Goal: Task Accomplishment & Management: Manage account settings

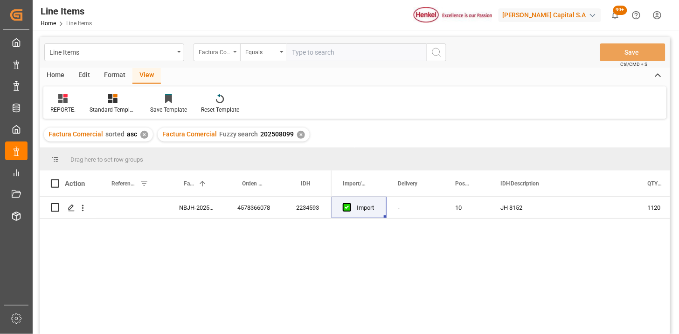
click at [232, 55] on div "Factura Comercial" at bounding box center [217, 52] width 47 height 18
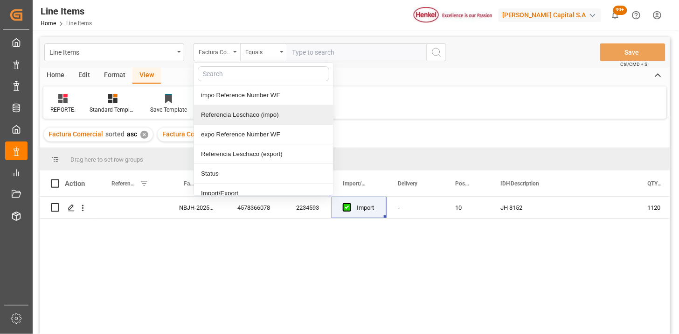
drag, startPoint x: 243, startPoint y: 117, endPoint x: 301, endPoint y: 70, distance: 74.6
click at [246, 114] on div "Referencia Leschaco (impo)" at bounding box center [263, 115] width 139 height 20
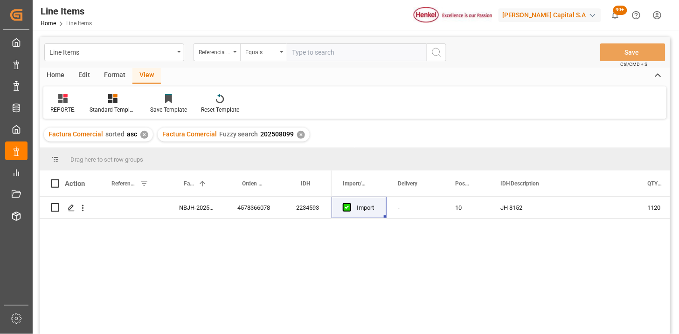
click at [304, 61] on input "text" at bounding box center [357, 52] width 140 height 18
paste input "250906900711"
type input "250906900711"
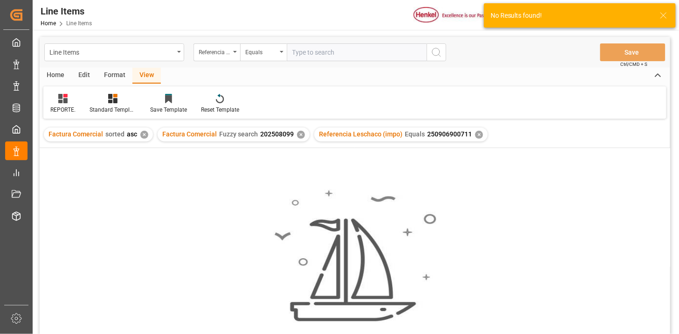
click at [298, 133] on div "✕" at bounding box center [301, 135] width 8 height 8
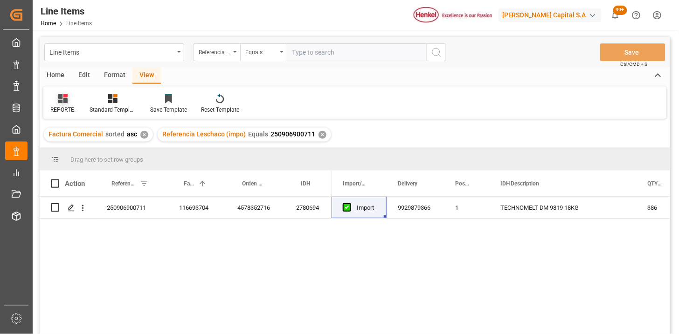
click at [60, 97] on icon at bounding box center [62, 98] width 9 height 9
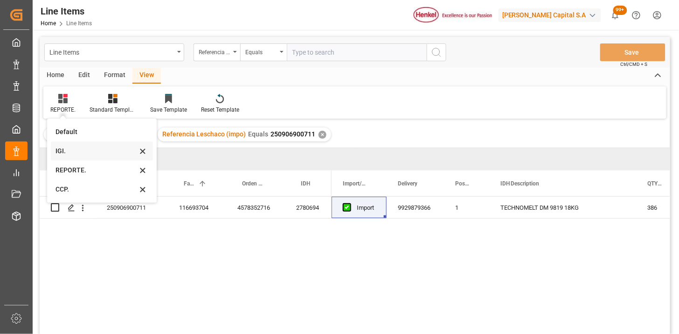
click at [89, 154] on div "IGI." at bounding box center [97, 151] width 82 height 10
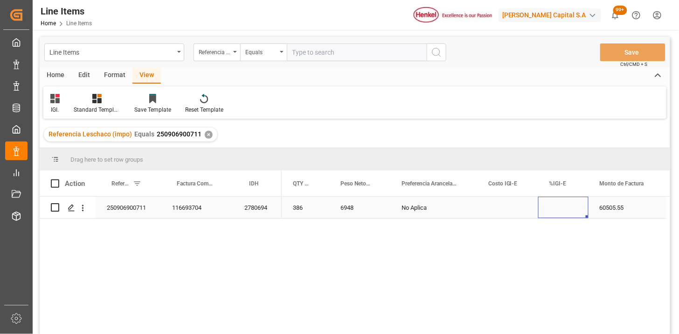
click at [562, 207] on div "Press SPACE to select this row." at bounding box center [564, 206] width 50 height 21
click at [562, 207] on input "Press SPACE to select this row." at bounding box center [563, 213] width 35 height 18
type input "5"
click at [317, 55] on input "text" at bounding box center [357, 52] width 140 height 18
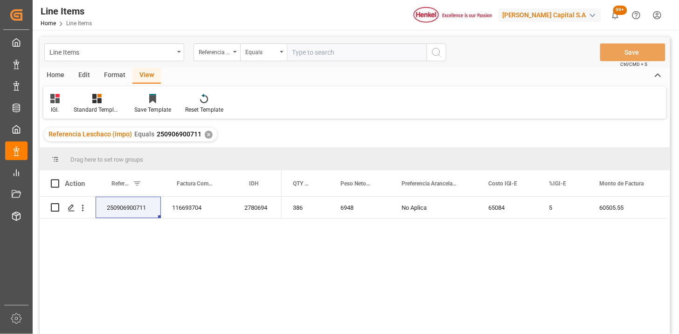
paste input "250906900473"
type input "250906900473"
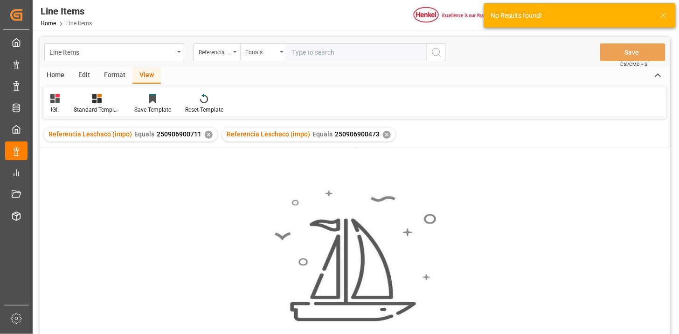
click at [207, 135] on div "✕" at bounding box center [209, 135] width 8 height 8
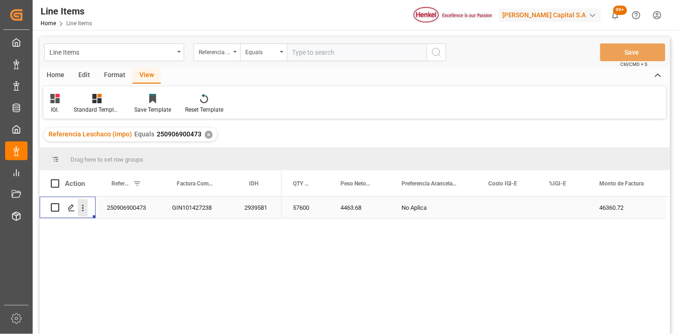
click at [86, 209] on icon "open menu" at bounding box center [83, 208] width 10 height 10
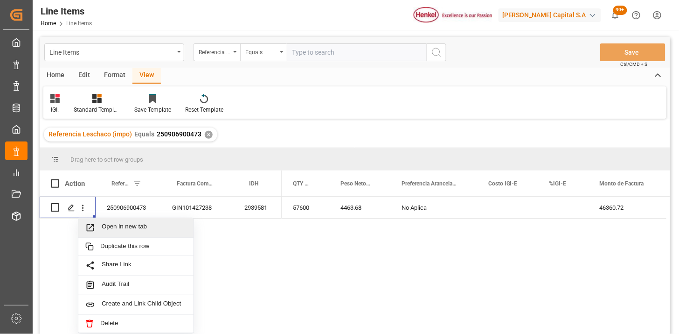
click at [343, 238] on div "57600 4463.68 No Aplica 46360.72" at bounding box center [476, 267] width 389 height 143
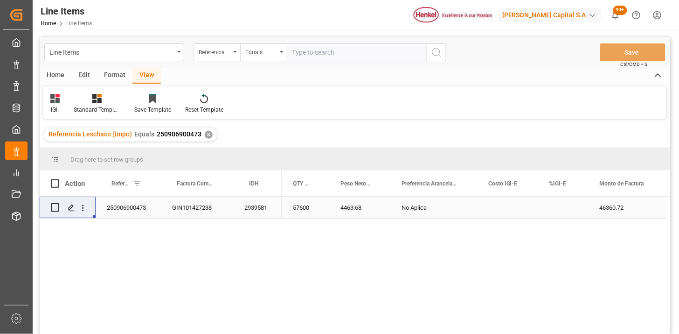
click at [559, 208] on div "Press SPACE to select this row." at bounding box center [564, 206] width 50 height 21
click at [560, 208] on div "Press SPACE to select this row." at bounding box center [564, 206] width 50 height 21
click at [560, 208] on input "Press SPACE to select this row." at bounding box center [563, 213] width 35 height 18
type input "3"
click at [351, 54] on input "text" at bounding box center [357, 52] width 140 height 18
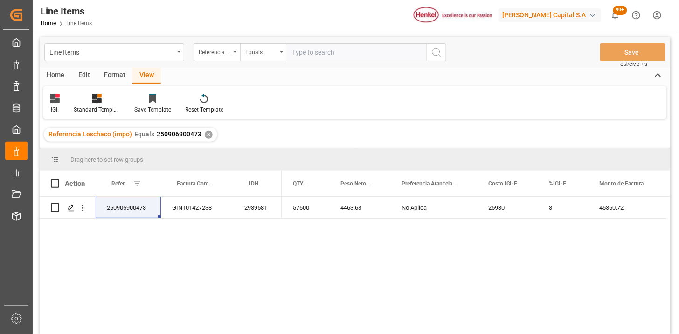
paste input "250915080048"
type input "250915080048"
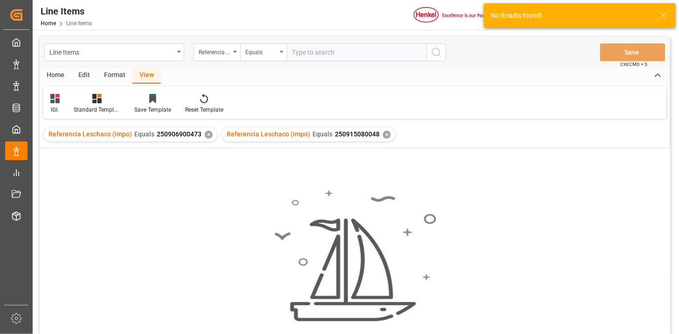
click at [209, 137] on div "Referencia Leschaco (impo) Equals 250906900473 ✕" at bounding box center [131, 134] width 174 height 14
click at [207, 135] on div "✕" at bounding box center [209, 135] width 8 height 8
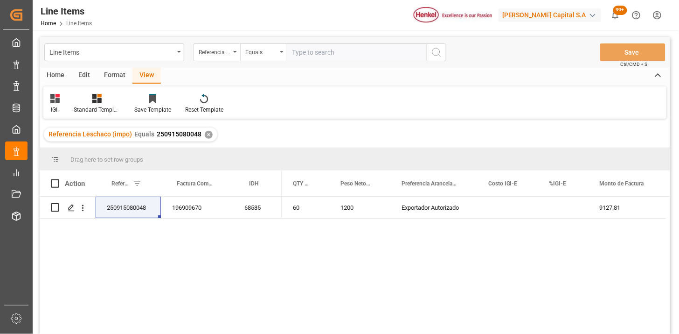
click at [556, 209] on div "Press SPACE to select this row." at bounding box center [564, 206] width 50 height 21
click at [555, 209] on div "Press SPACE to select this row." at bounding box center [564, 206] width 50 height 21
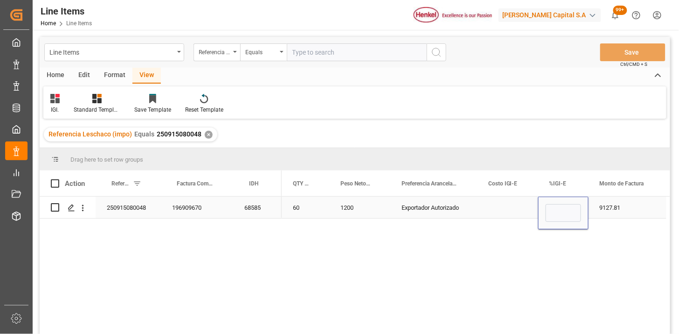
click at [555, 209] on input "Press SPACE to select this row." at bounding box center [563, 213] width 35 height 18
type input "0"
click at [374, 57] on input "text" at bounding box center [357, 52] width 140 height 18
paste input "250906900734"
type input "250906900734"
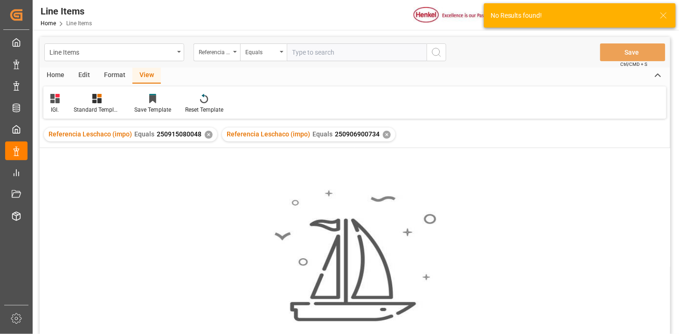
click at [206, 137] on div "✕" at bounding box center [209, 135] width 8 height 8
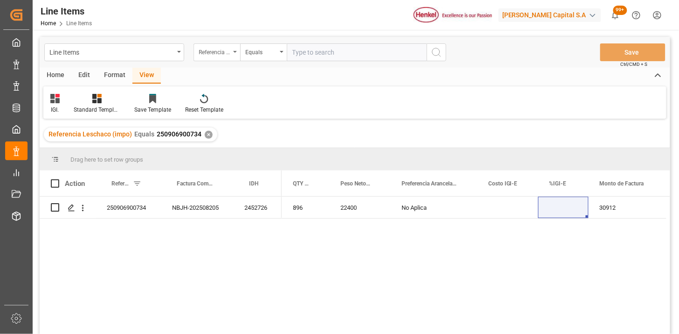
click at [227, 56] on div "Referencia Leschaco (impo)" at bounding box center [215, 51] width 32 height 11
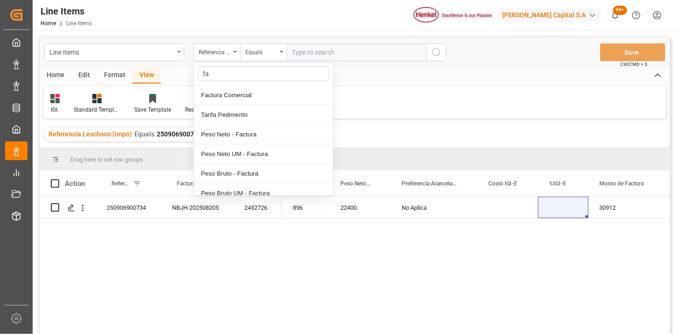
type input "fac"
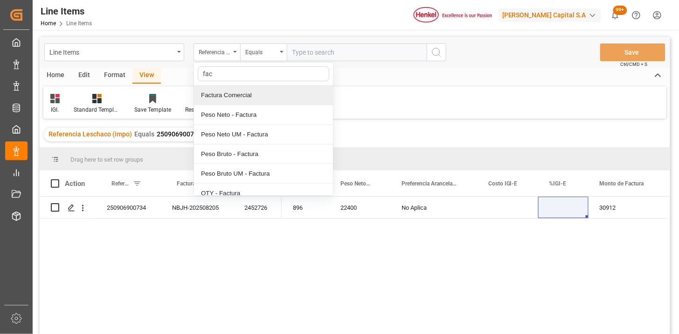
click at [238, 95] on div "Factura Comercial" at bounding box center [263, 95] width 139 height 20
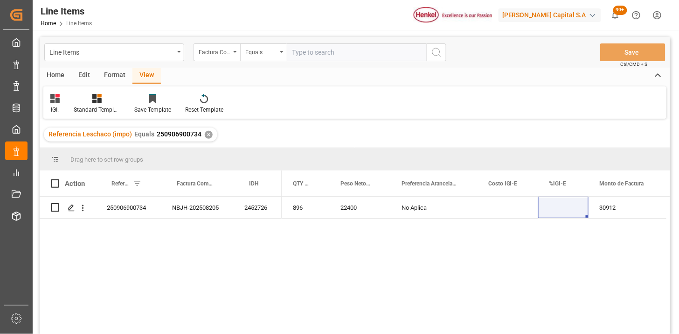
click at [310, 48] on input "text" at bounding box center [357, 52] width 140 height 18
paste input "LH4578355368"
type input "LH4578355368"
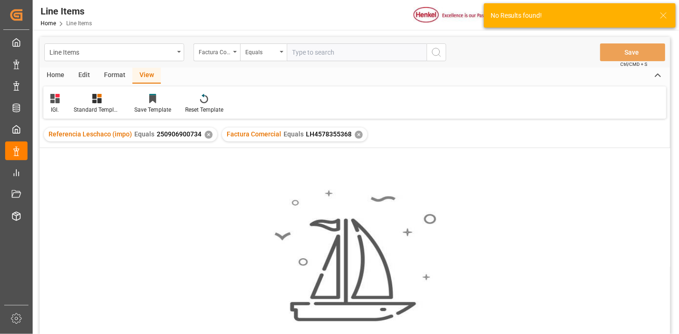
click at [206, 135] on div "✕" at bounding box center [209, 135] width 8 height 8
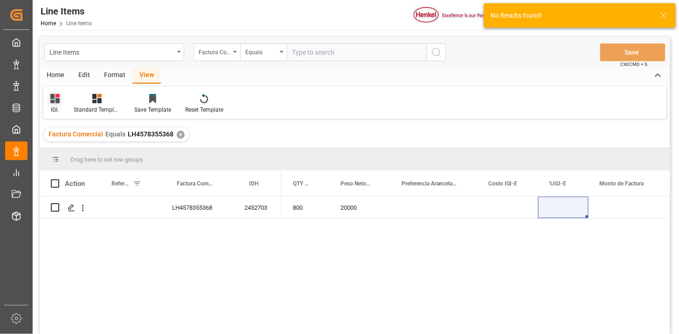
click at [57, 104] on div "IGI." at bounding box center [54, 103] width 23 height 21
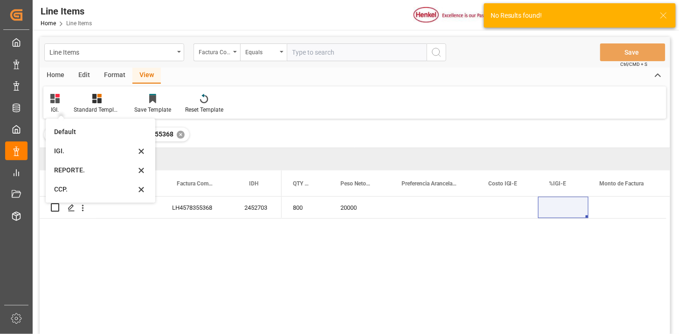
drag, startPoint x: 67, startPoint y: 165, endPoint x: 96, endPoint y: 159, distance: 29.6
click at [67, 165] on div "REPORTE." at bounding box center [95, 170] width 82 height 10
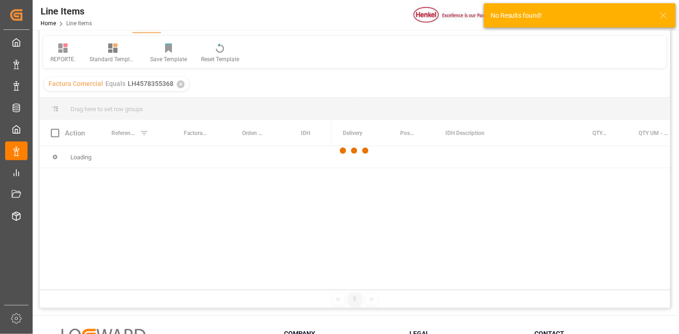
scroll to position [52, 0]
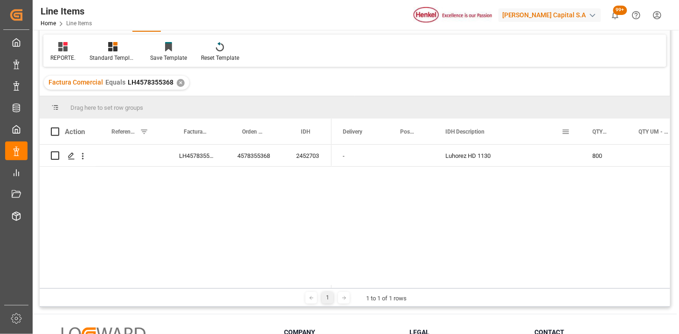
click at [562, 133] on span at bounding box center [566, 131] width 8 height 8
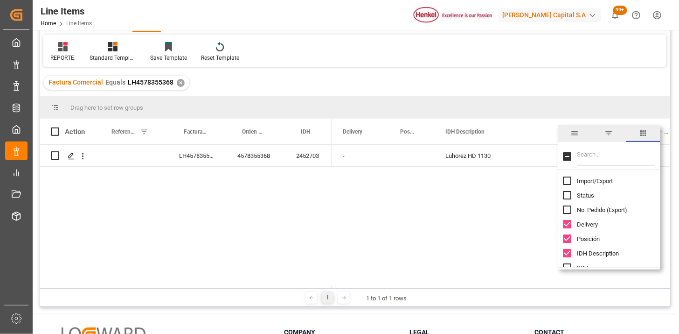
click at [596, 180] on span "Import/Export" at bounding box center [596, 180] width 36 height 7
checkbox input "true"
click at [587, 162] on input "Filter Columns Input" at bounding box center [616, 156] width 77 height 19
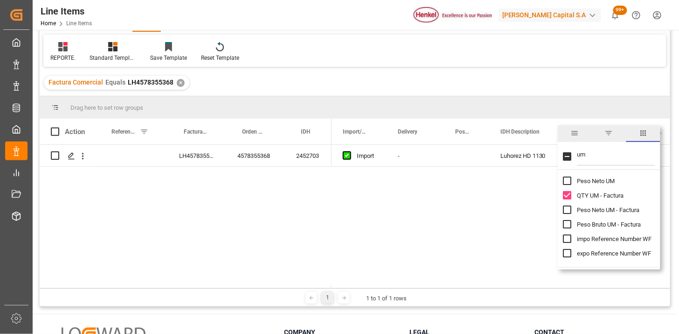
type input "um"
drag, startPoint x: 605, startPoint y: 207, endPoint x: 609, endPoint y: 222, distance: 15.4
click at [605, 208] on span "Peso Neto UM - Factura" at bounding box center [609, 209] width 63 height 7
checkbox input "true"
click at [609, 224] on span "Peso Bruto UM - Factura" at bounding box center [610, 224] width 64 height 7
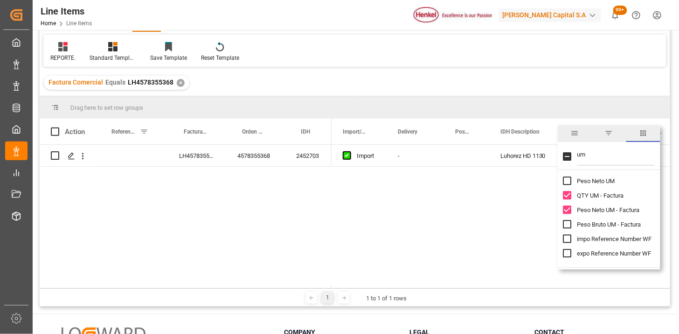
checkbox input "true"
click at [452, 160] on div "Press SPACE to select this row." at bounding box center [466, 155] width 45 height 21
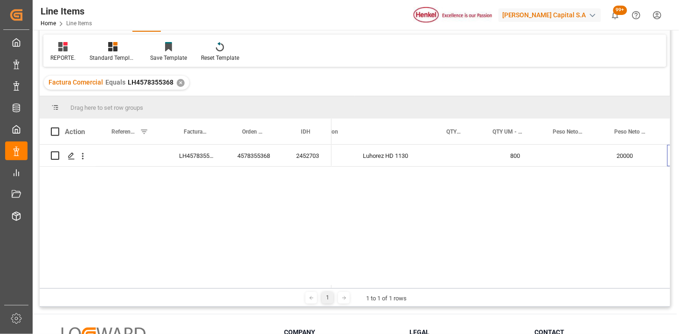
scroll to position [0, 202]
click at [510, 157] on div "Press SPACE to select this row." at bounding box center [512, 155] width 61 height 21
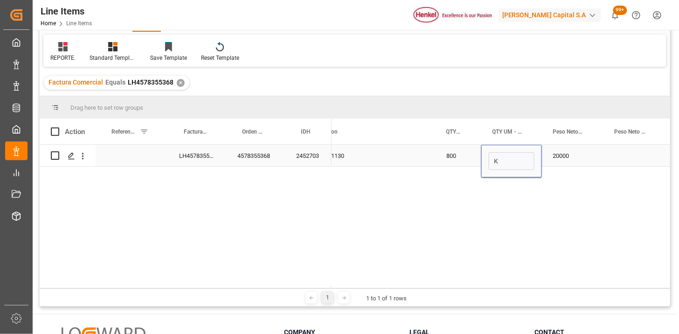
type input "KG"
click at [510, 157] on div "KG" at bounding box center [512, 155] width 61 height 21
click at [510, 157] on input "KG" at bounding box center [512, 161] width 46 height 18
type input "BGS"
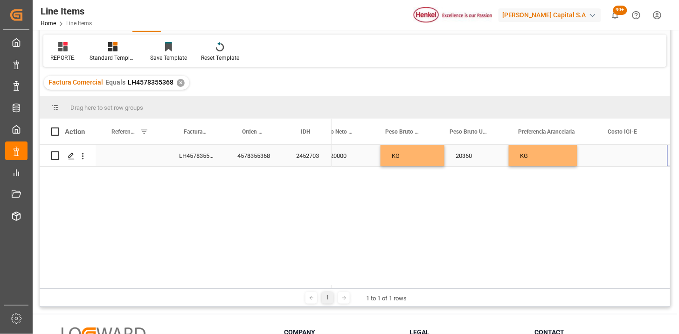
scroll to position [0, 495]
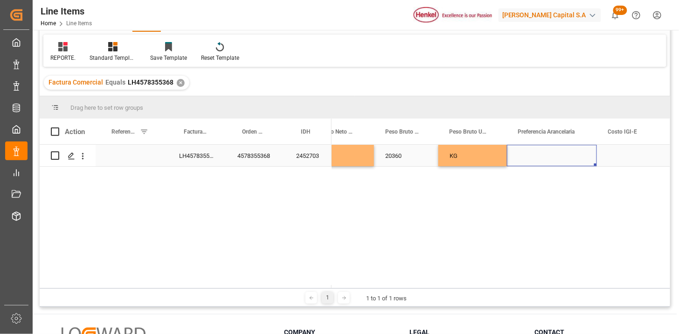
click at [527, 156] on div "Press SPACE to select this row." at bounding box center [552, 155] width 90 height 21
click at [528, 156] on div "Press SPACE to select this row." at bounding box center [552, 155] width 90 height 21
click at [538, 168] on div "BGS 20000 KG 20360 KG" at bounding box center [501, 216] width 339 height 143
click at [538, 155] on div "Press SPACE to select this row." at bounding box center [552, 155] width 90 height 21
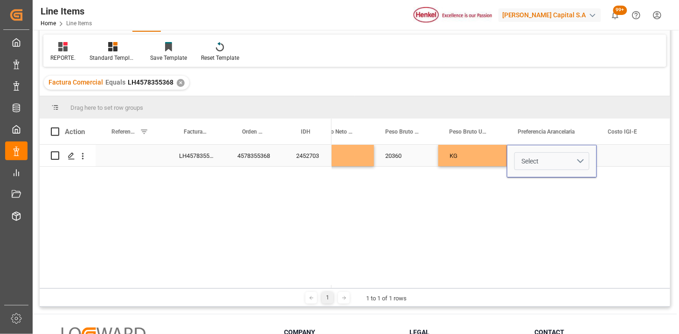
drag, startPoint x: 538, startPoint y: 160, endPoint x: 540, endPoint y: 165, distance: 5.2
click at [538, 161] on span "Select" at bounding box center [530, 161] width 17 height 10
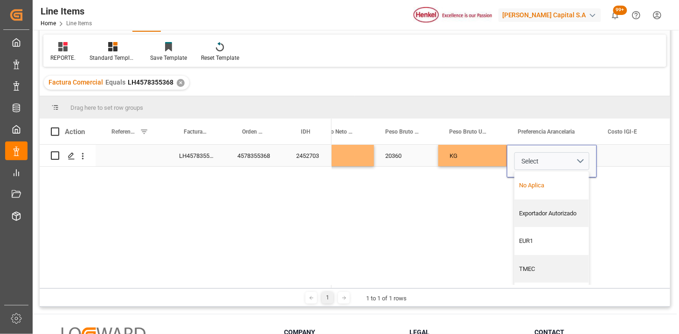
drag, startPoint x: 540, startPoint y: 185, endPoint x: 610, endPoint y: 167, distance: 72.7
click at [545, 183] on div "No Aplica" at bounding box center [552, 185] width 64 height 9
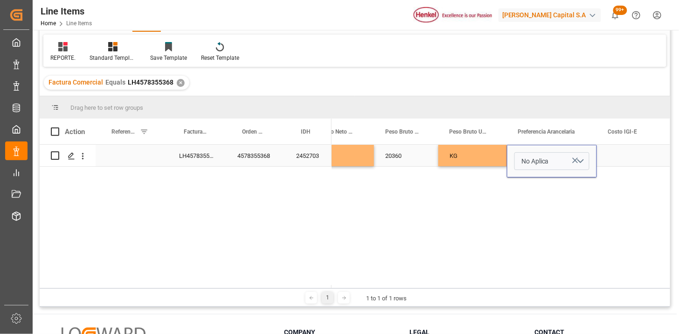
click at [619, 164] on div "Press SPACE to select this row." at bounding box center [632, 155] width 70 height 21
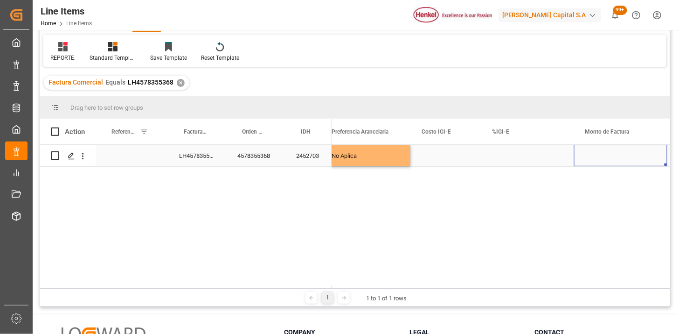
scroll to position [0, 752]
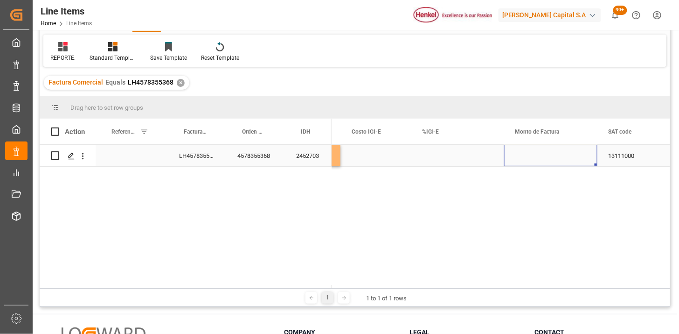
click at [537, 156] on div "Press SPACE to select this row." at bounding box center [550, 155] width 93 height 21
click at [537, 156] on input "Press SPACE to select this row." at bounding box center [551, 161] width 78 height 18
type input "26200"
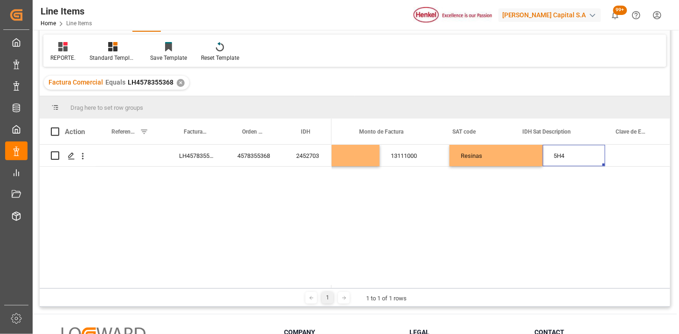
scroll to position [0, 970]
click at [631, 159] on div "Press SPACE to select this row." at bounding box center [637, 155] width 63 height 21
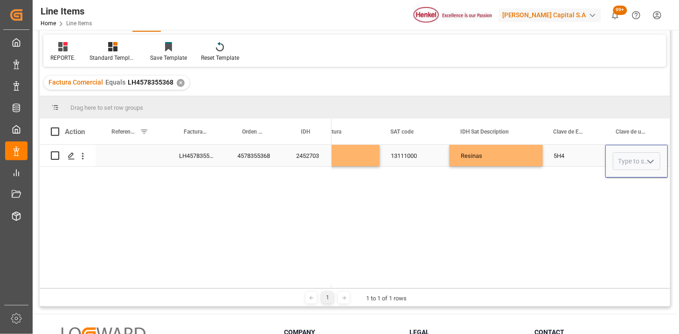
click at [631, 159] on input "Press SPACE to select this row." at bounding box center [637, 161] width 48 height 18
type input "KGM"
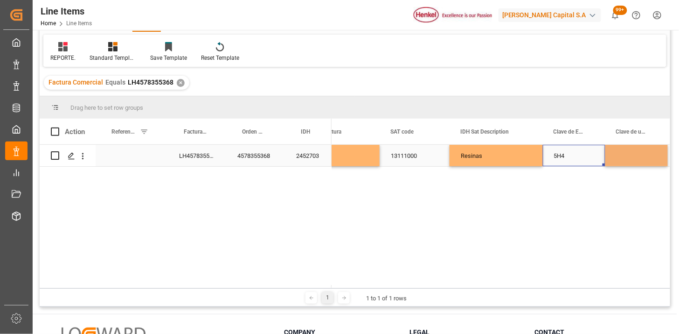
click at [581, 155] on div "5H4" at bounding box center [574, 155] width 63 height 21
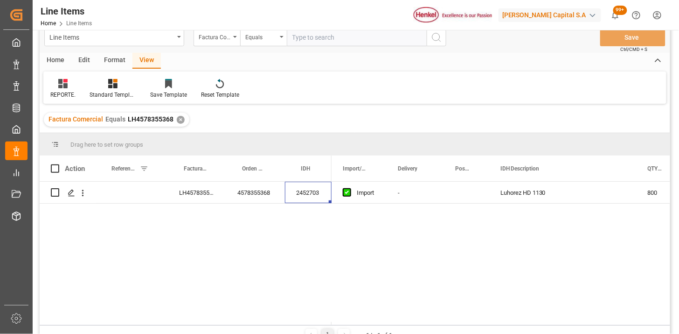
scroll to position [0, 0]
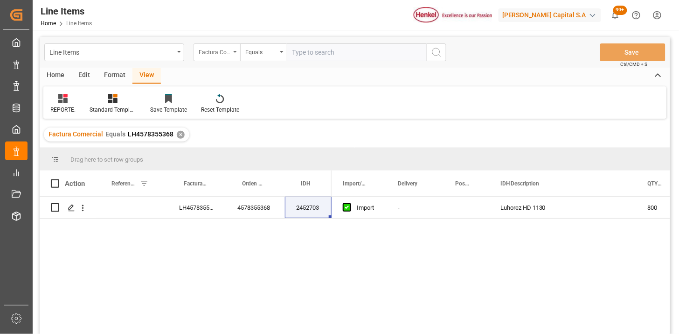
click at [224, 53] on div "Factura Comercial" at bounding box center [215, 51] width 32 height 11
type input "idh de"
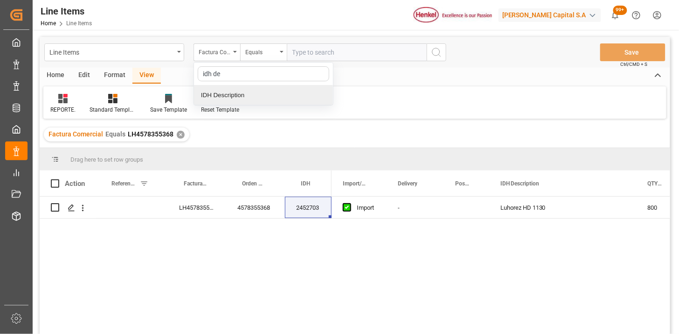
click at [244, 89] on div "IDH Description" at bounding box center [263, 95] width 139 height 20
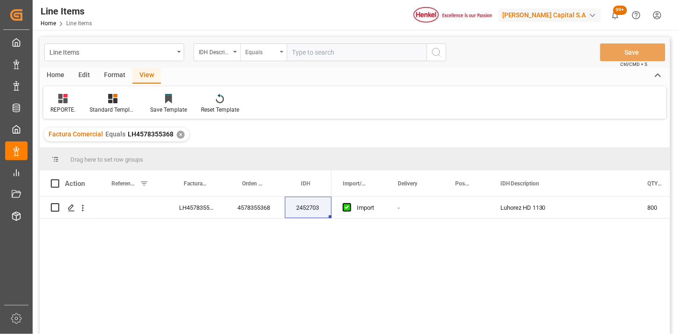
click at [265, 57] on div "Equals" at bounding box center [263, 52] width 47 height 18
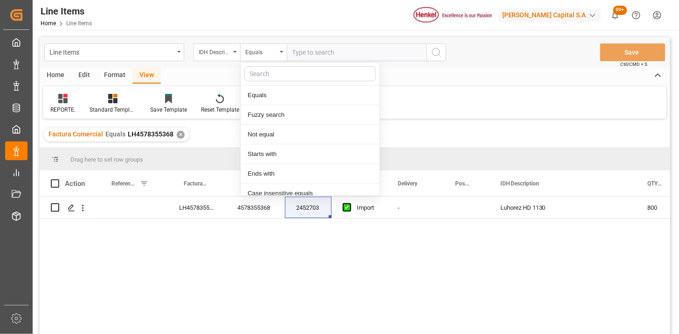
click at [318, 52] on input "text" at bounding box center [357, 52] width 140 height 18
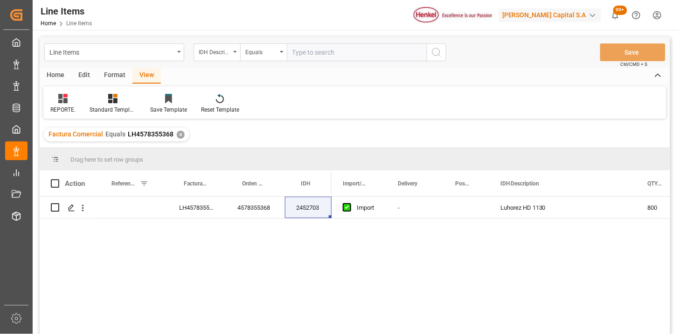
paste input "TECHNOMELT DM 9819 18KG"
type input "TECHNOMELT DM 9819 18KG"
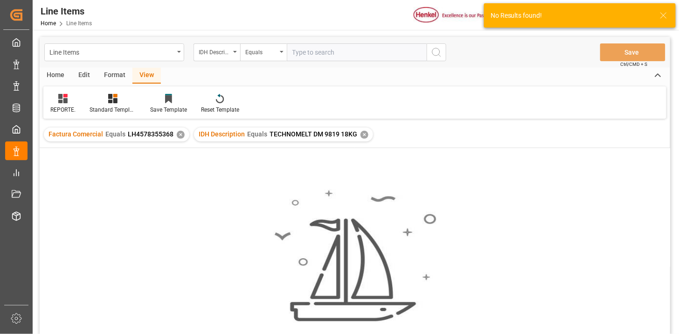
click at [181, 134] on div "✕" at bounding box center [181, 135] width 8 height 8
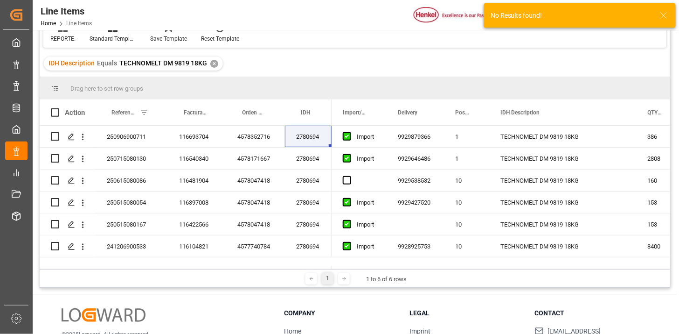
scroll to position [104, 0]
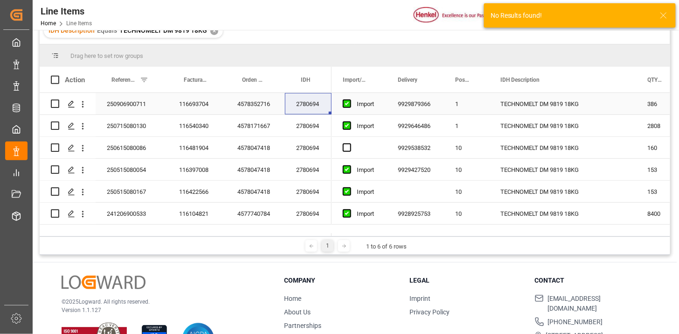
click at [129, 104] on div "250906900711" at bounding box center [132, 103] width 72 height 21
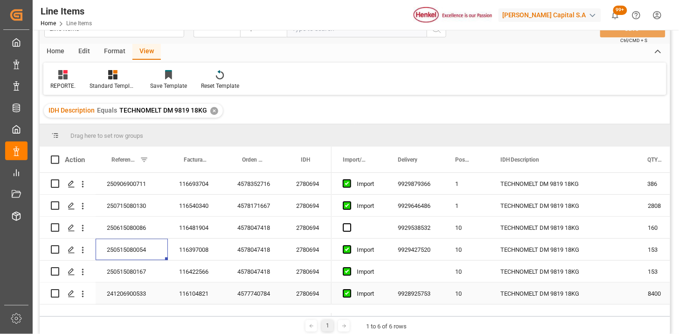
scroll to position [0, 0]
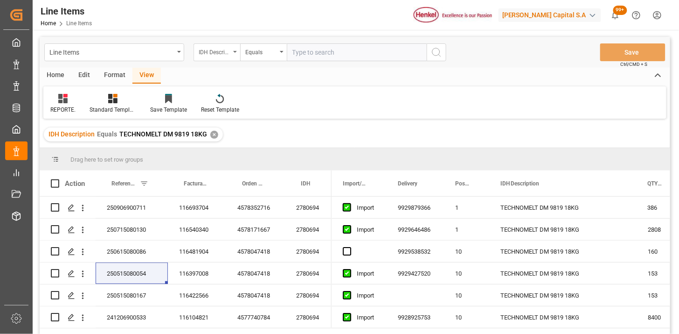
click at [226, 52] on div "IDH Description" at bounding box center [215, 51] width 32 height 11
type input "dac"
click at [223, 83] on div at bounding box center [263, 74] width 139 height 23
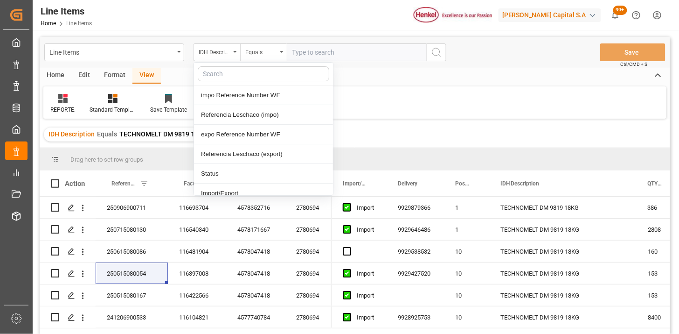
click at [224, 73] on input "text" at bounding box center [264, 73] width 132 height 15
type input "fac"
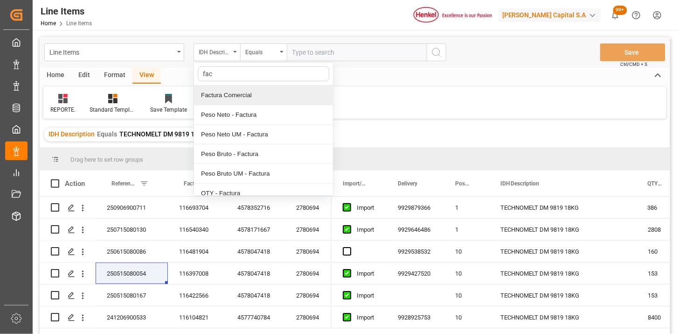
click at [233, 96] on div "Factura Comercial" at bounding box center [263, 95] width 139 height 20
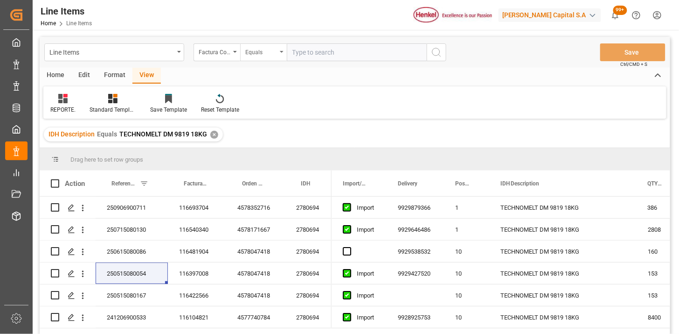
click at [256, 58] on div "Equals" at bounding box center [263, 52] width 47 height 18
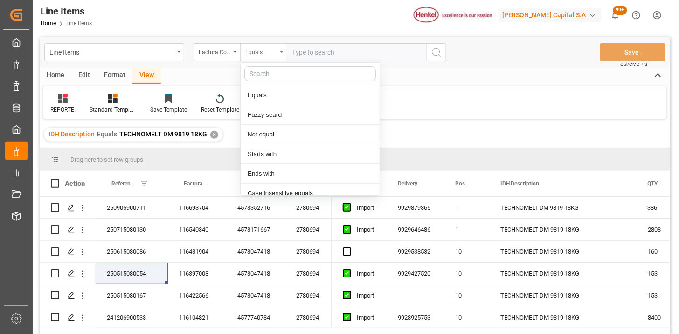
scroll to position [47, 0]
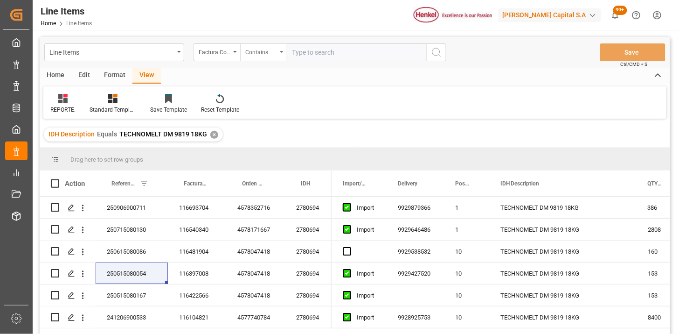
paste input "LH4578365997"
type input "LH4578365997,LH4578365998"
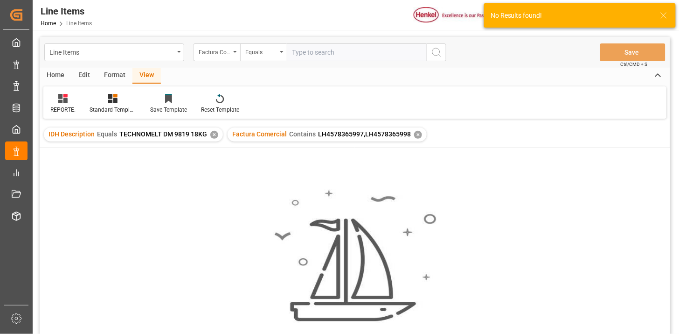
click at [214, 136] on div "✕" at bounding box center [214, 135] width 8 height 8
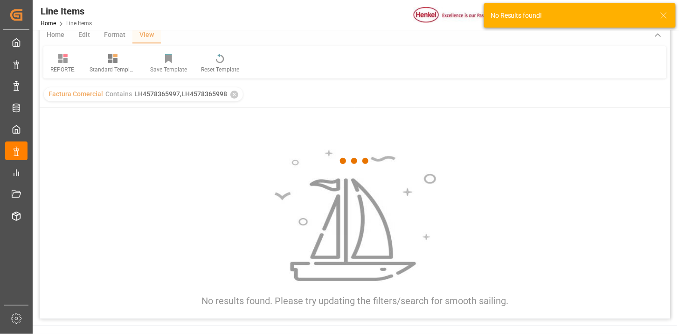
scroll to position [52, 0]
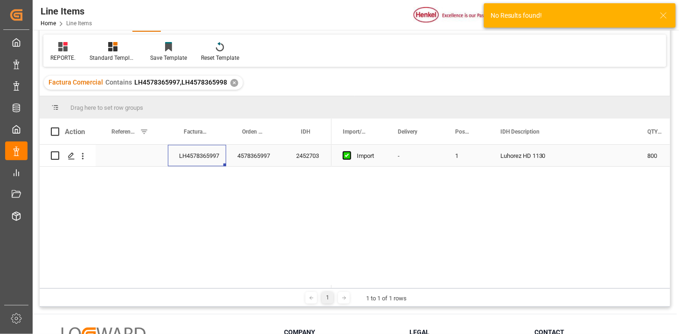
click at [203, 162] on div "LH4578365997" at bounding box center [197, 155] width 58 height 21
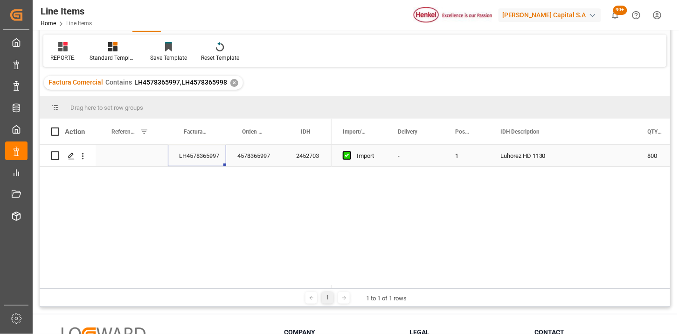
scroll to position [0, 0]
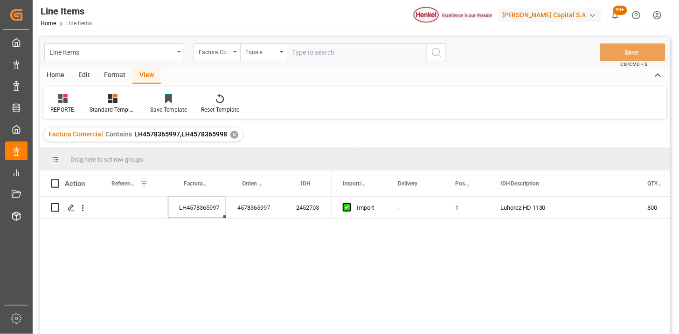
click at [346, 57] on input "text" at bounding box center [357, 52] width 140 height 18
paste input "LH4578365997"
type input "LH4578365997,LH4578355368"
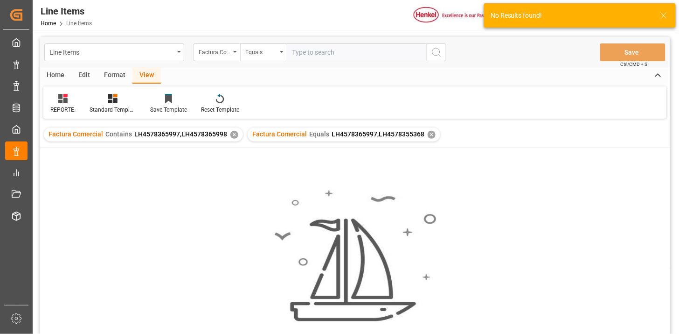
click at [235, 137] on div "Factura Comercial Contains LH4578365997,LH4578365998 ✕" at bounding box center [143, 134] width 199 height 14
click at [232, 137] on div "✕" at bounding box center [235, 135] width 8 height 8
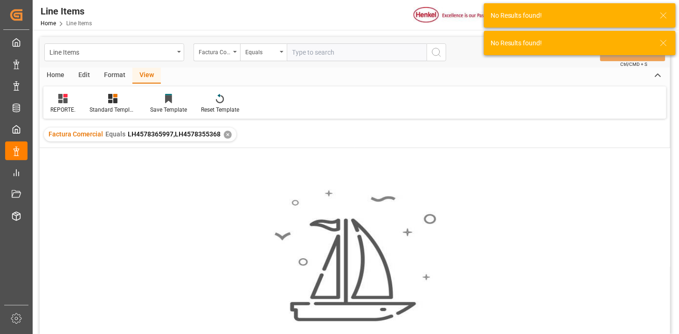
drag, startPoint x: 272, startPoint y: 49, endPoint x: 301, endPoint y: 56, distance: 30.8
click at [276, 49] on div "Equals" at bounding box center [261, 51] width 32 height 11
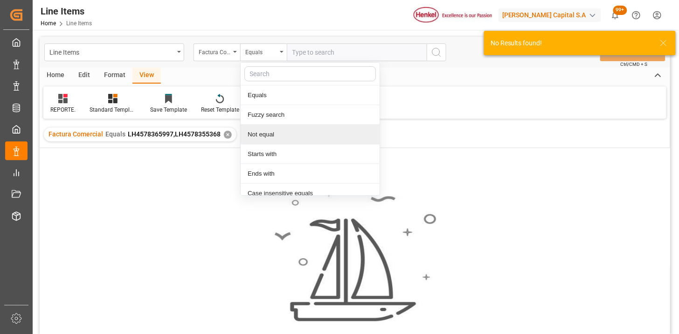
click at [227, 134] on div "✕" at bounding box center [228, 135] width 8 height 8
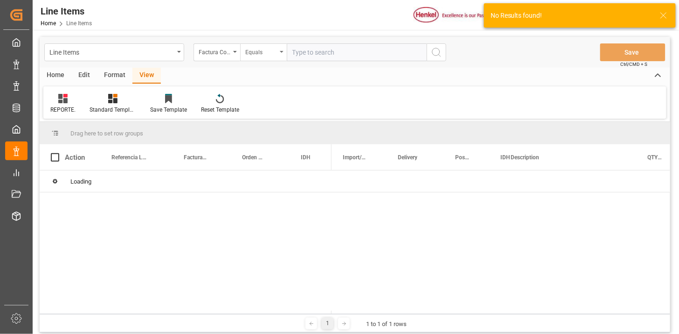
click at [269, 54] on div "Equals" at bounding box center [261, 51] width 32 height 11
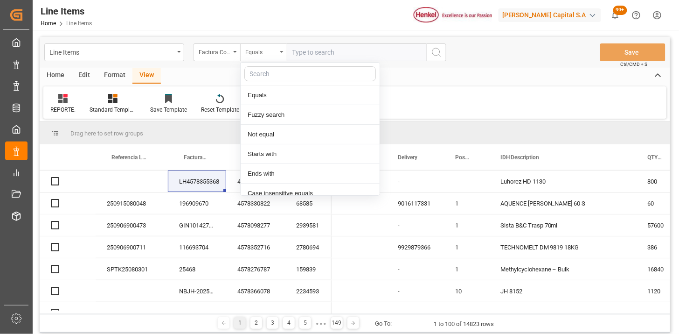
click at [269, 54] on div "Equals" at bounding box center [261, 51] width 32 height 11
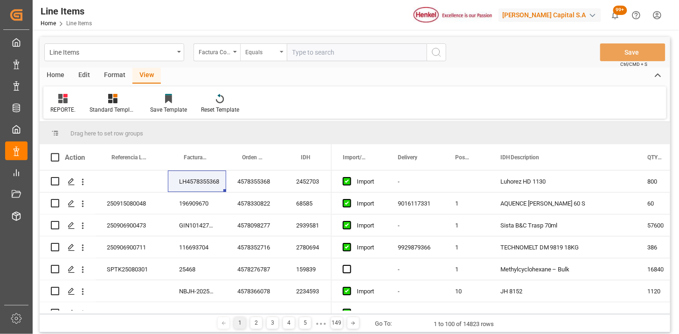
click at [269, 54] on div "Equals" at bounding box center [261, 51] width 32 height 11
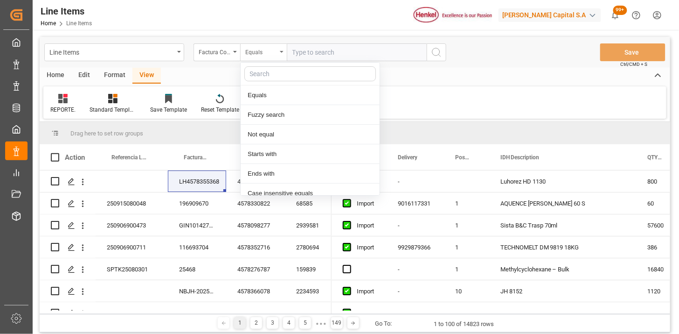
scroll to position [47, 0]
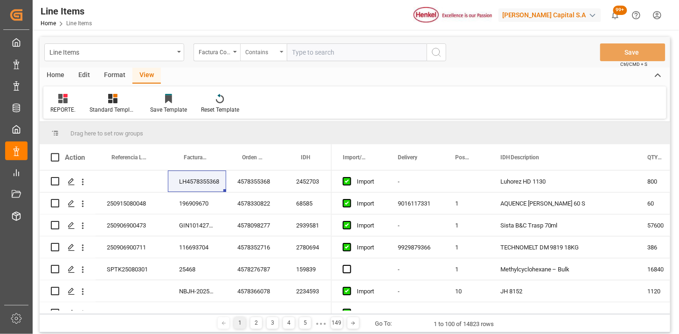
paste input "LH4578365997"
drag, startPoint x: 207, startPoint y: 179, endPoint x: 362, endPoint y: 77, distance: 184.7
click at [207, 179] on div "LH4578355368" at bounding box center [197, 180] width 58 height 21
click at [360, 43] on input "LH4578365997," at bounding box center [357, 52] width 140 height 18
paste input "LH4578355368"
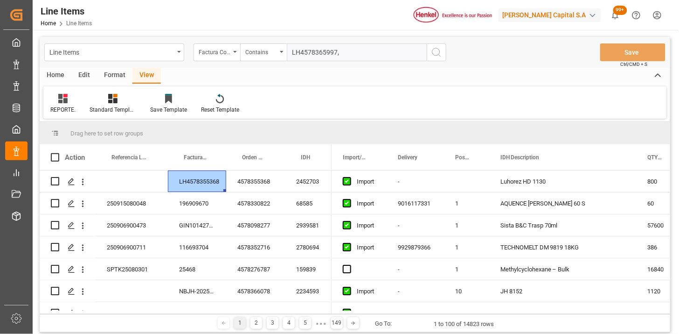
type input "LH4578365997,LH4578355368"
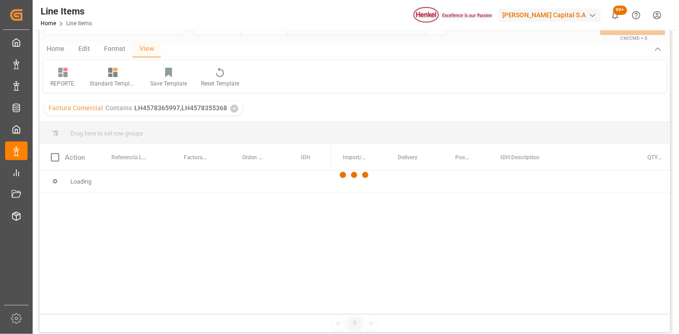
scroll to position [52, 0]
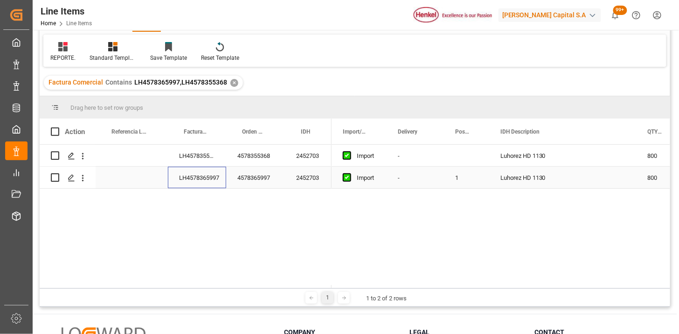
click at [214, 182] on div "LH4578365997" at bounding box center [197, 177] width 58 height 21
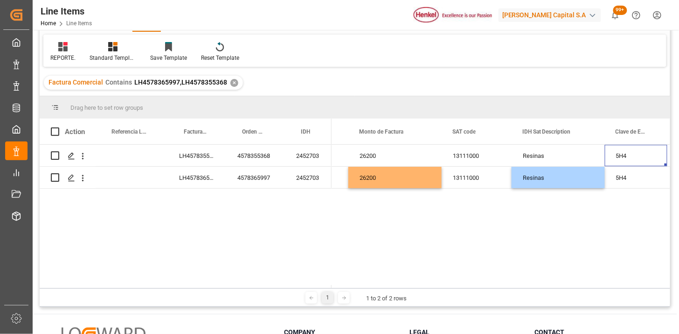
scroll to position [0, 970]
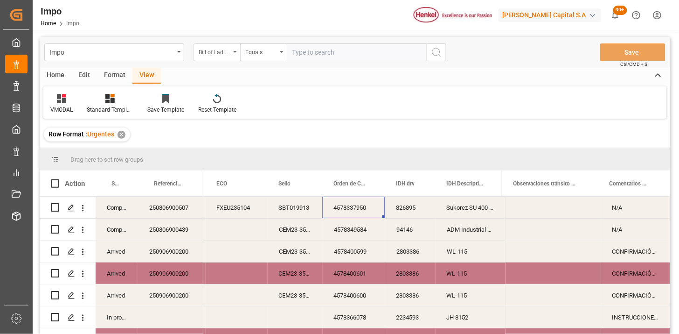
click at [215, 51] on div "Bill of Lading Number" at bounding box center [215, 51] width 32 height 11
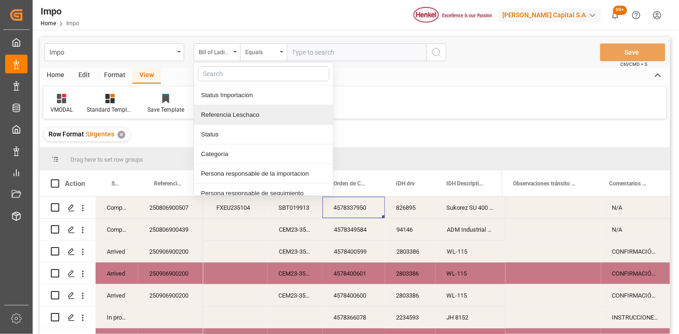
drag, startPoint x: 245, startPoint y: 112, endPoint x: 268, endPoint y: 92, distance: 31.1
click at [247, 110] on div "Referencia Leschaco" at bounding box center [263, 115] width 139 height 20
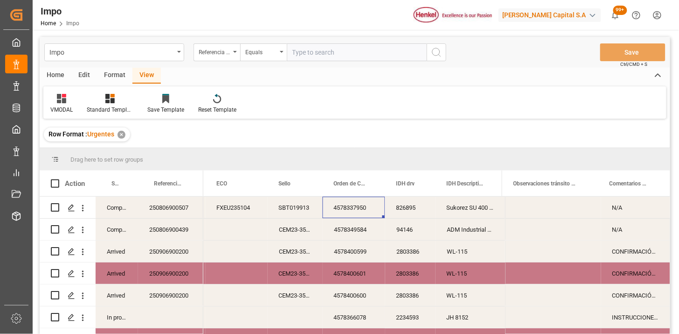
click at [307, 50] on input "text" at bounding box center [357, 52] width 140 height 18
paste input "250906900711"
type input "250906900711"
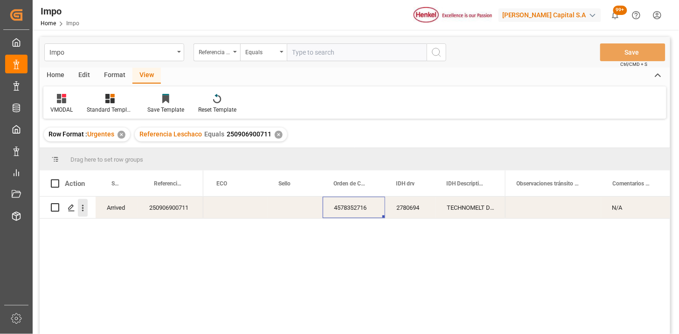
click at [87, 208] on icon "open menu" at bounding box center [83, 208] width 10 height 10
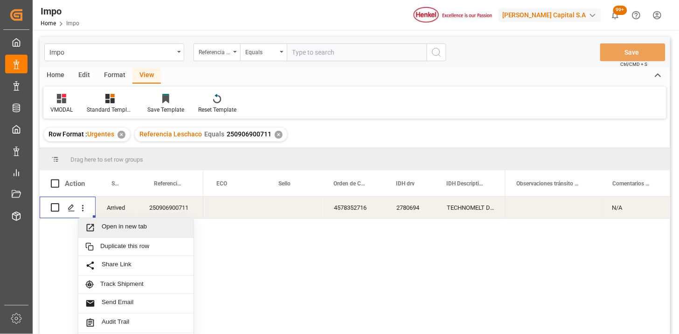
click at [104, 231] on span "Open in new tab" at bounding box center [144, 228] width 85 height 10
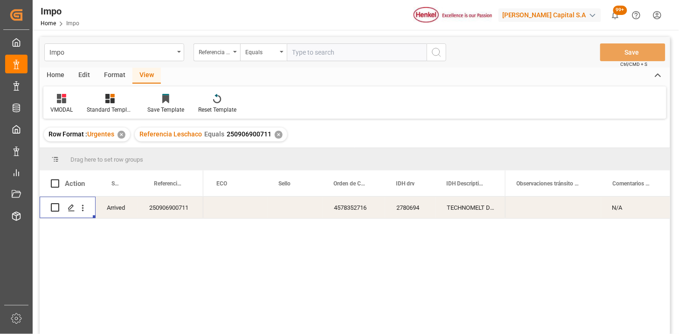
click at [329, 52] on input "text" at bounding box center [357, 52] width 140 height 18
paste input "250915080109"
type input "250915080109"
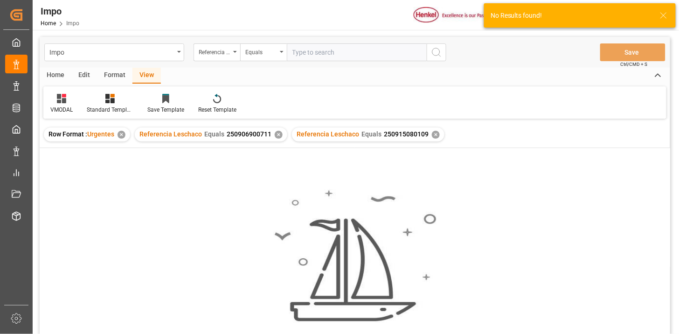
click at [278, 133] on div "✕" at bounding box center [279, 135] width 8 height 8
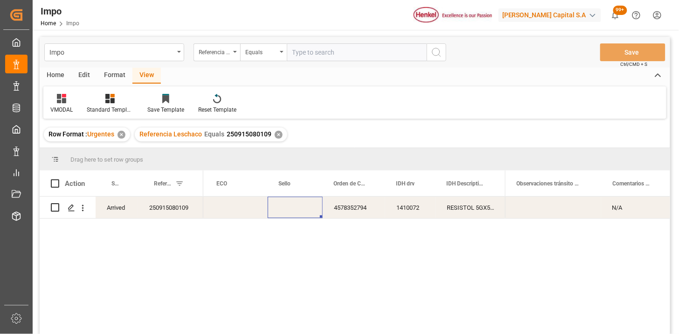
click at [315, 217] on div "Press SPACE to select this row." at bounding box center [295, 206] width 55 height 21
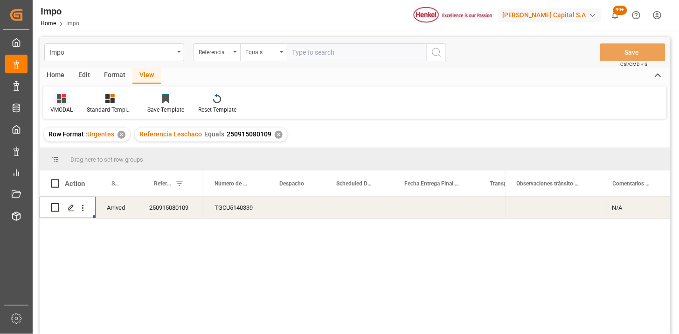
click at [59, 97] on icon at bounding box center [61, 98] width 9 height 9
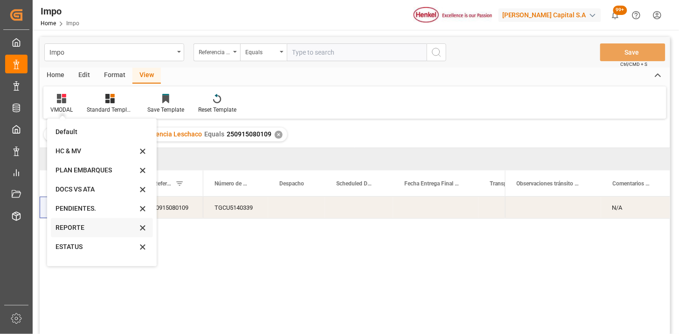
click at [84, 225] on div "REPORTE" at bounding box center [97, 228] width 82 height 10
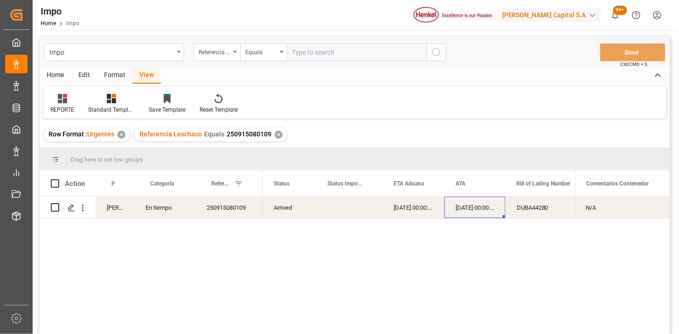
click at [484, 213] on div "02-09-2025 00:00:00" at bounding box center [475, 206] width 61 height 21
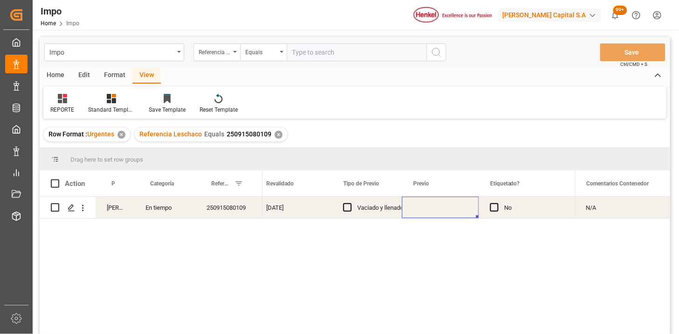
click at [451, 210] on div "Press SPACE to select this row." at bounding box center [440, 206] width 77 height 21
click at [450, 210] on div "Press SPACE to select this row." at bounding box center [440, 206] width 77 height 21
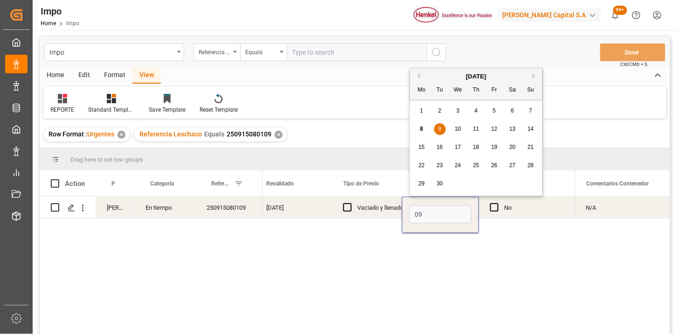
type input "09-09-2025"
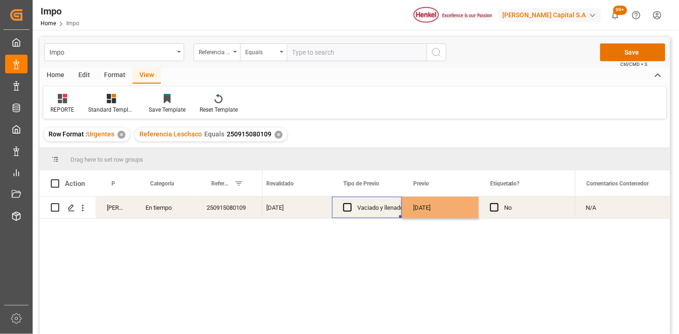
click at [370, 209] on div "Vaciado y llenado" at bounding box center [380, 207] width 46 height 21
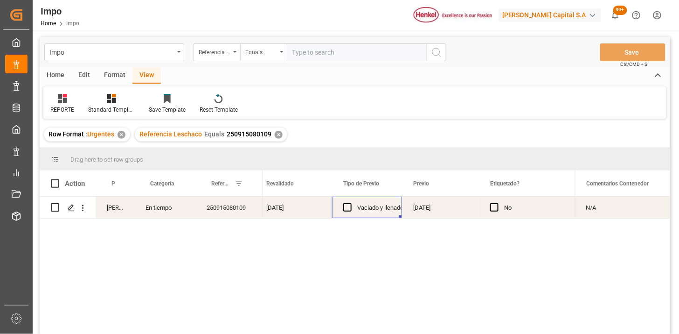
click at [326, 49] on input "text" at bounding box center [357, 52] width 140 height 18
paste input "250906900473"
type input "250906900473"
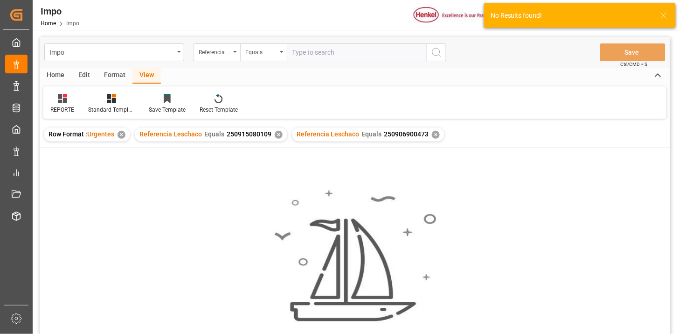
click at [279, 134] on div "✕" at bounding box center [279, 135] width 8 height 8
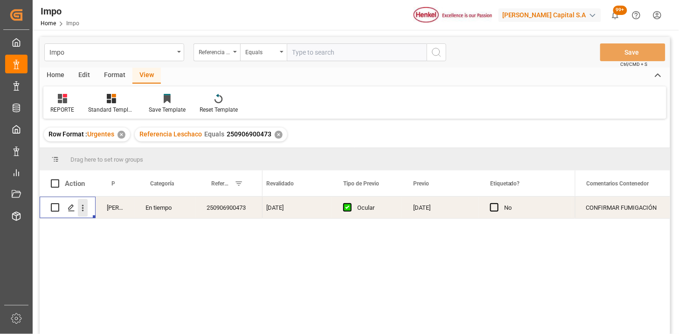
click at [84, 209] on icon "open menu" at bounding box center [83, 208] width 10 height 10
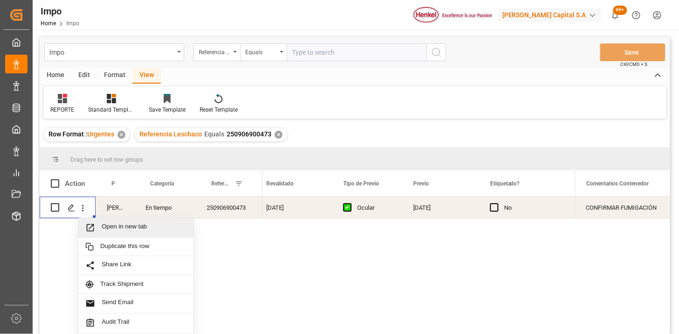
click at [120, 225] on span "Open in new tab" at bounding box center [144, 228] width 85 height 10
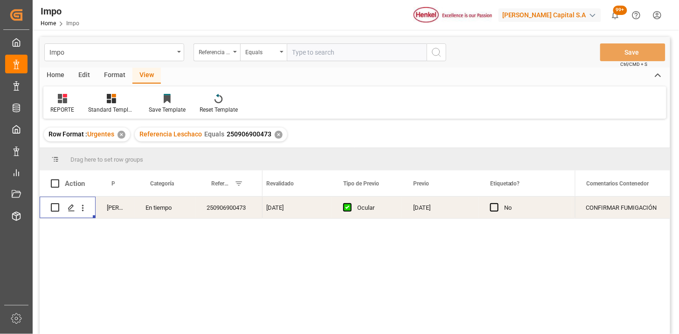
click at [314, 52] on input "text" at bounding box center [357, 52] width 140 height 18
paste input "250915080085"
type input "250915080085"
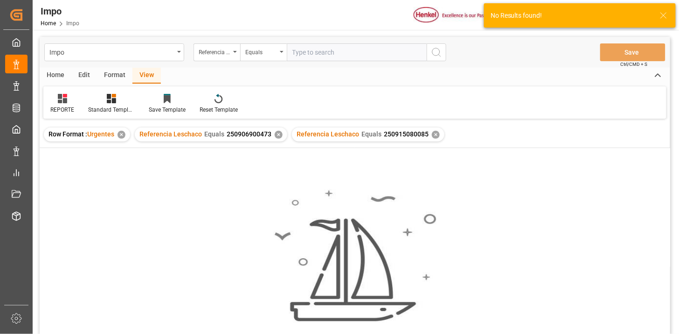
click at [277, 133] on div "✕" at bounding box center [279, 135] width 8 height 8
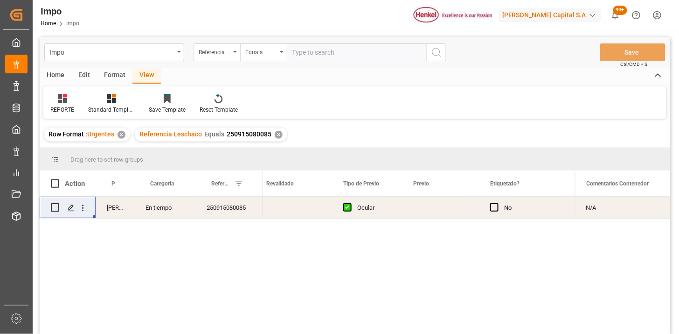
click at [283, 210] on div "Press SPACE to select this row." at bounding box center [293, 206] width 77 height 21
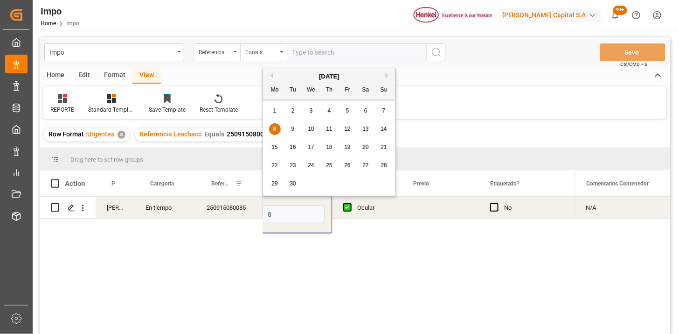
type input "[DATE]"
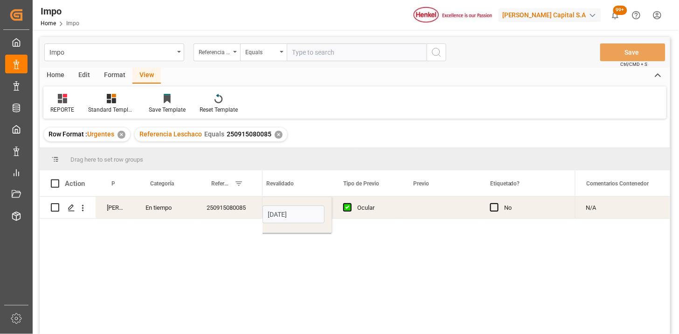
click at [227, 210] on div "250915080085" at bounding box center [229, 206] width 67 height 21
click at [319, 60] on input "text" at bounding box center [357, 52] width 140 height 18
paste input "250915080048"
type input "250915080048"
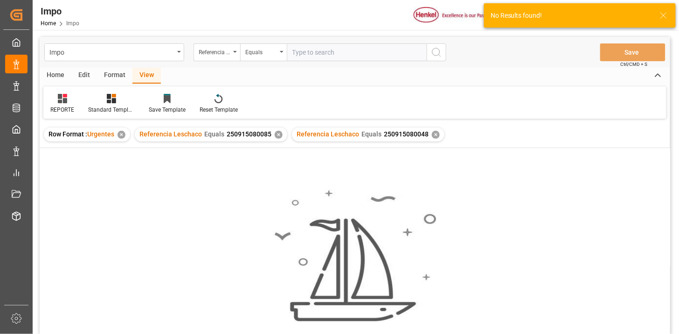
click at [278, 134] on div "✕" at bounding box center [279, 135] width 8 height 8
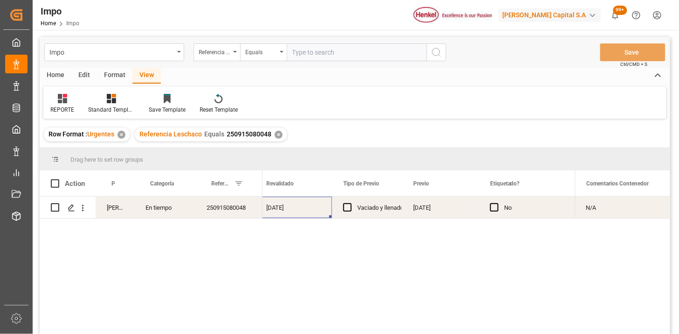
click at [266, 204] on div "[DATE]" at bounding box center [293, 206] width 77 height 21
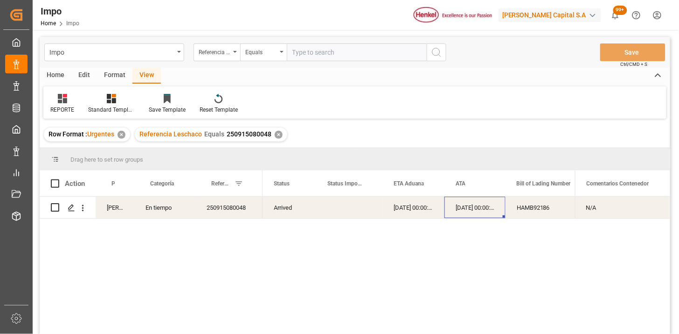
scroll to position [0, 26]
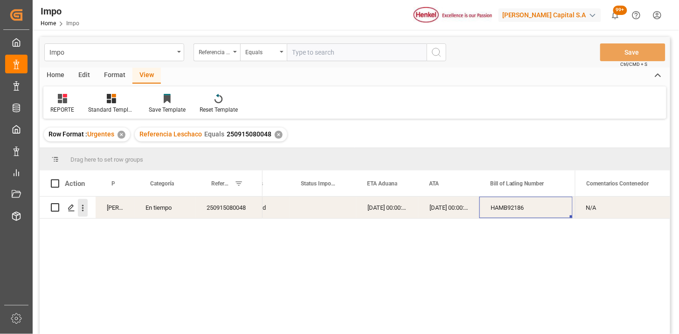
click at [81, 209] on icon "open menu" at bounding box center [83, 208] width 10 height 10
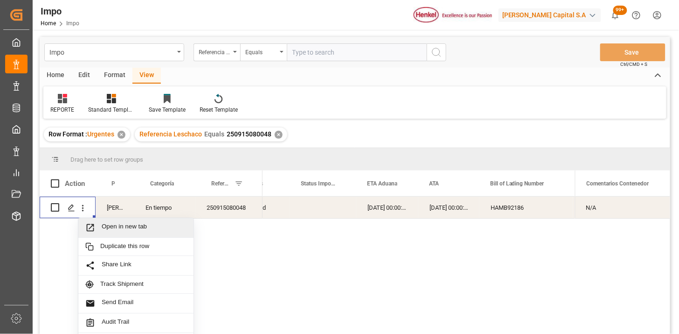
drag, startPoint x: 110, startPoint y: 227, endPoint x: 109, endPoint y: 253, distance: 26.2
click at [112, 227] on span "Open in new tab" at bounding box center [144, 228] width 85 height 10
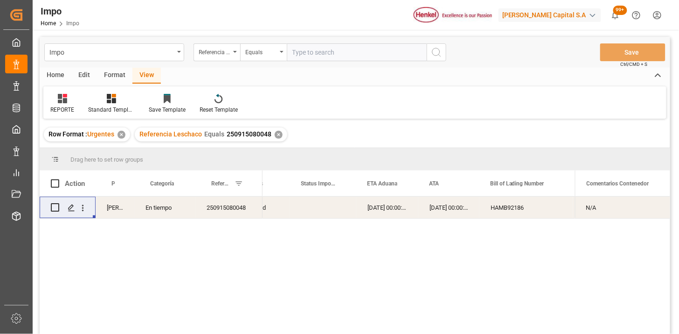
click at [337, 47] on input "text" at bounding box center [357, 52] width 140 height 18
paste input "250906900734"
type input "250906900734"
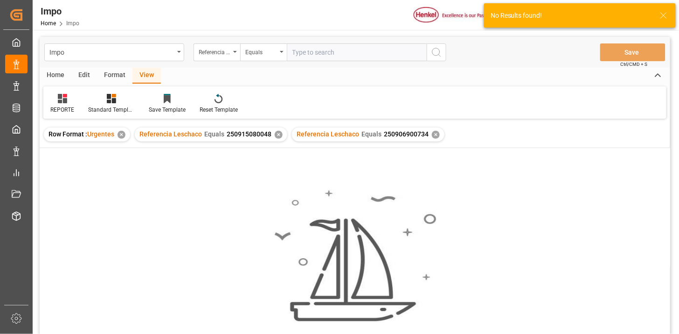
click at [275, 133] on div "✕" at bounding box center [279, 135] width 8 height 8
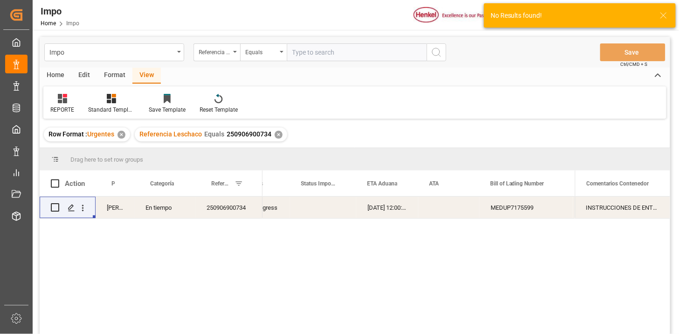
click at [353, 218] on div "In progress 10-09-2025 12:00:00 MEDUP7175599 MSCU5175230 Almer Apodaca" at bounding box center [419, 267] width 313 height 143
click at [449, 211] on div "Press SPACE to select this row." at bounding box center [449, 206] width 61 height 21
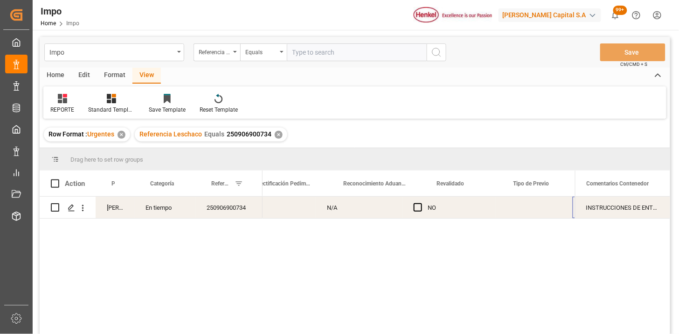
scroll to position [0, 858]
click at [451, 209] on div "Press SPACE to select this row." at bounding box center [464, 206] width 77 height 21
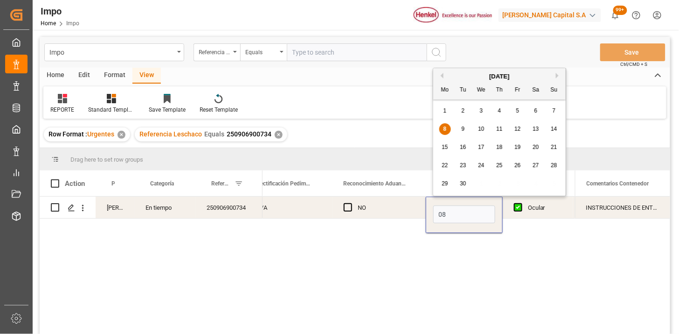
type input "[DATE]"
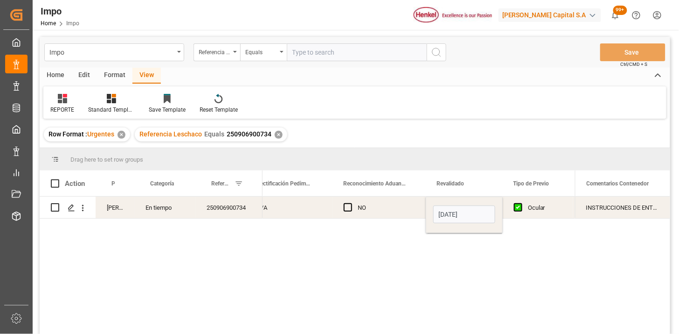
click at [412, 208] on div "NO" at bounding box center [386, 207] width 57 height 21
click at [327, 55] on input "text" at bounding box center [357, 52] width 140 height 18
paste input "250915080125"
type input "250915080125"
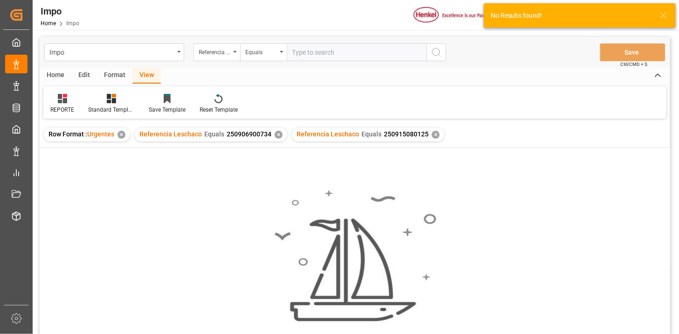
click at [278, 136] on div "✕" at bounding box center [279, 135] width 8 height 8
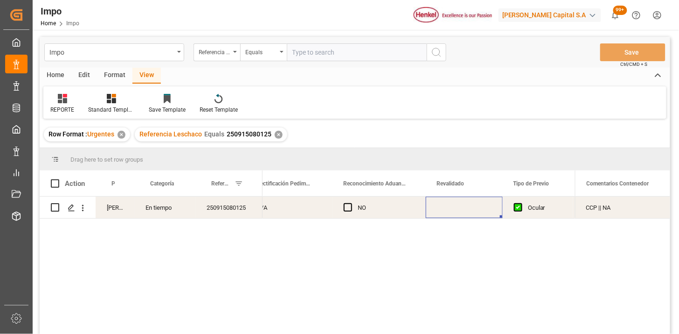
click at [461, 210] on div "Press SPACE to select this row." at bounding box center [464, 206] width 77 height 21
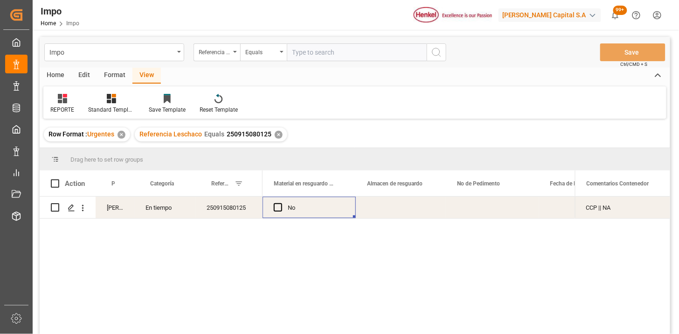
scroll to position [0, 487]
click at [402, 211] on div "Press SPACE to select this row." at bounding box center [401, 206] width 90 height 21
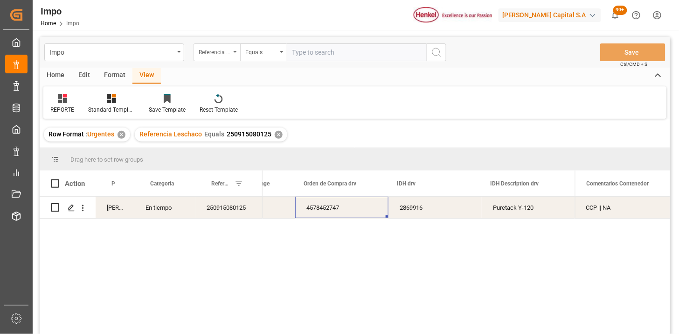
click at [220, 50] on div "Referencia Leschaco" at bounding box center [215, 51] width 32 height 11
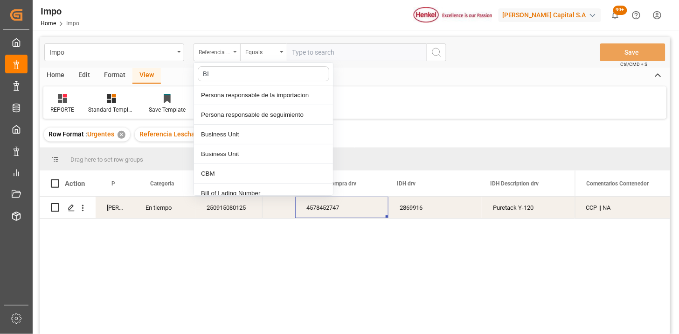
type input "BIL"
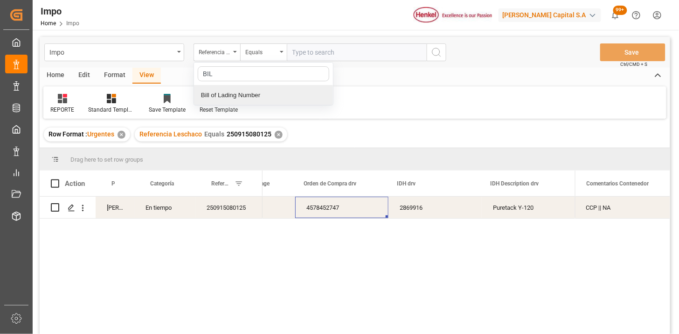
drag, startPoint x: 240, startPoint y: 91, endPoint x: 249, endPoint y: 89, distance: 9.2
click at [245, 91] on div "Bill of Lading Number" at bounding box center [263, 95] width 139 height 20
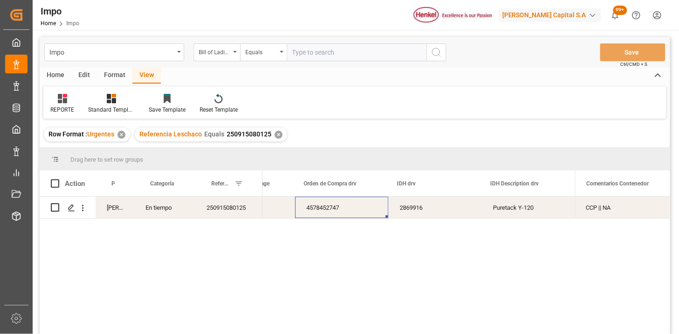
click at [294, 53] on input "text" at bounding box center [357, 52] width 140 height 18
paste input "257933163"
type input "257933163"
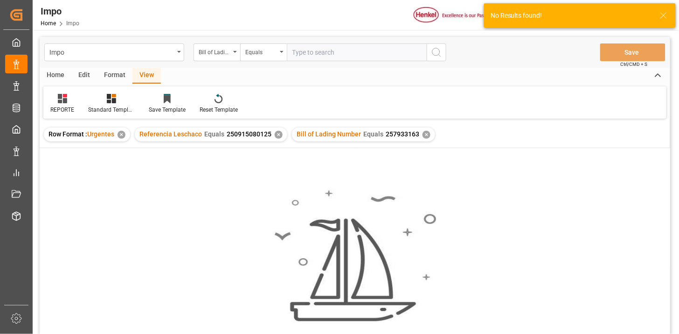
click at [275, 133] on div "✕" at bounding box center [279, 135] width 8 height 8
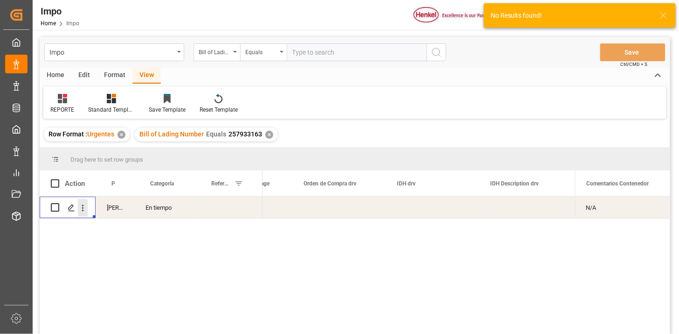
click at [86, 211] on icon "open menu" at bounding box center [83, 208] width 10 height 10
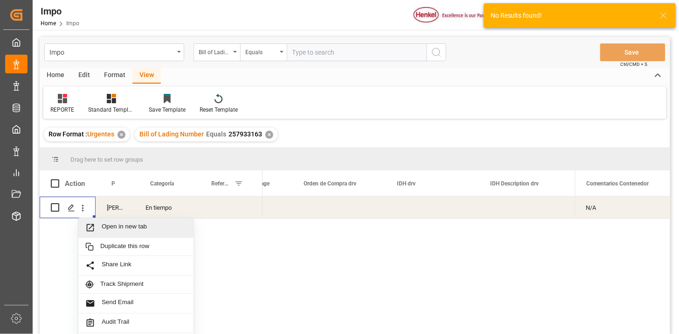
drag, startPoint x: 112, startPoint y: 226, endPoint x: 125, endPoint y: 224, distance: 12.2
click at [116, 225] on span "Open in new tab" at bounding box center [144, 228] width 85 height 10
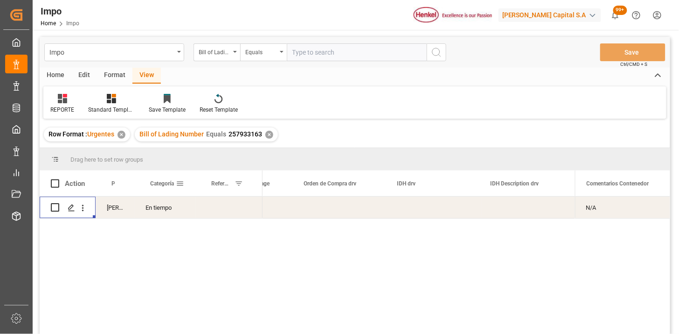
click at [161, 194] on div "Categoría" at bounding box center [163, 183] width 26 height 26
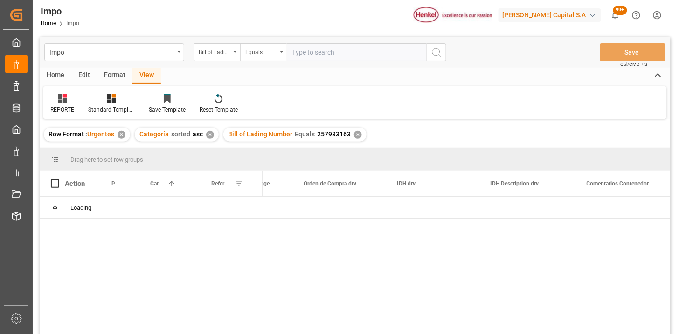
click at [207, 136] on div "✕" at bounding box center [210, 135] width 8 height 8
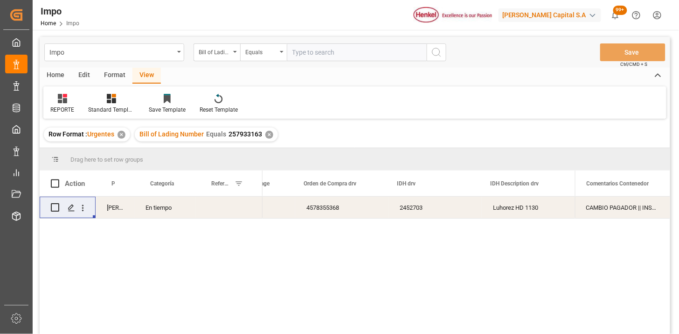
click at [376, 213] on div "4578355368" at bounding box center [341, 206] width 93 height 21
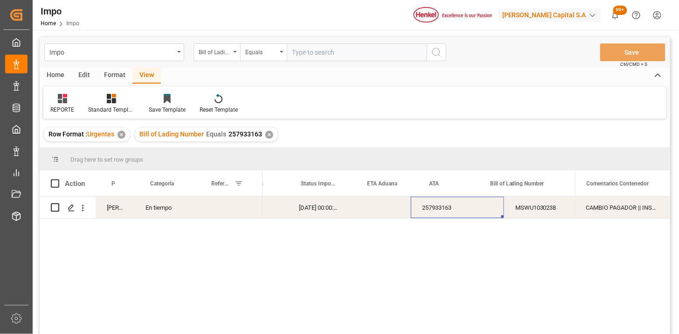
scroll to position [0, 95]
click at [270, 54] on div "Equals" at bounding box center [261, 51] width 32 height 11
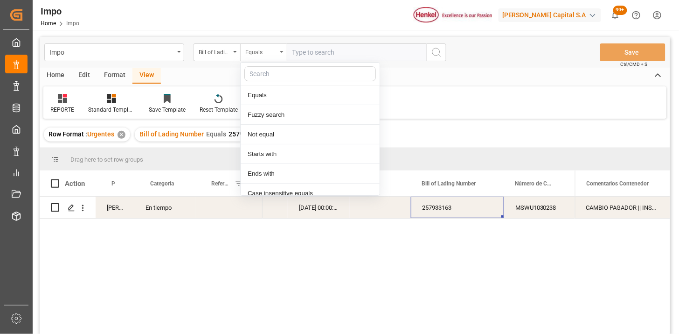
scroll to position [47, 0]
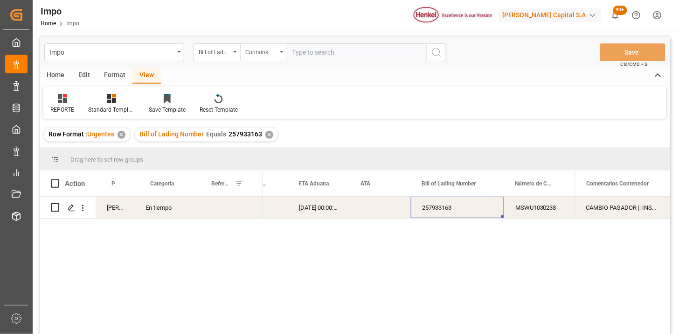
paste input "257933163"
paste input "257932755"
type input "257933163,257932755"
click at [65, 108] on div "REPORTE" at bounding box center [62, 109] width 24 height 8
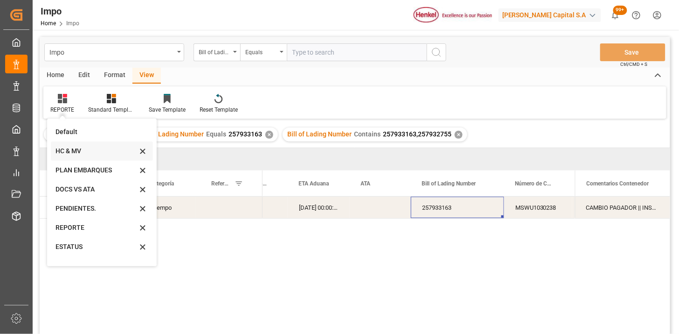
scroll to position [51, 0]
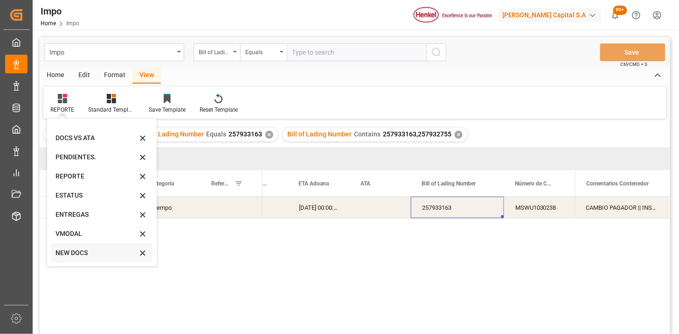
click at [82, 254] on div "NEW DOCS" at bounding box center [97, 253] width 82 height 10
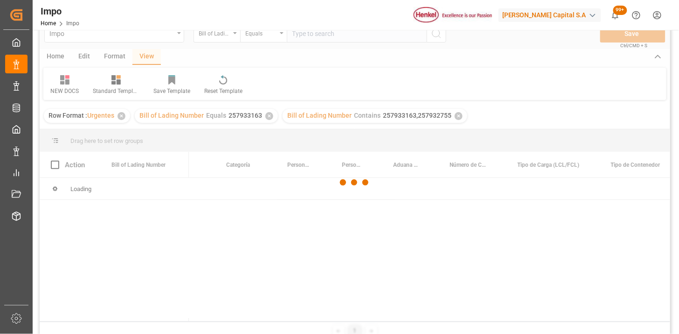
scroll to position [52, 0]
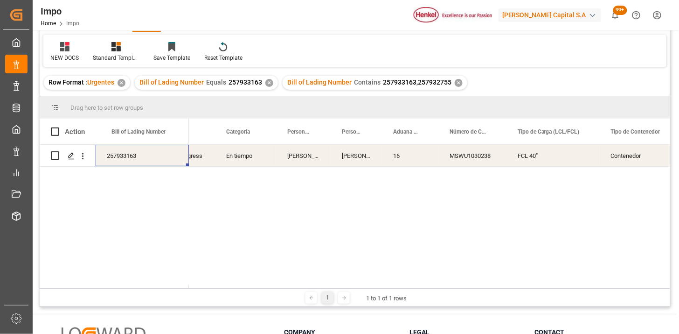
click at [268, 84] on div "✕" at bounding box center [270, 83] width 8 height 8
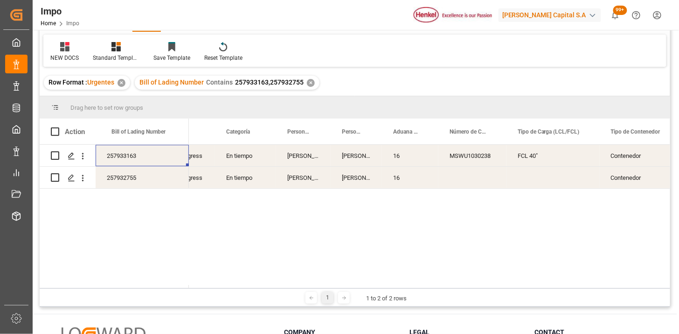
click at [147, 169] on div "257932755" at bounding box center [142, 177] width 93 height 21
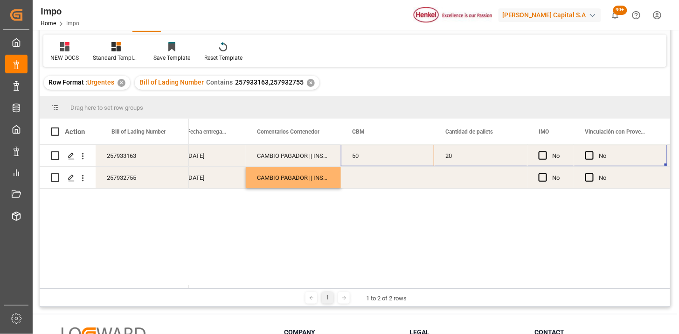
scroll to position [0, 1045]
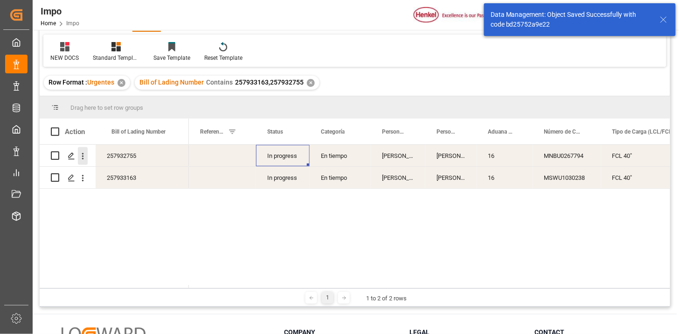
click at [85, 161] on button "open menu" at bounding box center [83, 156] width 10 height 18
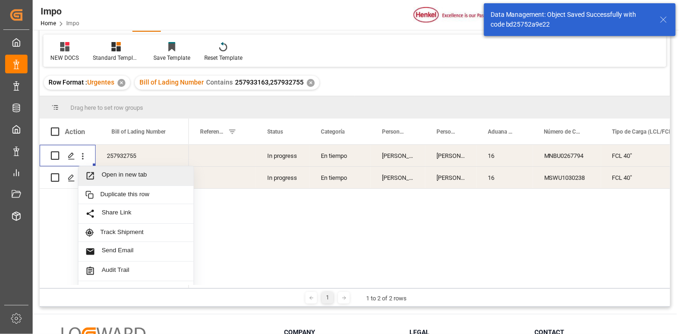
drag, startPoint x: 99, startPoint y: 173, endPoint x: 106, endPoint y: 174, distance: 6.6
click at [100, 173] on span "Press SPACE to select this row." at bounding box center [93, 176] width 16 height 10
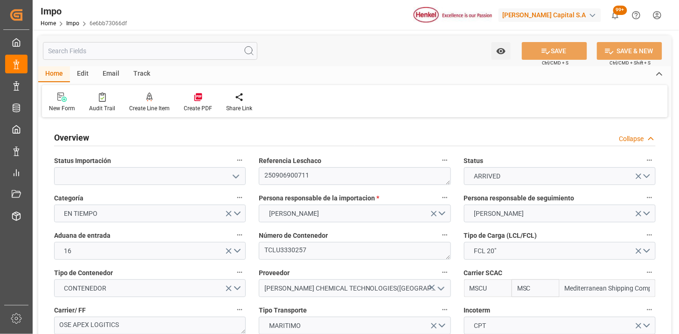
type input "MSC"
type input "Mediterranean Shipping Company"
type input "1"
type input "13.54"
type input "10"
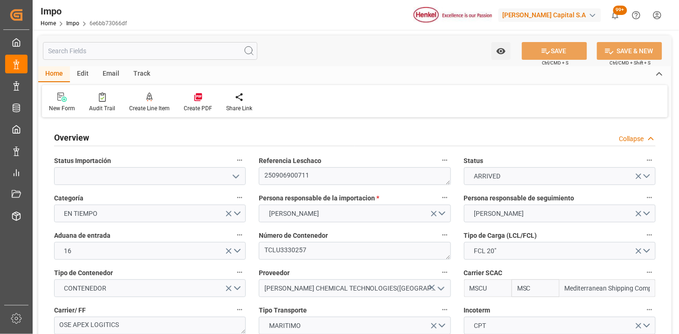
type input "[DATE]"
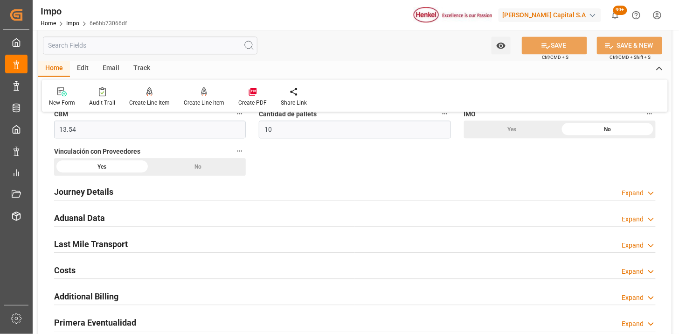
scroll to position [622, 0]
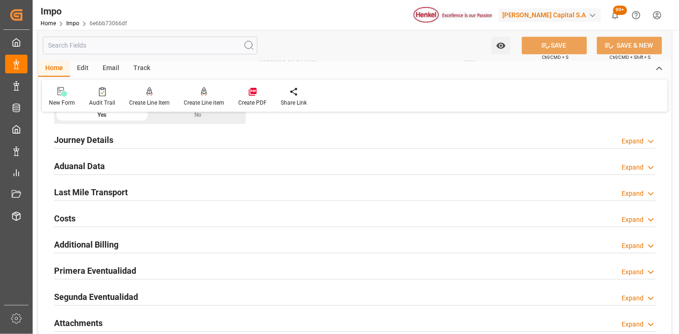
click at [193, 171] on div "Aduanal Data Expand" at bounding box center [355, 165] width 602 height 18
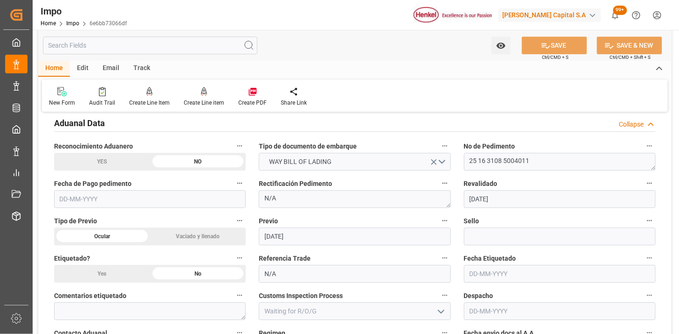
scroll to position [674, 0]
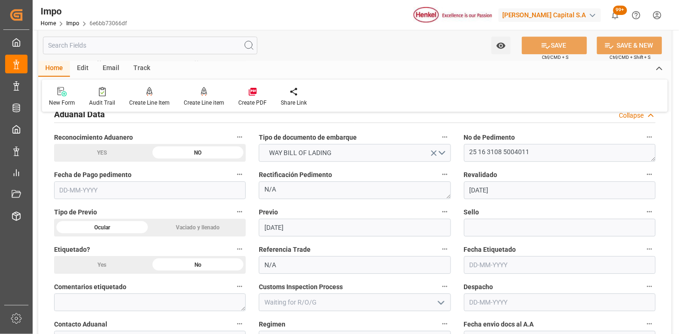
click at [153, 196] on input "text" at bounding box center [150, 190] width 192 height 18
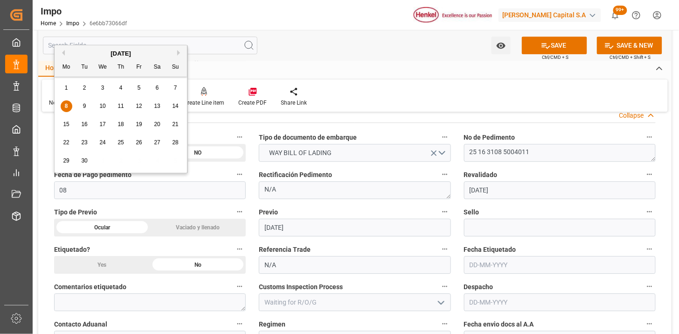
type input "[DATE]"
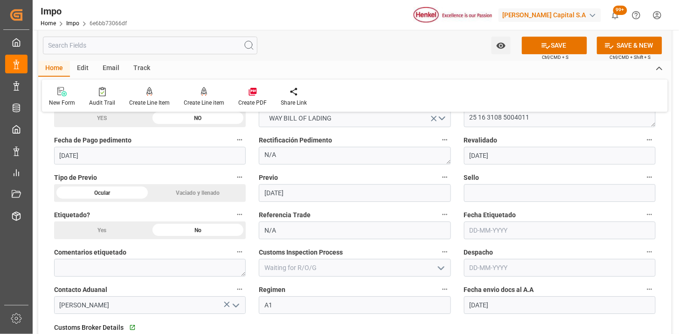
scroll to position [726, 0]
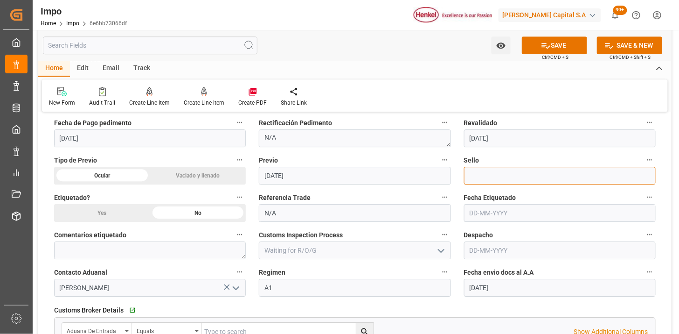
click at [523, 178] on input at bounding box center [560, 176] width 192 height 18
paste input "CEM23-3548134"
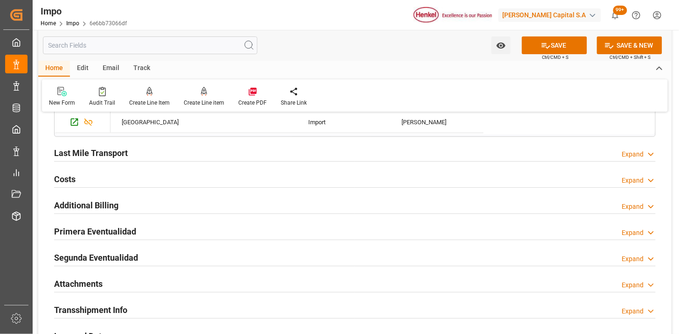
scroll to position [1037, 0]
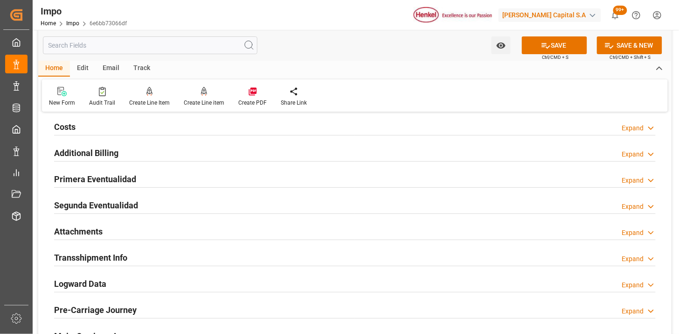
type input "CEM23-3548134"
click at [198, 167] on div "Primera Eventualidad Expand" at bounding box center [355, 179] width 615 height 26
click at [197, 176] on div "Primera Eventualidad Expand" at bounding box center [355, 178] width 602 height 18
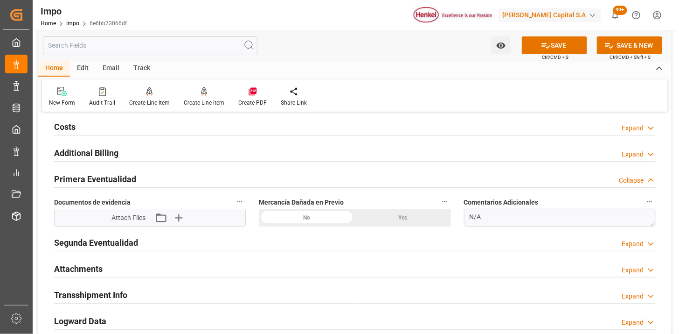
click at [379, 216] on div "Yes" at bounding box center [403, 218] width 96 height 18
click at [294, 211] on div "No" at bounding box center [307, 218] width 96 height 18
click at [179, 221] on icon "button" at bounding box center [178, 217] width 9 height 9
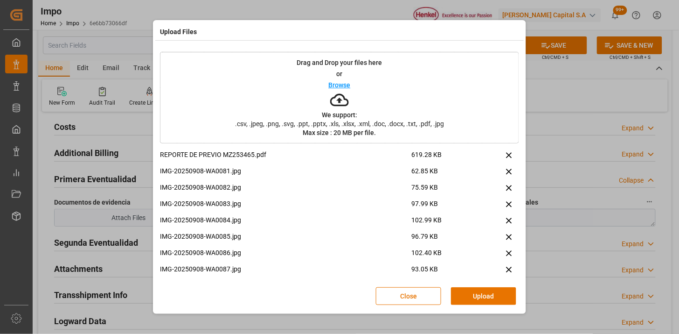
drag, startPoint x: 463, startPoint y: 293, endPoint x: 458, endPoint y: 290, distance: 5.6
click at [462, 292] on button "Upload" at bounding box center [483, 296] width 65 height 18
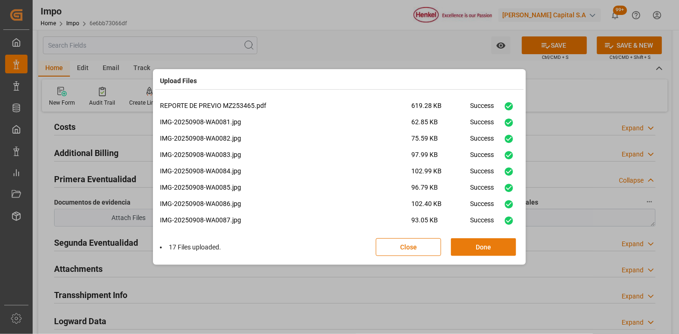
click at [490, 244] on button "Done" at bounding box center [483, 247] width 65 height 18
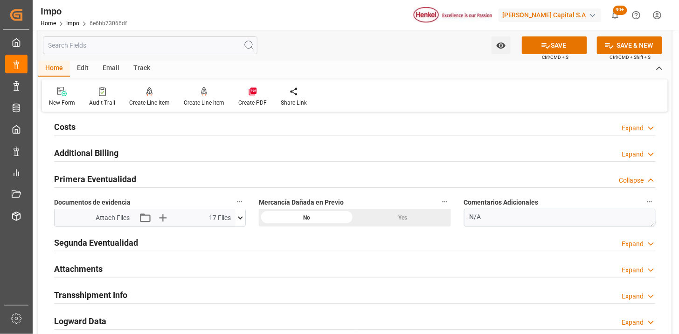
click at [89, 261] on div "Attachments" at bounding box center [78, 268] width 49 height 18
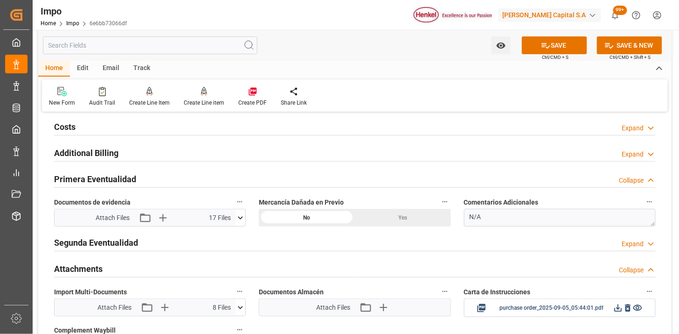
scroll to position [1141, 0]
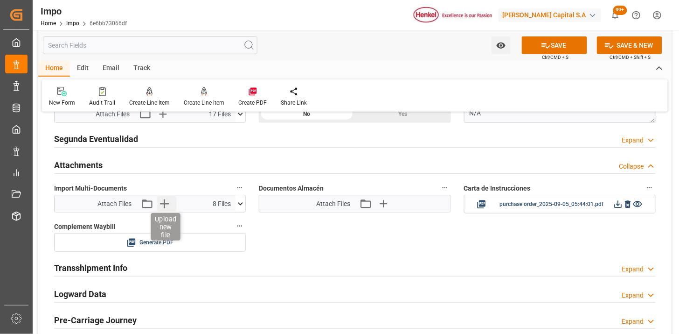
click at [170, 203] on icon "button" at bounding box center [164, 203] width 15 height 15
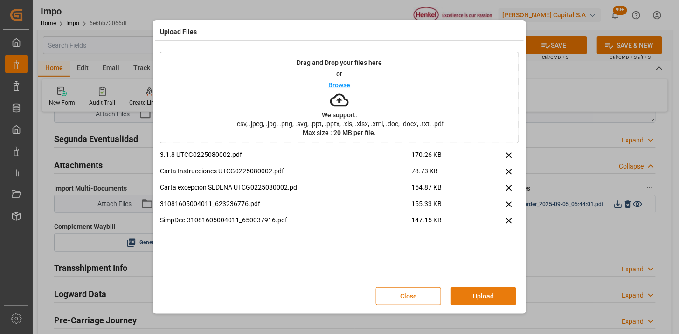
click at [485, 295] on button "Upload" at bounding box center [483, 296] width 65 height 18
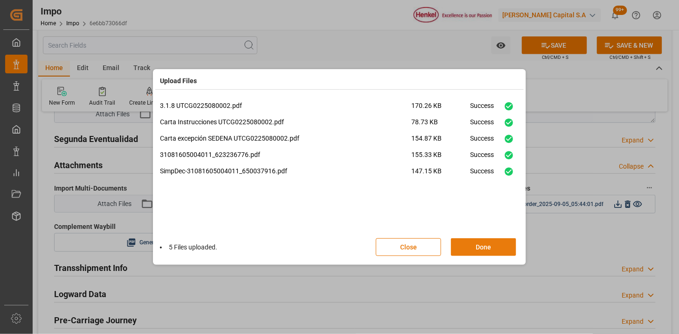
click at [474, 247] on button "Done" at bounding box center [483, 247] width 65 height 18
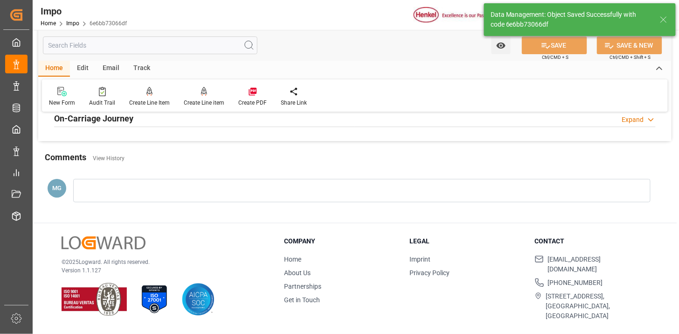
scroll to position [817, 0]
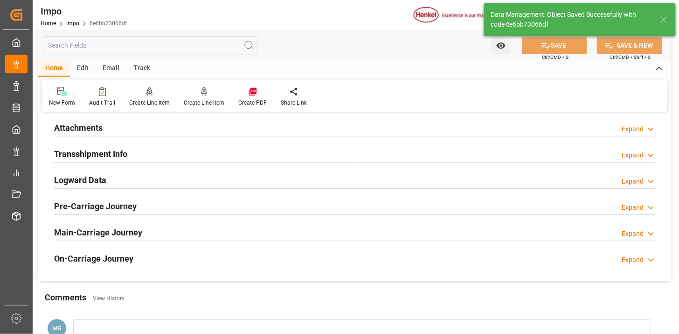
drag, startPoint x: 204, startPoint y: 130, endPoint x: 304, endPoint y: 161, distance: 104.7
click at [204, 131] on div "Attachments Expand" at bounding box center [355, 127] width 602 height 18
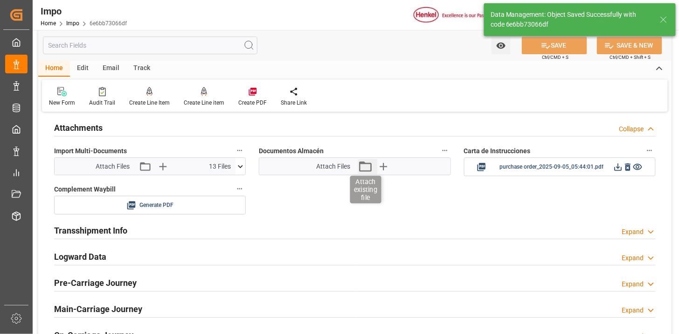
click at [358, 166] on icon "button" at bounding box center [365, 166] width 15 height 15
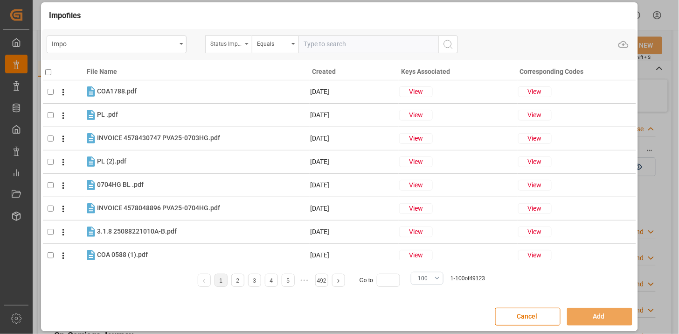
click at [226, 42] on div "Status Importación" at bounding box center [226, 42] width 32 height 11
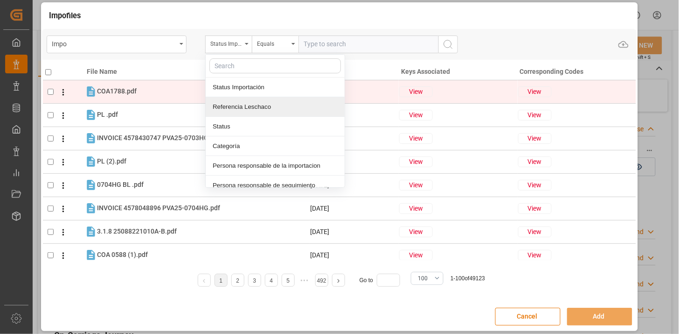
drag, startPoint x: 241, startPoint y: 107, endPoint x: 274, endPoint y: 87, distance: 39.0
click at [244, 106] on div "Referencia Leschaco" at bounding box center [275, 107] width 139 height 20
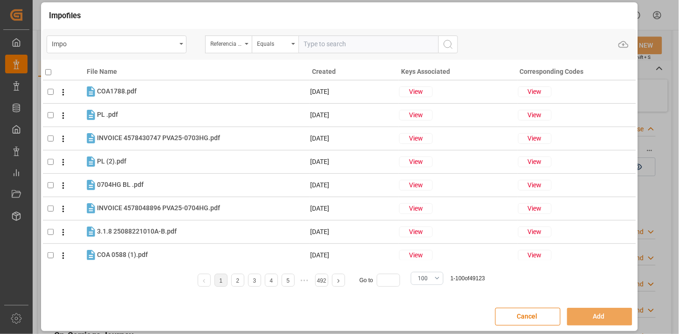
click at [324, 35] on input "text" at bounding box center [369, 44] width 140 height 18
paste input "250906900711"
type input "250906900711"
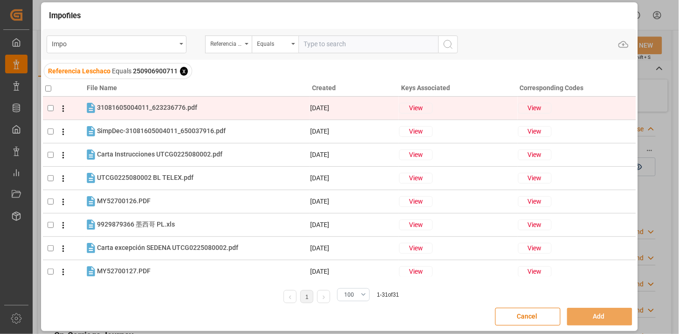
click at [158, 111] on div "31081605004011_623236776.pdf 31081605004011_623236776.pdf" at bounding box center [147, 108] width 100 height 10
checkbox input "true"
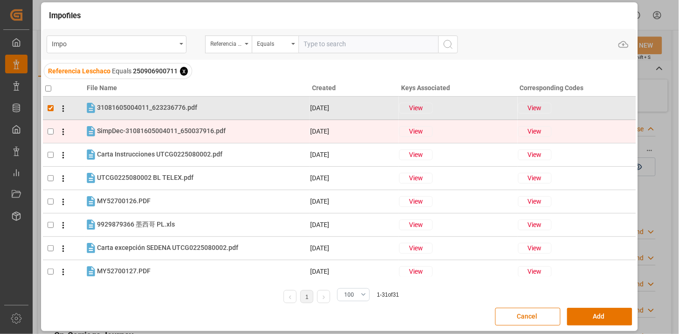
click at [159, 125] on div "SimpDec-31081605004011_650037916.pdf SimpDec-31081605004011_650037916.pdf" at bounding box center [203, 131] width 212 height 12
checkbox input "true"
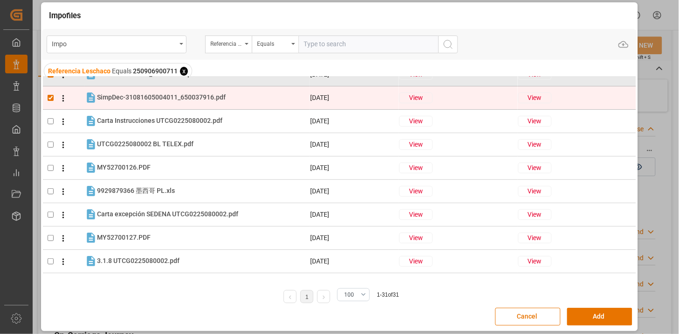
scroll to position [52, 0]
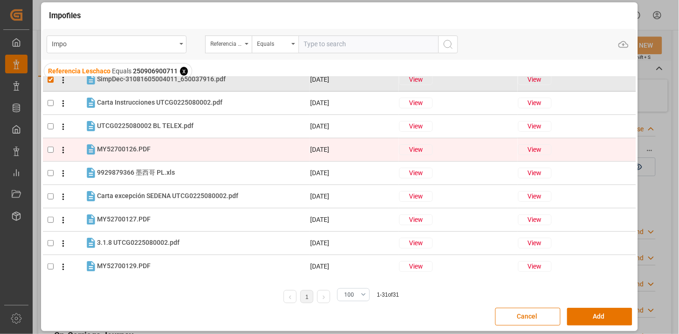
click at [154, 148] on div "MY52700126.PDF MY52700126.PDF" at bounding box center [203, 149] width 212 height 12
checkbox input "true"
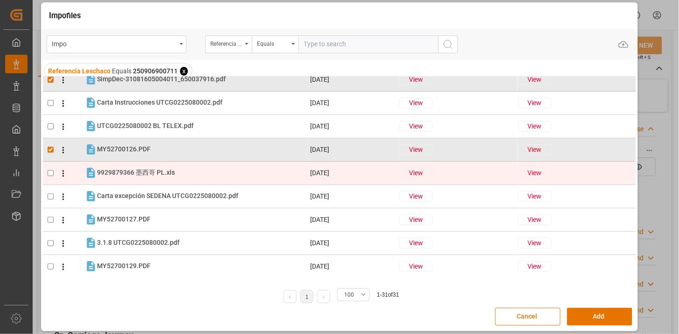
click at [203, 167] on div "9929879366 墨西哥 PL.xls 9929879366 墨西哥 PL.xls" at bounding box center [203, 173] width 212 height 12
checkbox input "true"
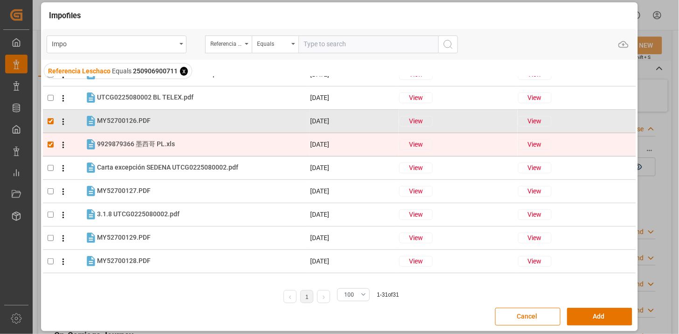
scroll to position [104, 0]
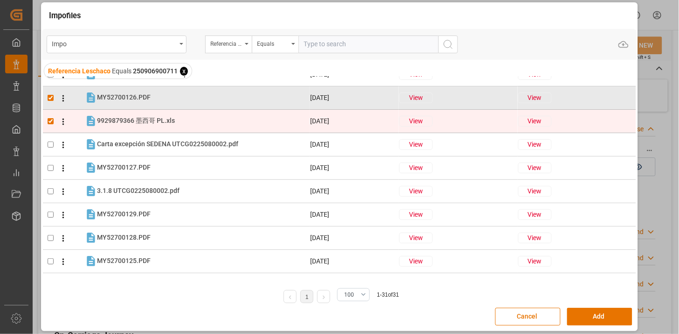
click at [203, 167] on div "MY52700127.PDF MY52700127.PDF" at bounding box center [203, 167] width 212 height 12
checkbox input "true"
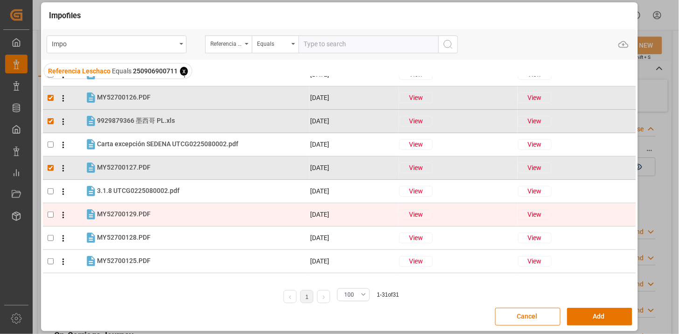
click at [197, 204] on tr "MY52700129.PDF MY52700129.PDF 03-09-2025 View View" at bounding box center [340, 214] width 594 height 23
checkbox input "true"
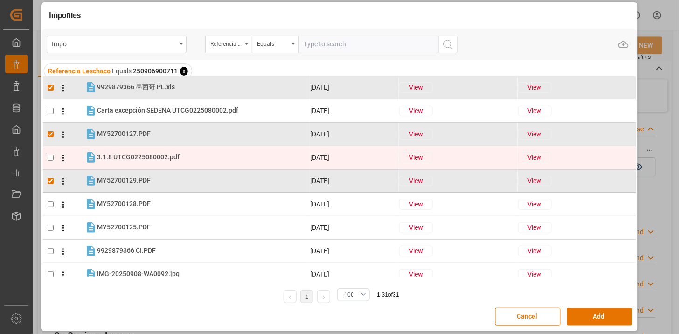
scroll to position [155, 0]
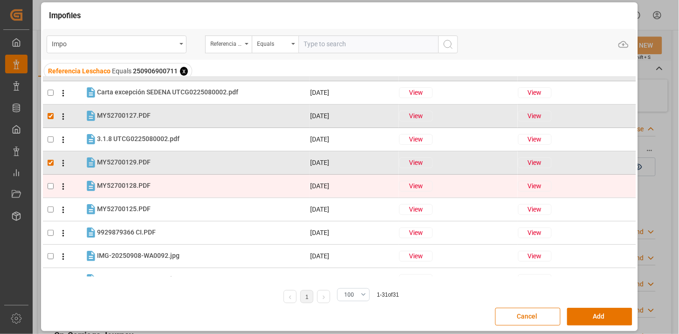
click at [162, 184] on div "MY52700128.PDF MY52700128.PDF" at bounding box center [203, 186] width 212 height 12
checkbox input "true"
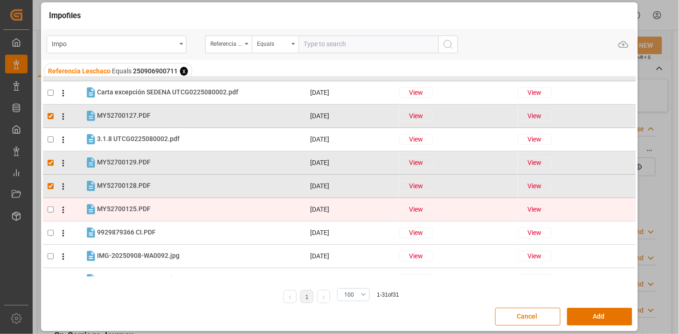
click at [160, 206] on div "MY52700125.PDF MY52700125.PDF" at bounding box center [203, 209] width 212 height 12
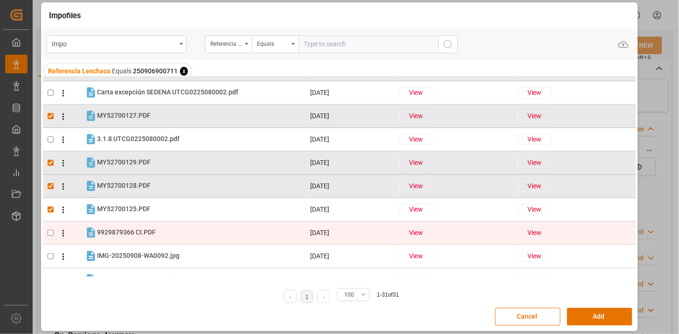
checkbox input "true"
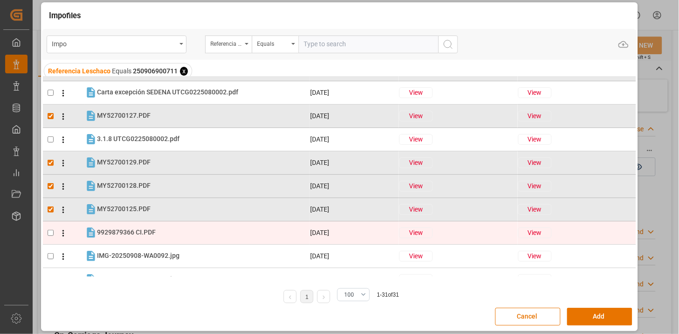
click at [165, 236] on div "9929879366 CI.PDF 9929879366 CI.PDF" at bounding box center [203, 232] width 212 height 12
checkbox input "true"
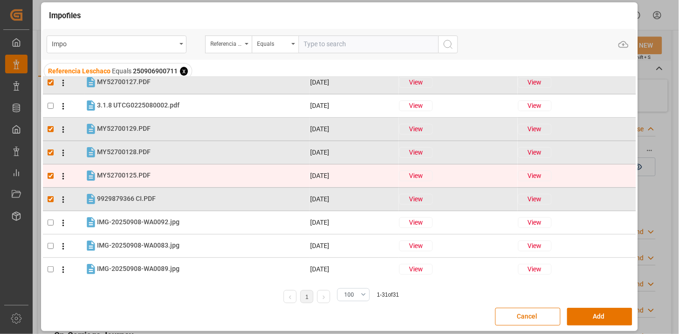
scroll to position [207, 0]
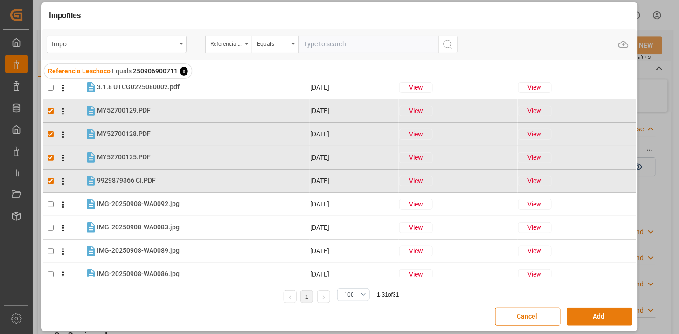
click at [595, 313] on button "Add" at bounding box center [599, 317] width 65 height 18
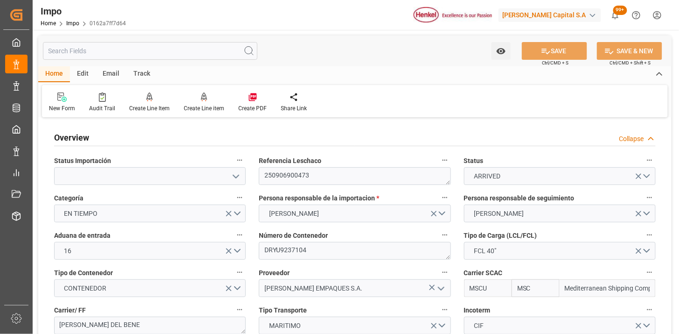
type input "MSC"
type input "Mediterranean Shipping Company"
type input "1"
type input "31.157"
type input "20"
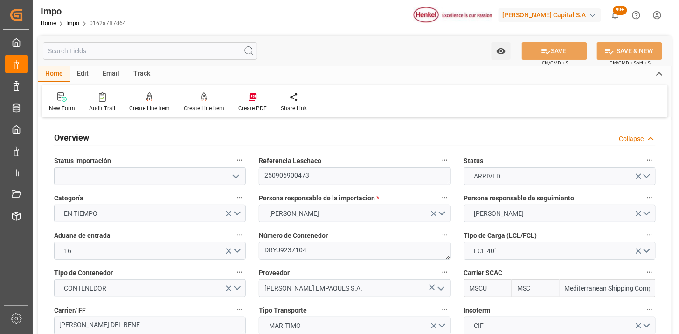
type input "[DATE]"
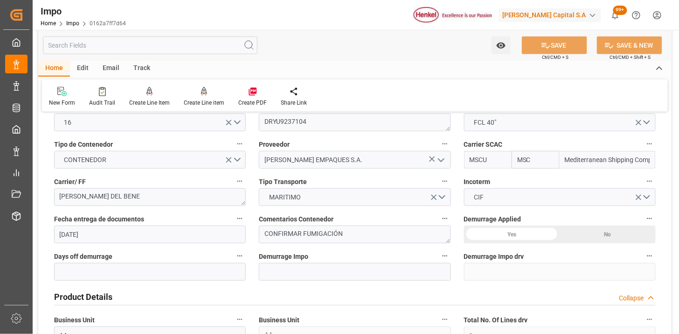
scroll to position [155, 0]
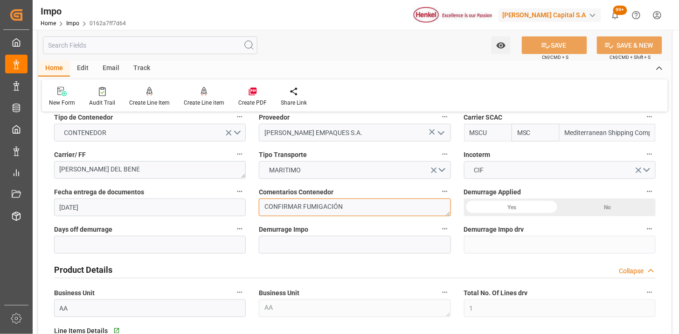
click at [290, 204] on textarea "CONFIRMAR FUMIGACIÓN" at bounding box center [355, 207] width 192 height 18
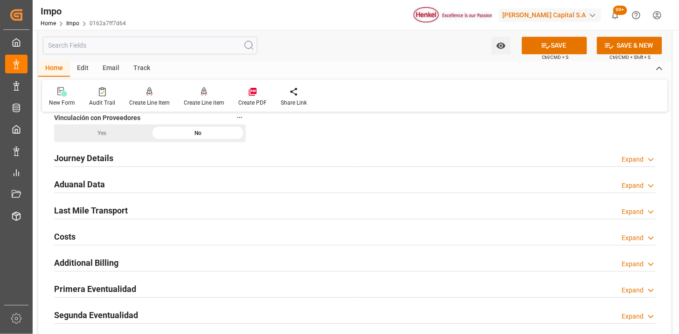
scroll to position [622, 0]
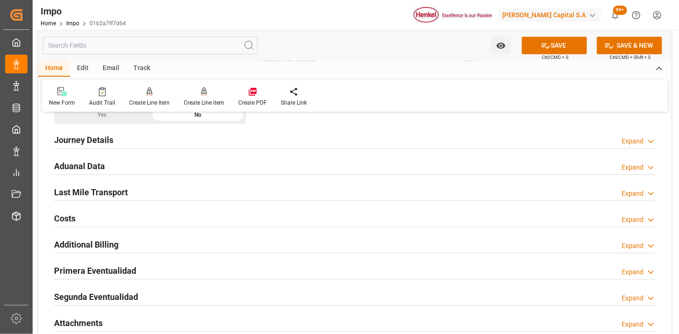
type textarea "N/A"
click at [203, 168] on div "Aduanal Data Expand" at bounding box center [355, 165] width 602 height 18
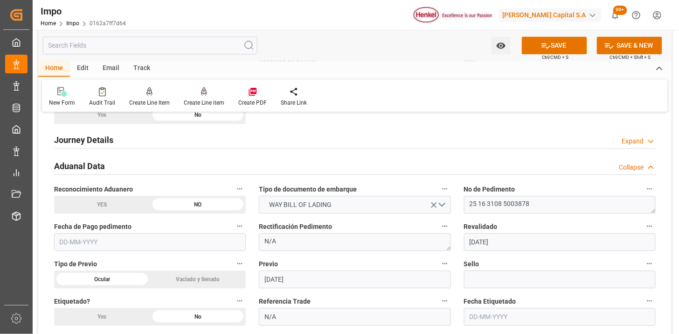
scroll to position [674, 0]
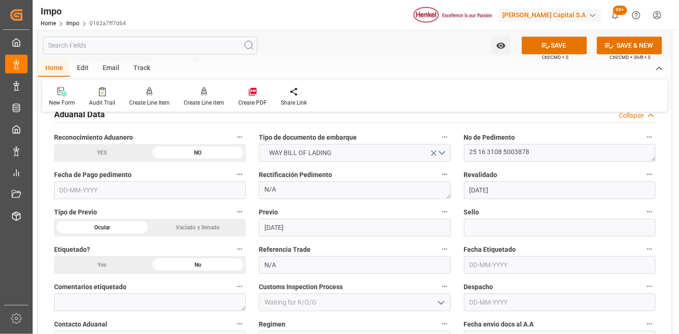
click at [218, 185] on input "text" at bounding box center [150, 190] width 192 height 18
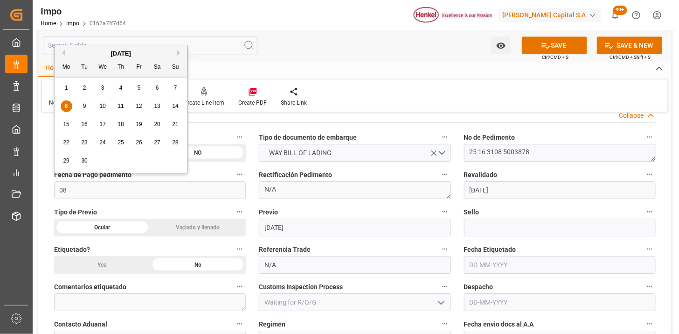
type input "[DATE]"
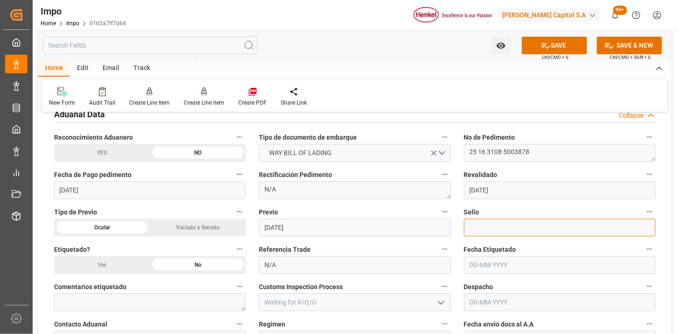
click at [504, 226] on input at bounding box center [560, 227] width 192 height 18
paste input "CEM23-3548161"
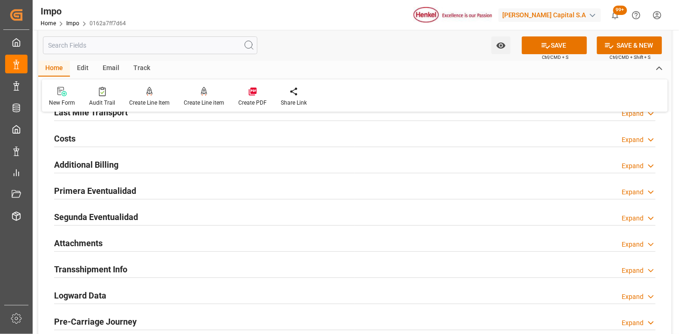
scroll to position [1037, 0]
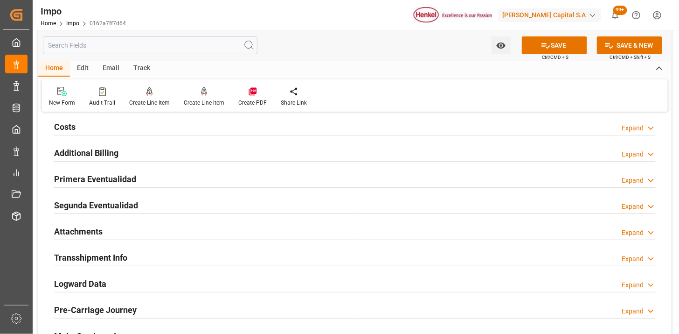
type input "CEM23-3548161"
click at [141, 232] on div "Attachments Expand" at bounding box center [355, 231] width 602 height 18
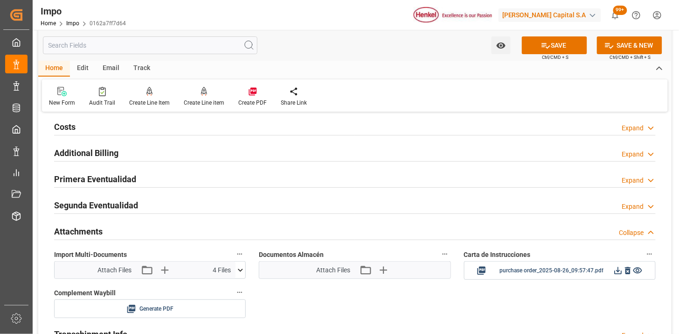
click at [165, 172] on div "Primera Eventualidad Expand" at bounding box center [355, 178] width 602 height 18
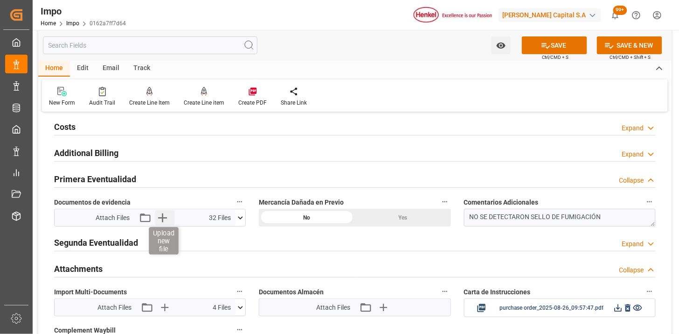
click at [164, 223] on icon "button" at bounding box center [162, 217] width 15 height 15
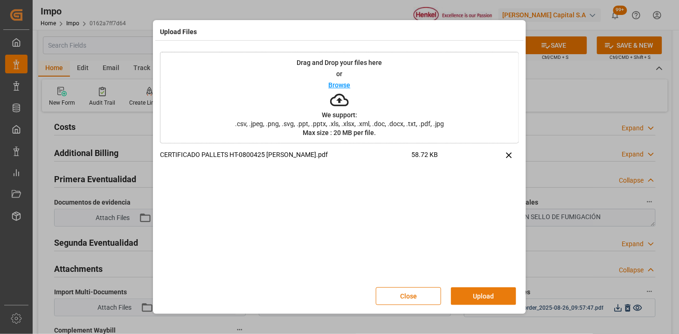
click at [473, 295] on button "Upload" at bounding box center [483, 296] width 65 height 18
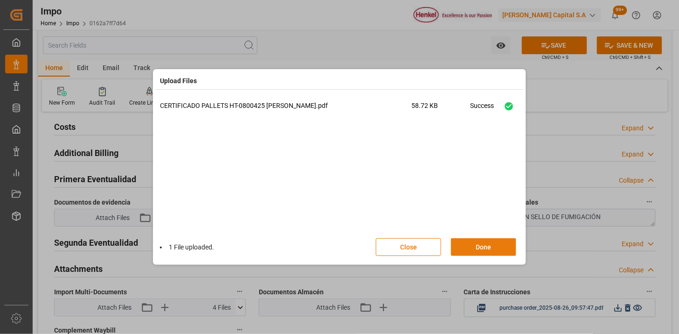
click at [475, 239] on button "Done" at bounding box center [483, 247] width 65 height 18
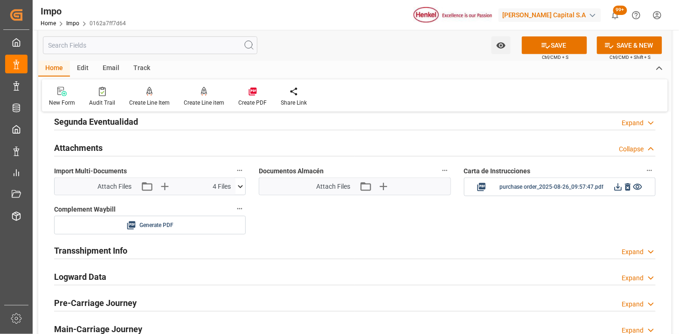
scroll to position [1141, 0]
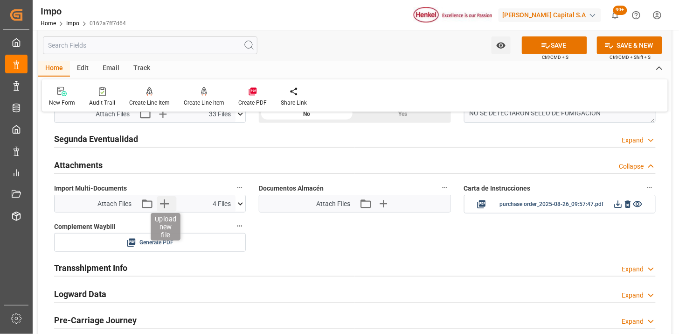
click at [166, 201] on icon "button" at bounding box center [164, 203] width 15 height 15
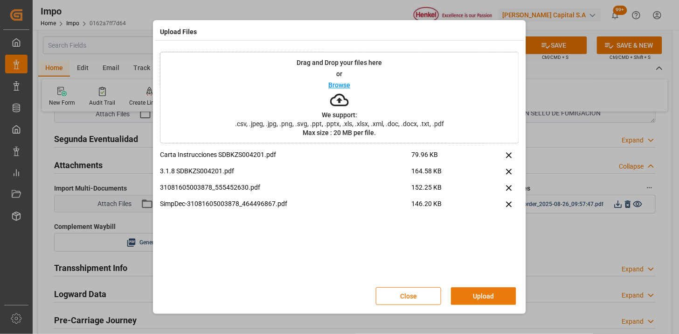
click at [473, 292] on button "Upload" at bounding box center [483, 296] width 65 height 18
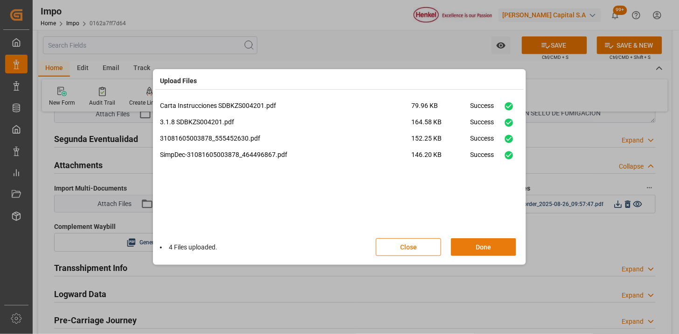
click at [496, 241] on button "Done" at bounding box center [483, 247] width 65 height 18
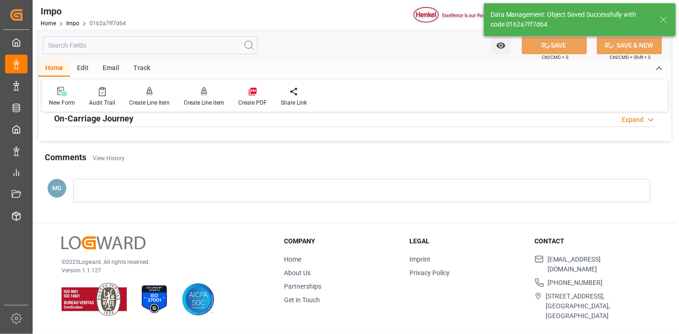
scroll to position [817, 0]
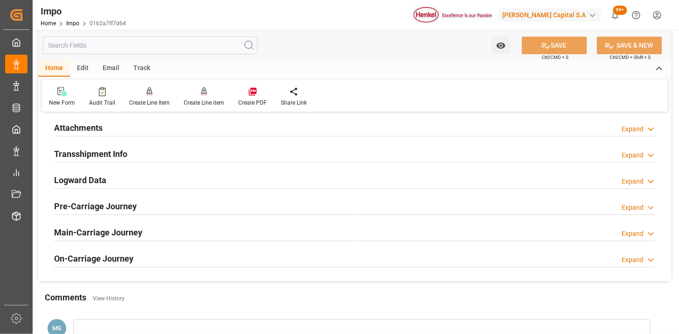
click at [131, 128] on div "Attachments Expand" at bounding box center [355, 127] width 602 height 18
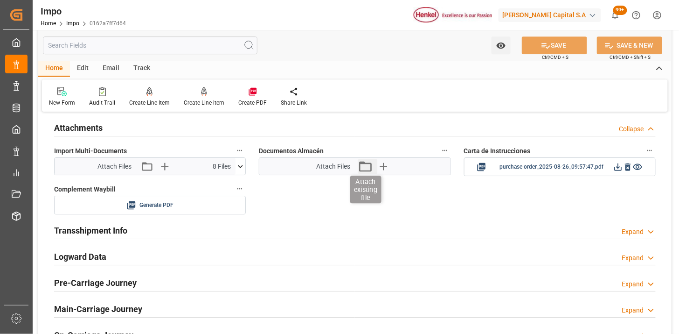
click at [362, 162] on icon "button" at bounding box center [365, 166] width 13 height 10
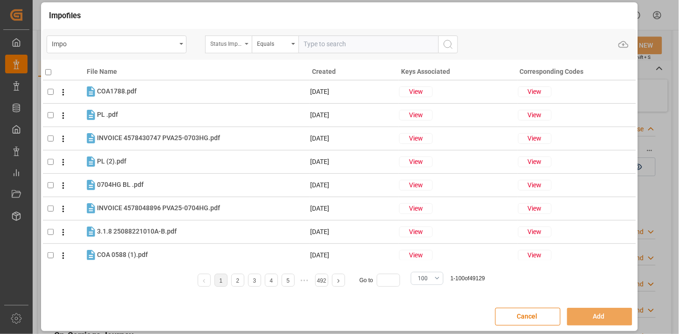
click at [237, 42] on div "Status Importación" at bounding box center [226, 42] width 32 height 11
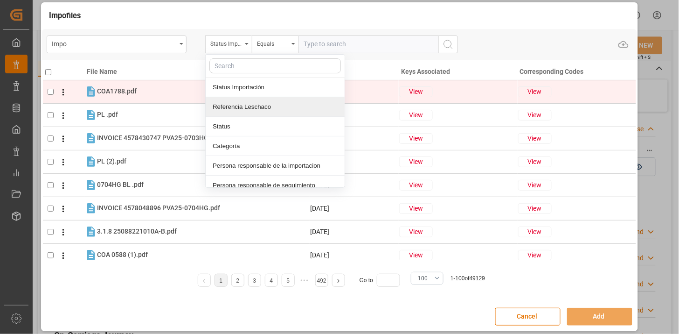
drag, startPoint x: 247, startPoint y: 99, endPoint x: 258, endPoint y: 95, distance: 11.5
click at [248, 100] on div "Referencia Leschaco" at bounding box center [275, 107] width 139 height 20
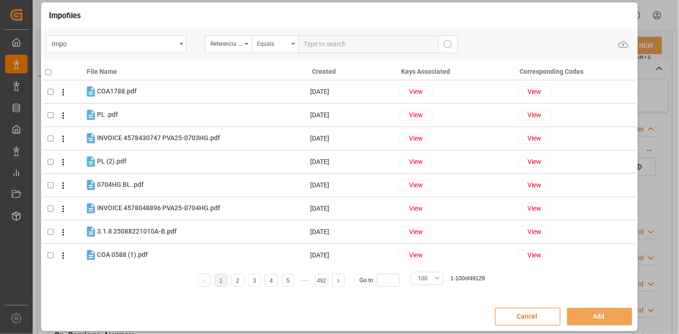
click at [316, 44] on input "text" at bounding box center [369, 44] width 140 height 18
paste input "250906900473"
type input "250906900473"
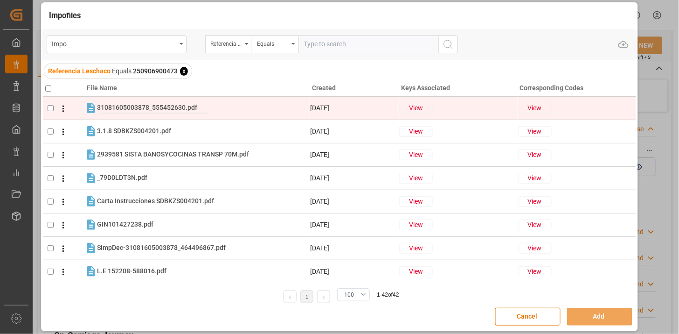
click at [163, 110] on span "31081605003878_555452630.pdf" at bounding box center [147, 107] width 100 height 7
checkbox input "true"
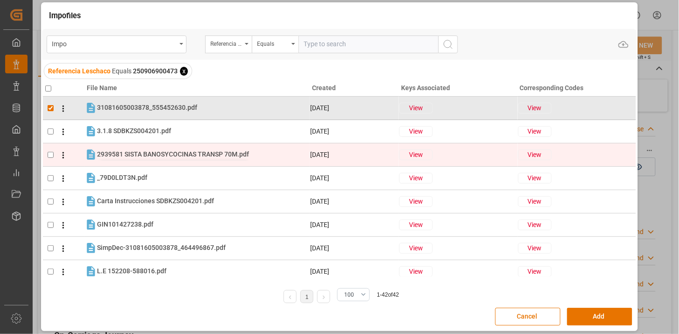
click at [164, 154] on span "2939581 SISTA BANOSYCOCINAS TRANSP 70M.pdf" at bounding box center [173, 153] width 152 height 7
checkbox input "true"
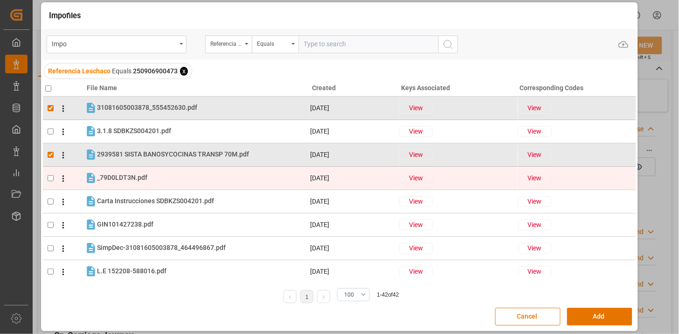
click at [150, 171] on td "_79D0LDT3N.pdf _79D0LDT3N.pdf" at bounding box center [196, 177] width 225 height 13
click at [153, 169] on tr "_79D0LDT3N.pdf _79D0LDT3N.pdf 26-08-2025 View View" at bounding box center [340, 177] width 594 height 23
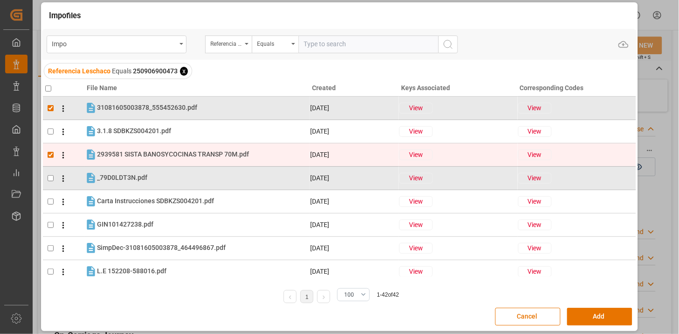
checkbox input "false"
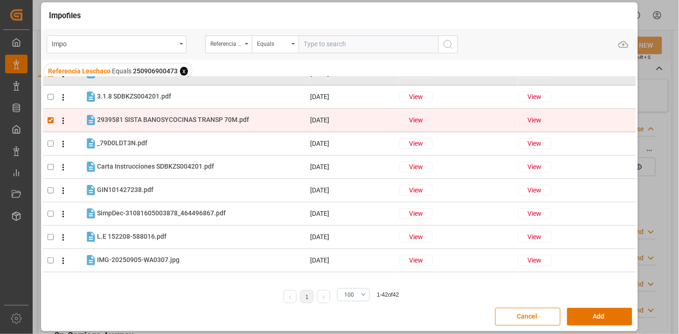
scroll to position [52, 0]
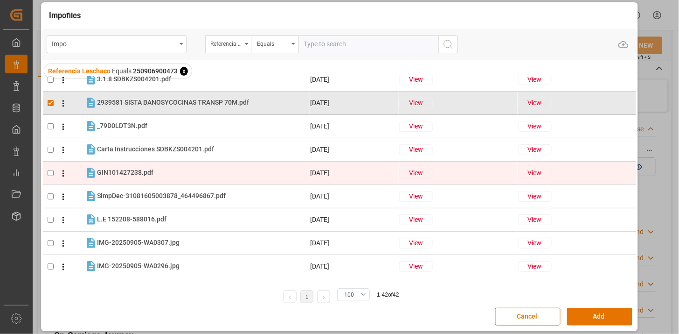
click at [179, 173] on div "GIN101427238.pdf GIN101427238.pdf" at bounding box center [203, 173] width 212 height 12
checkbox input "true"
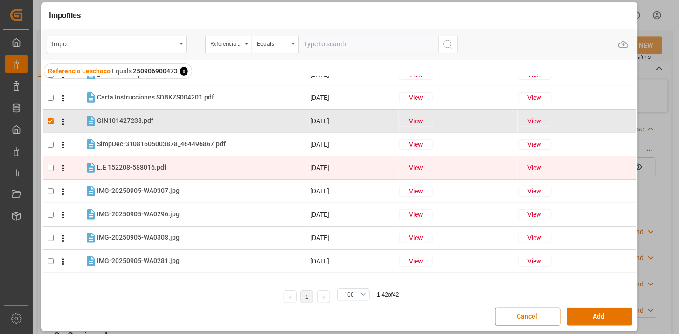
click at [175, 165] on div "L.E 152208-588016.pdf L.E 152208-588016.pdf" at bounding box center [203, 167] width 212 height 12
checkbox input "true"
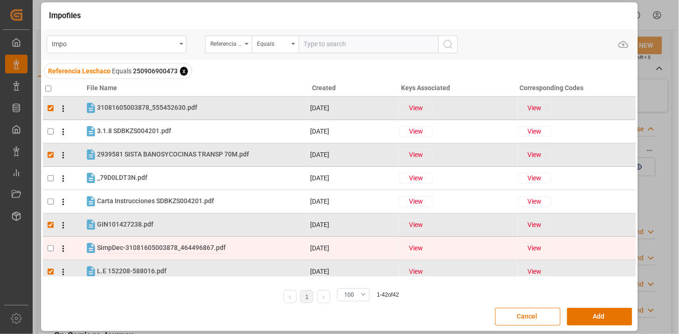
click at [166, 246] on span "SimpDec-31081605003878_464496867.pdf" at bounding box center [161, 247] width 129 height 7
checkbox input "true"
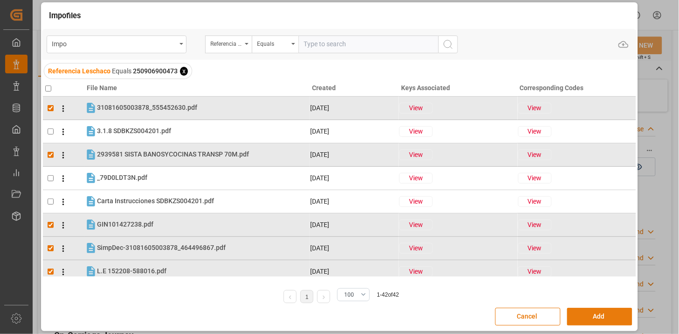
drag, startPoint x: 605, startPoint y: 316, endPoint x: 595, endPoint y: 311, distance: 11.1
click at [603, 315] on button "Add" at bounding box center [599, 317] width 65 height 18
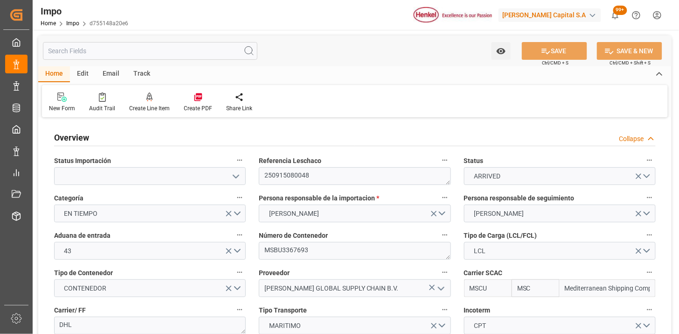
type input "MSC"
type input "Mediterranean Shipping Company"
type input "1"
type input "4.032"
type input "5"
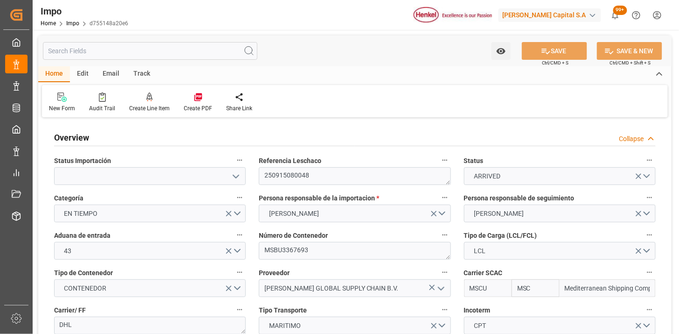
type input "[DATE]"
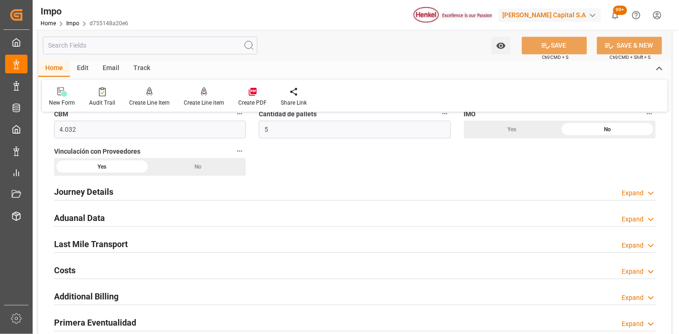
scroll to position [622, 0]
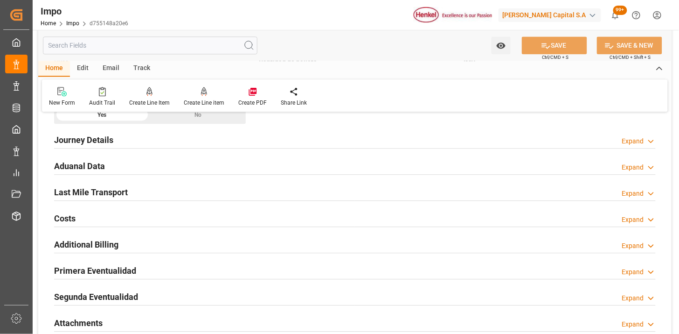
click at [232, 170] on div "Aduanal Data Expand" at bounding box center [355, 165] width 602 height 18
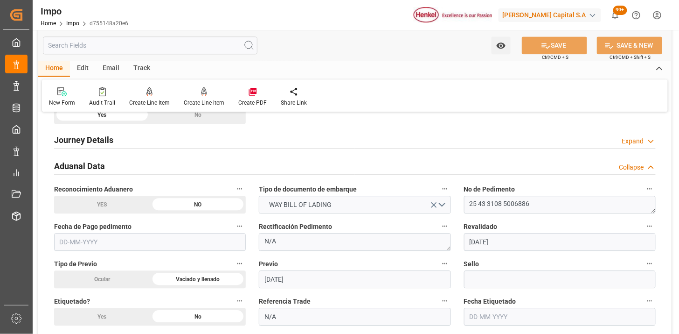
click at [192, 247] on input "text" at bounding box center [150, 242] width 192 height 18
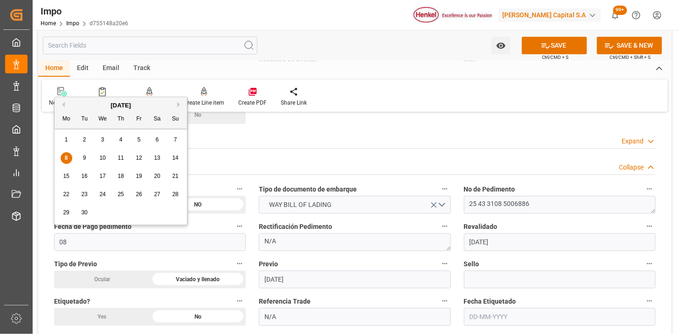
type input "[DATE]"
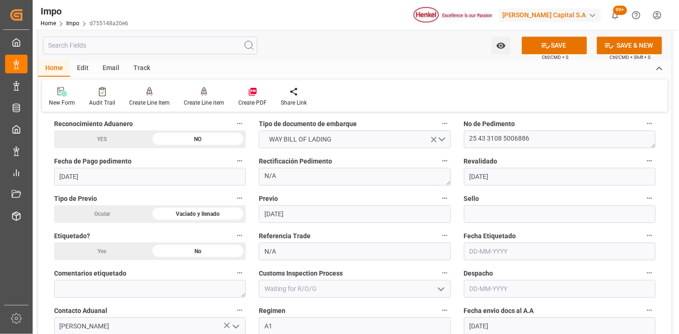
scroll to position [726, 0]
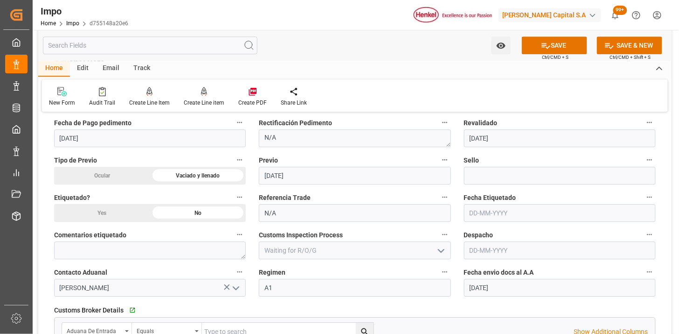
click at [489, 243] on input "text" at bounding box center [560, 250] width 192 height 18
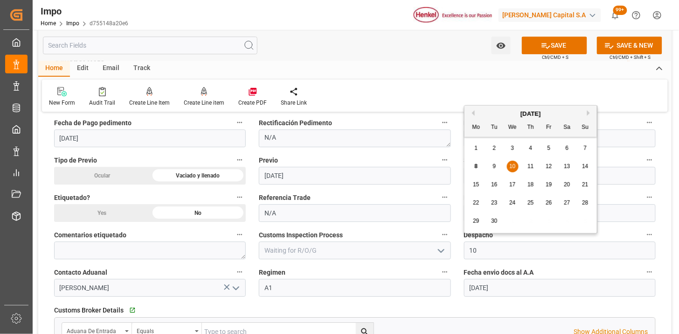
type input "[DATE]"
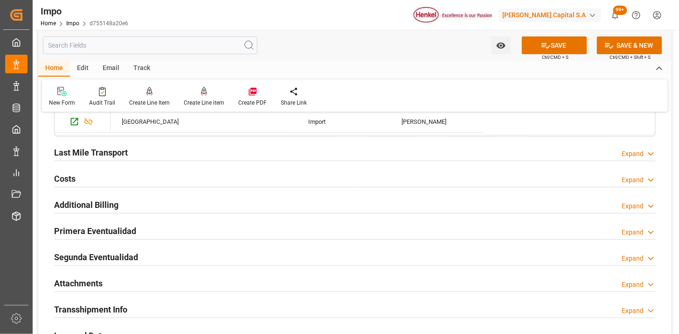
scroll to position [1037, 0]
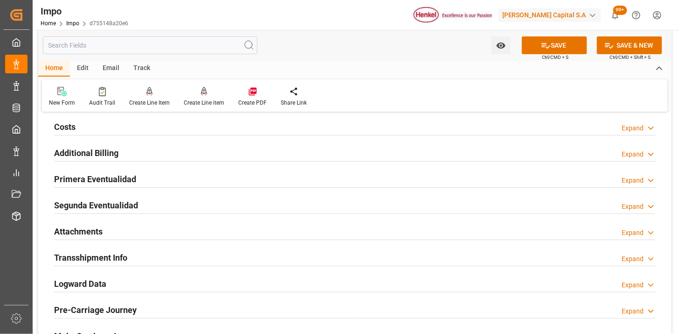
click at [168, 181] on div "Primera Eventualidad Expand" at bounding box center [355, 178] width 602 height 18
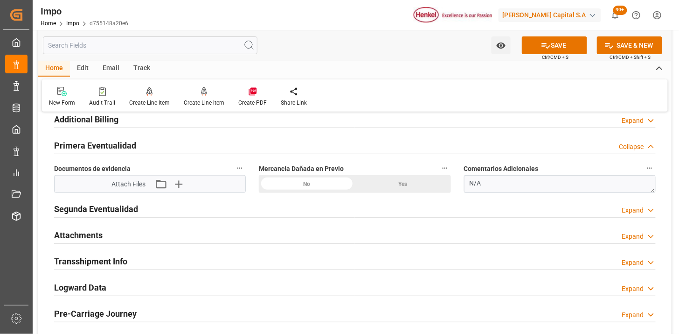
scroll to position [1089, 0]
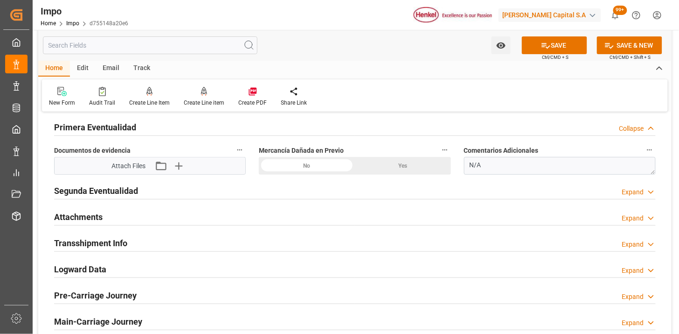
click at [291, 161] on div "No" at bounding box center [307, 166] width 96 height 18
click at [181, 170] on icon "button" at bounding box center [178, 165] width 15 height 15
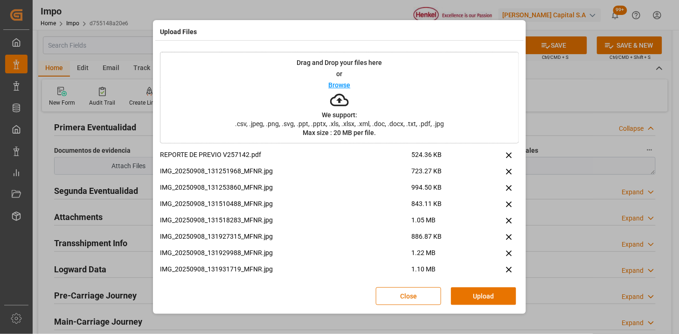
click at [475, 299] on button "Upload" at bounding box center [483, 296] width 65 height 18
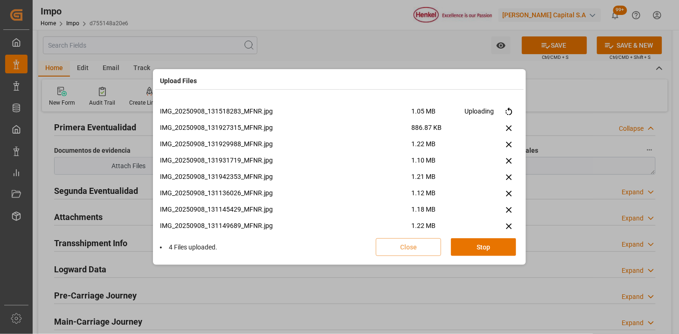
scroll to position [186, 0]
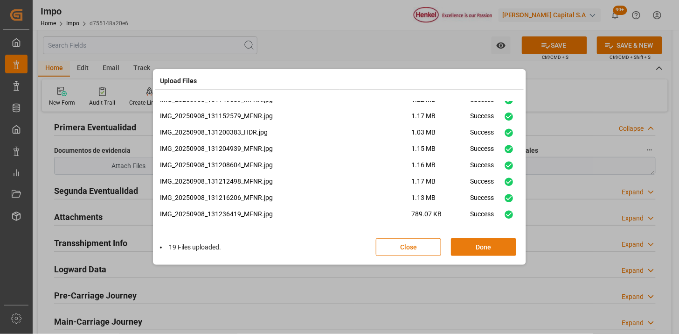
click at [468, 251] on button "Done" at bounding box center [483, 247] width 65 height 18
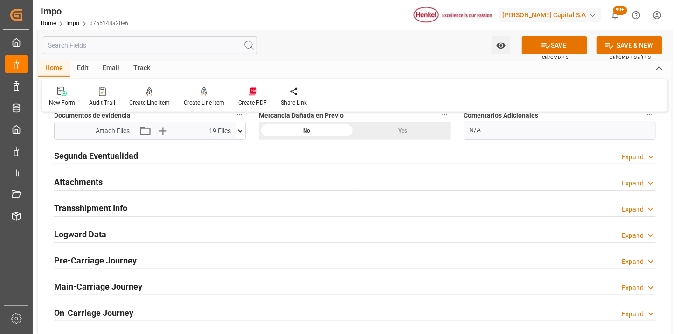
scroll to position [1141, 0]
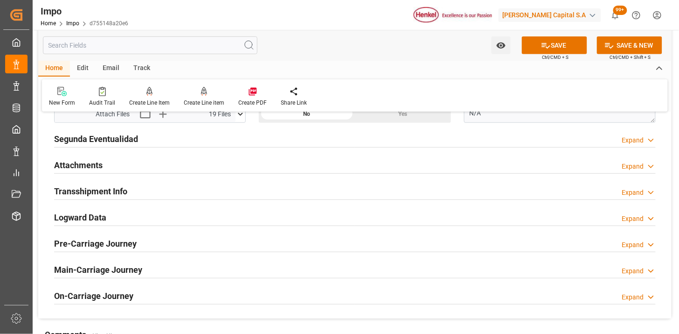
click at [97, 169] on h2 "Attachments" at bounding box center [78, 165] width 49 height 13
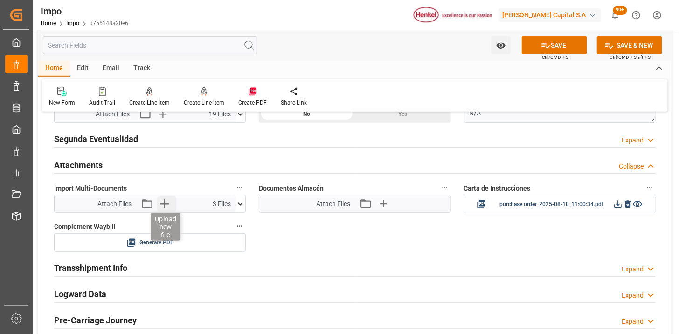
click at [163, 203] on icon "button" at bounding box center [164, 203] width 9 height 9
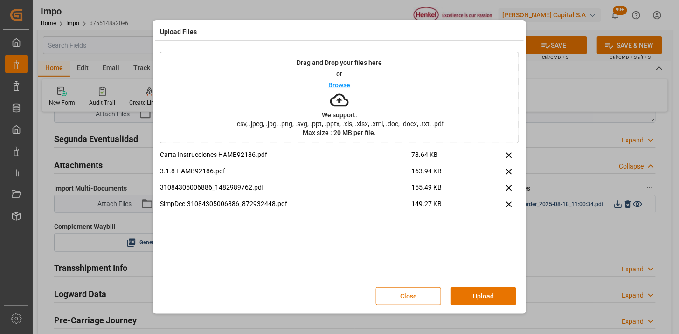
drag, startPoint x: 461, startPoint y: 299, endPoint x: 422, endPoint y: 310, distance: 40.5
click at [461, 299] on button "Upload" at bounding box center [483, 296] width 65 height 18
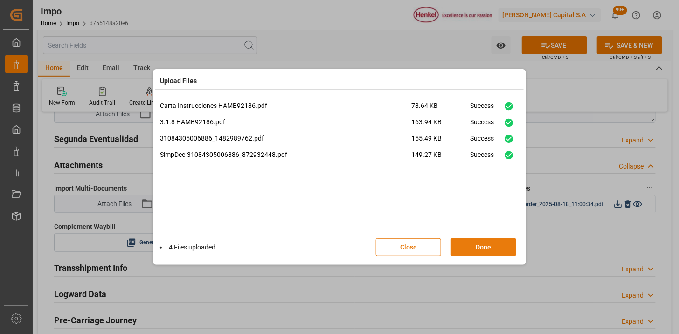
click at [493, 246] on button "Done" at bounding box center [483, 247] width 65 height 18
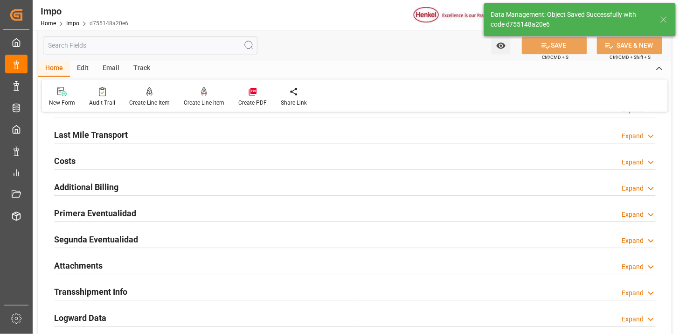
scroll to position [661, 0]
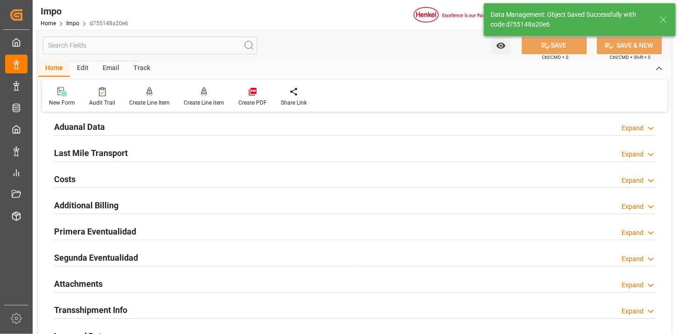
click at [172, 151] on div "Last Mile Transport Expand" at bounding box center [355, 152] width 602 height 18
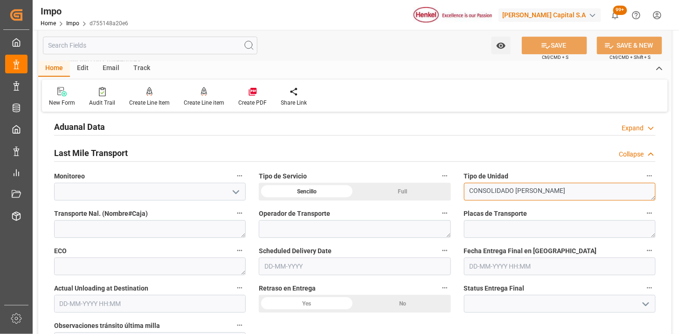
drag, startPoint x: 562, startPoint y: 188, endPoint x: 445, endPoint y: 190, distance: 117.2
click at [445, 190] on div "Overview Collapse Status Importación Referencia Leschaco 250915080048 Status AR…" at bounding box center [355, 41] width 634 height 1165
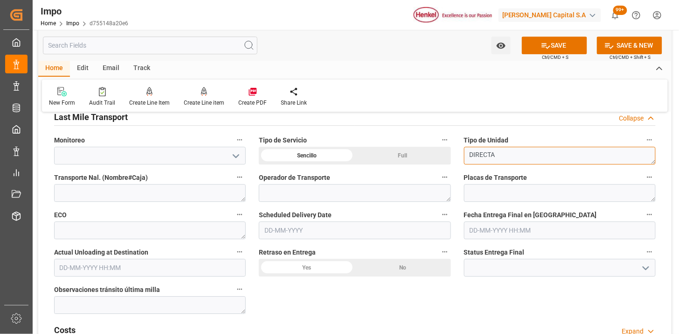
scroll to position [713, 0]
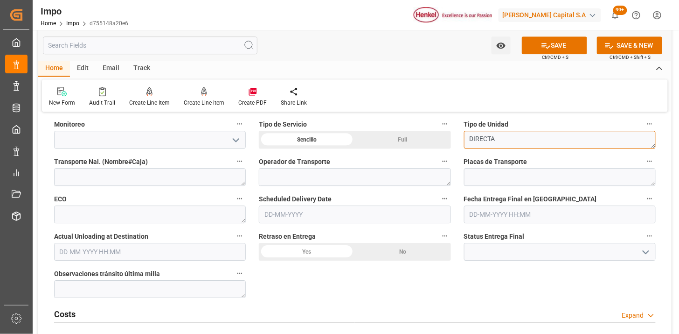
type textarea "DIRECTA"
click at [352, 220] on input "text" at bounding box center [355, 214] width 192 height 18
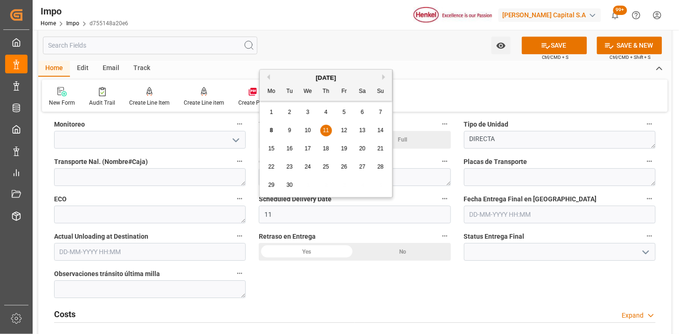
type input "[DATE]"
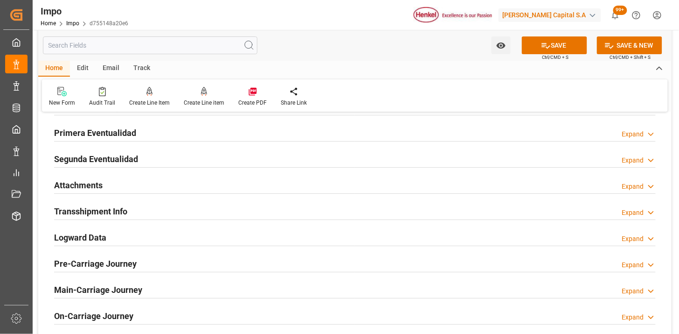
scroll to position [973, 0]
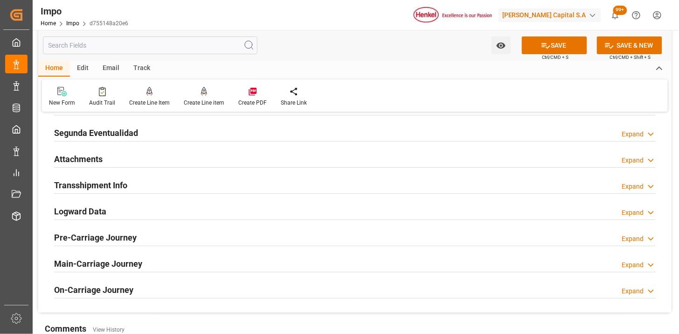
click at [168, 157] on div "Attachments Expand" at bounding box center [355, 158] width 602 height 18
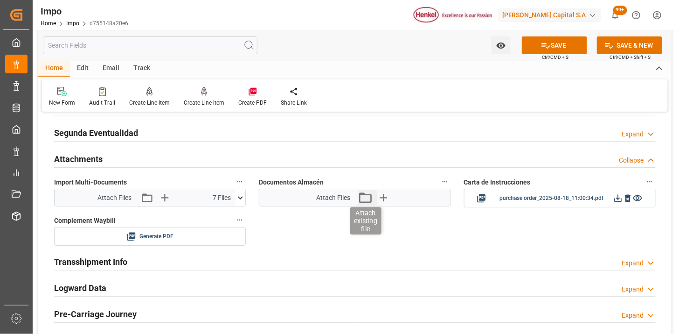
click at [367, 197] on icon "button" at bounding box center [365, 197] width 15 height 15
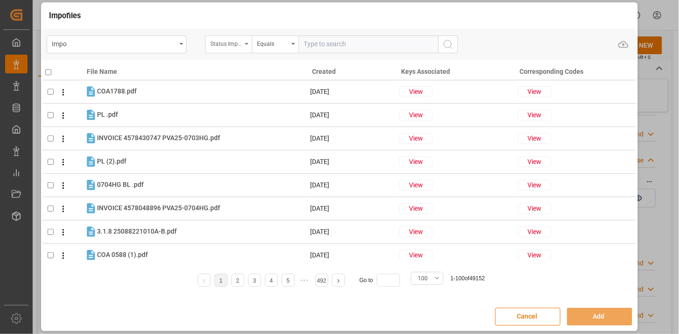
click at [231, 48] on div "Status Importación" at bounding box center [226, 42] width 32 height 11
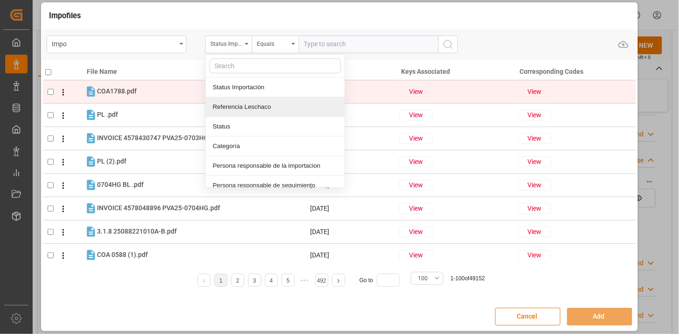
click at [249, 102] on div "Referencia Leschaco" at bounding box center [275, 107] width 139 height 20
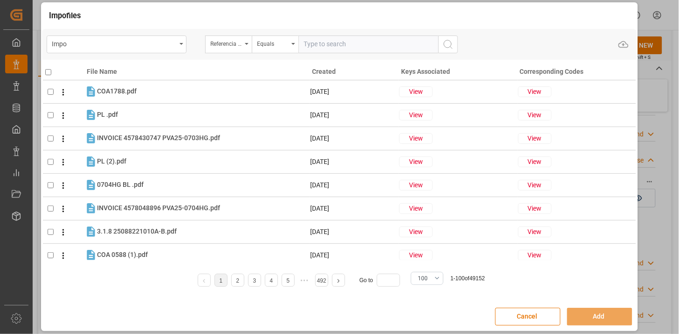
click at [317, 44] on input "text" at bounding box center [369, 44] width 140 height 18
paste input "250915080048"
type input "250915080048"
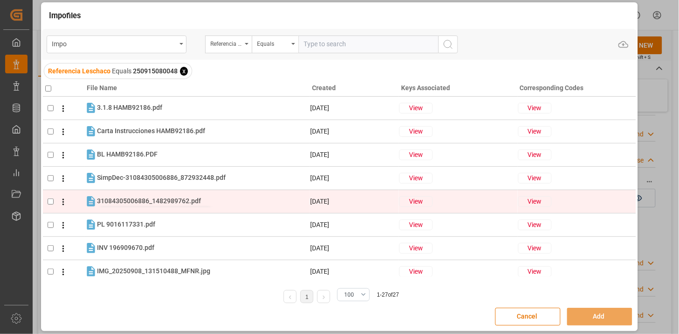
click at [183, 203] on span "31084305006886_1482989762.pdf" at bounding box center [149, 200] width 104 height 7
checkbox input "true"
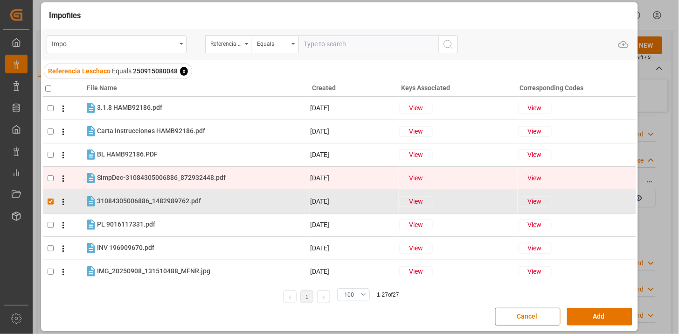
click at [192, 186] on tr "SimpDec-31084305006886_872932448.pdf SimpDec-31084305006886_872932448.pdf 09-09…" at bounding box center [340, 177] width 594 height 23
checkbox input "true"
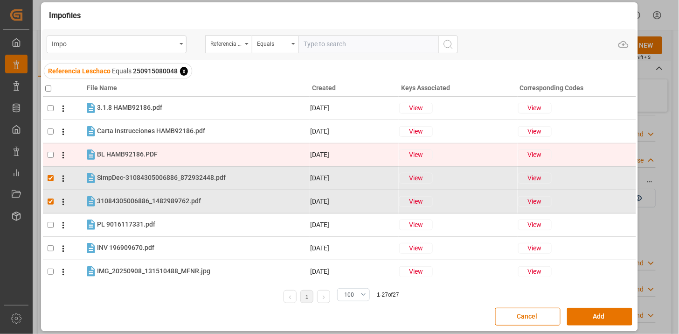
scroll to position [52, 0]
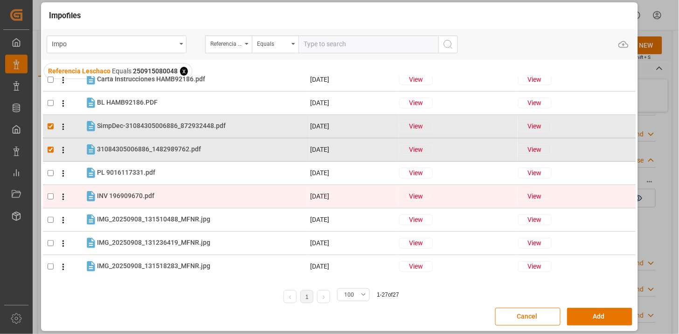
click at [195, 193] on div "INV 196909670.pdf INV 196909670.pdf" at bounding box center [203, 196] width 212 height 12
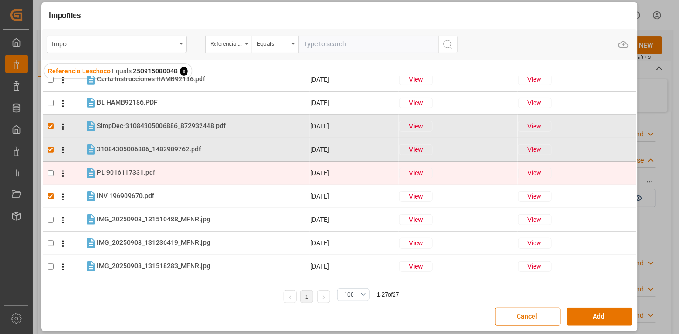
checkbox input "true"
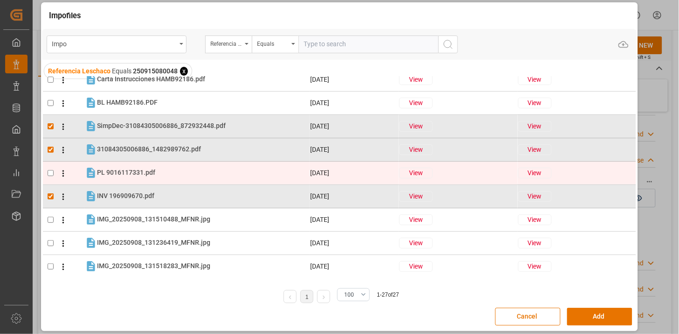
drag, startPoint x: 197, startPoint y: 181, endPoint x: 205, endPoint y: 179, distance: 8.2
click at [197, 181] on tr "PL 9016117331.pdf PL 9016117331.pdf 18-08-2025 View View" at bounding box center [340, 172] width 594 height 23
checkbox input "true"
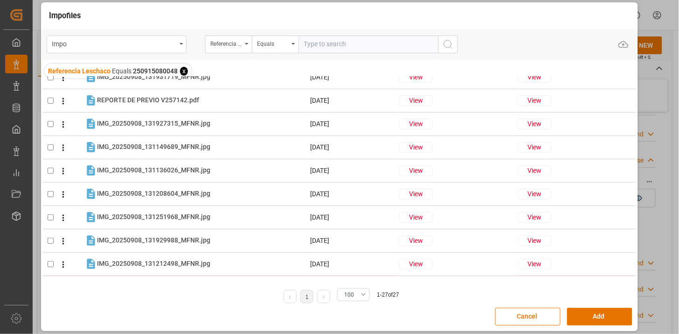
scroll to position [450, 0]
click at [594, 315] on button "Add" at bounding box center [599, 317] width 65 height 18
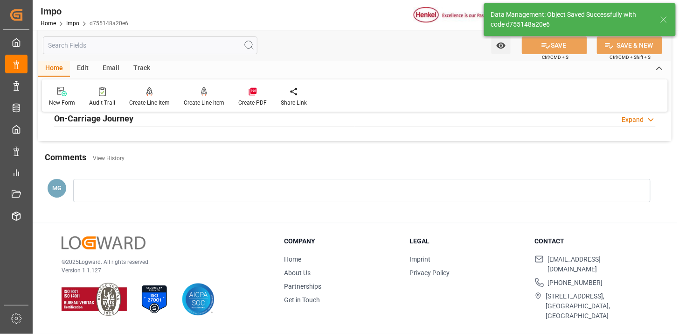
scroll to position [786, 0]
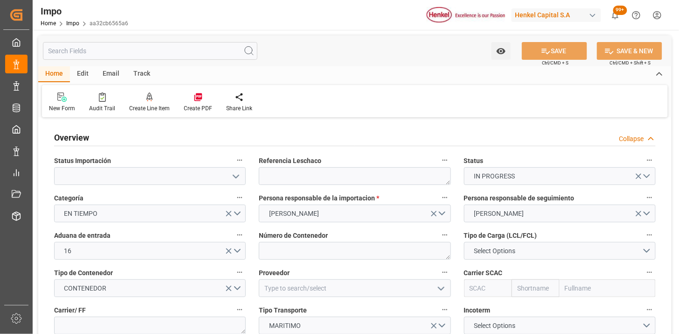
type input "[DATE]"
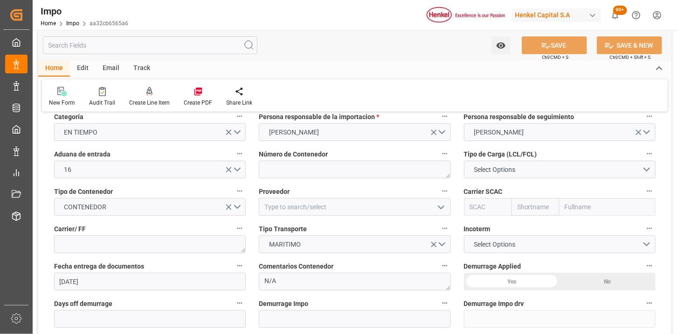
scroll to position [104, 0]
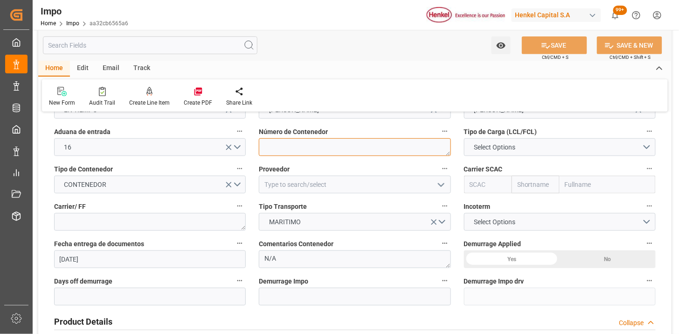
click at [283, 145] on textarea at bounding box center [355, 147] width 192 height 18
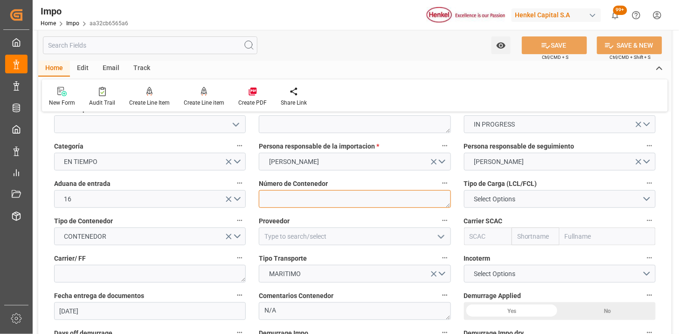
paste textarea "MSWU1030238"
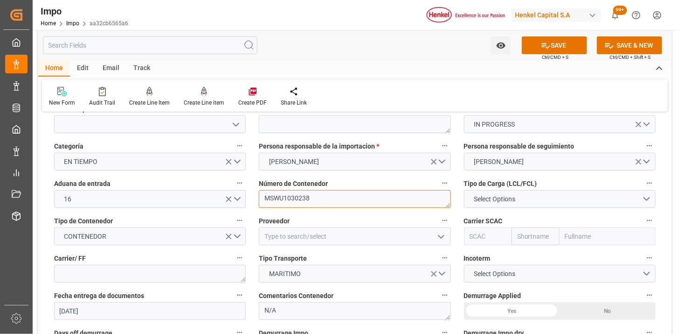
type textarea "MSWU1030238"
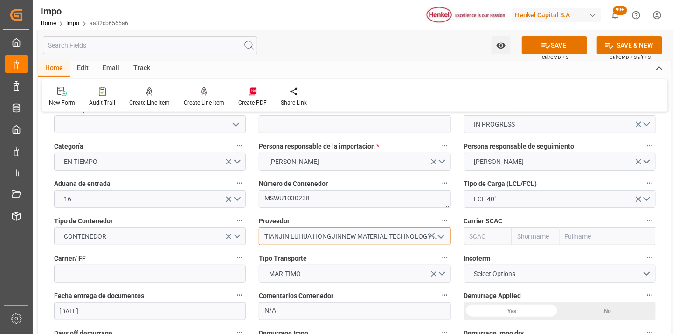
type input "TIANJIN LUHUA HONGJINNEW MATERIAL TECHNOLOGY CO., LTD"
type input "MAEU"
type input "Maersk"
type input "Maersk Line AS"
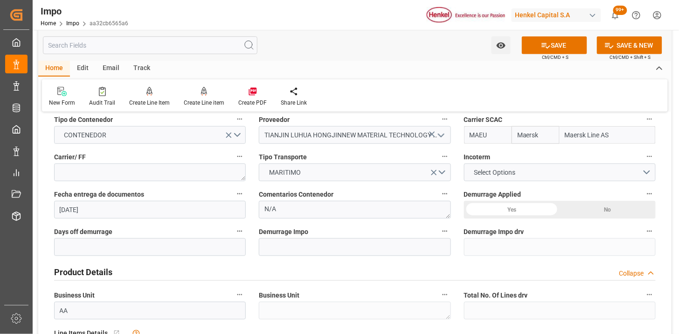
scroll to position [155, 0]
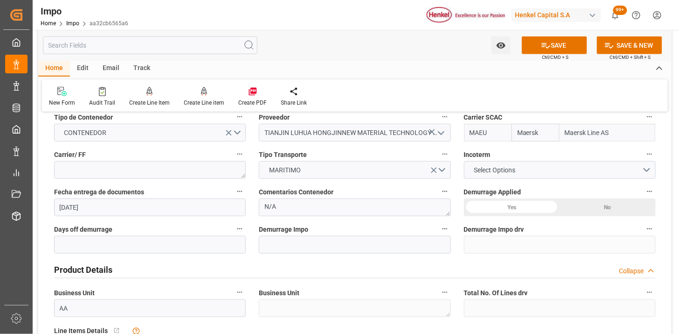
type input "MAEU"
type textarea "M"
type textarea "MAERSK"
click at [504, 174] on span "Select Options" at bounding box center [494, 170] width 51 height 10
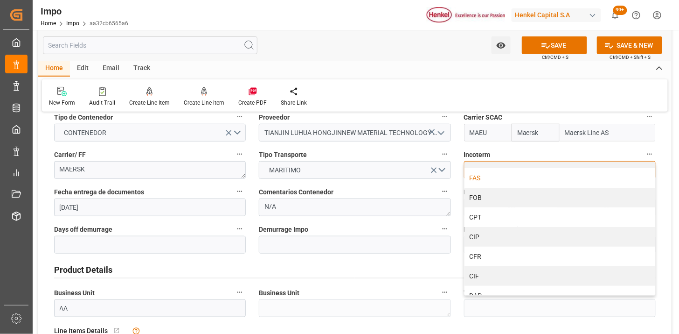
scroll to position [52, 0]
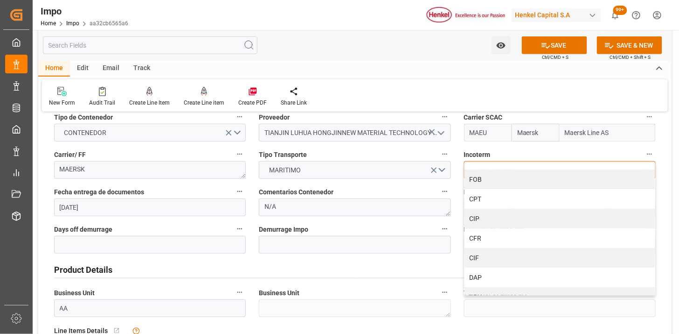
click at [491, 253] on div "CIF" at bounding box center [560, 258] width 191 height 20
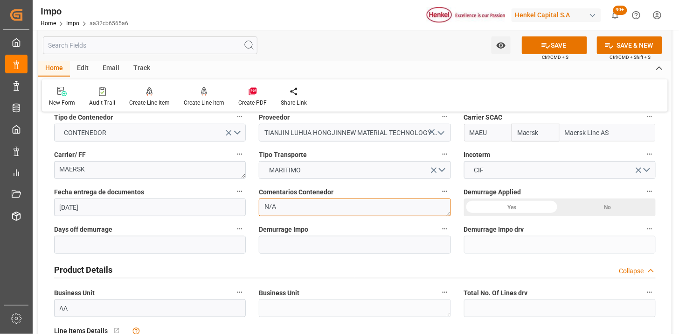
click at [289, 212] on textarea "N/A" at bounding box center [355, 207] width 192 height 18
click at [290, 212] on textarea "N/A" at bounding box center [355, 207] width 192 height 18
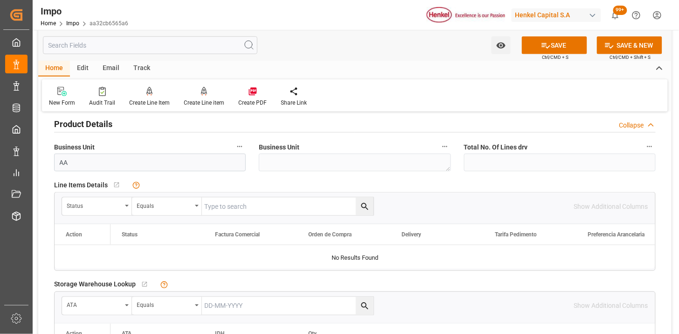
scroll to position [311, 0]
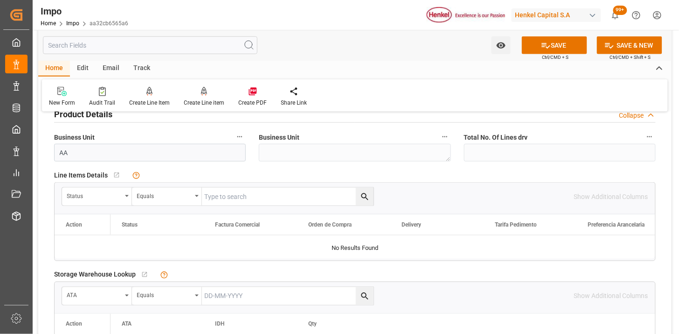
type textarea "CAMBIO PAGADOR || INSTRUCCIONES DE ENTREGA"
click at [87, 193] on div "Status" at bounding box center [94, 194] width 55 height 11
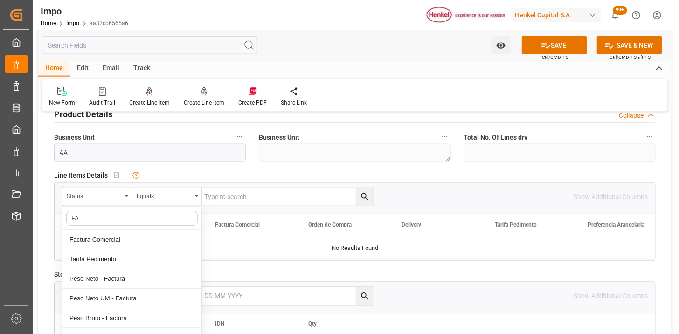
type input "FAC"
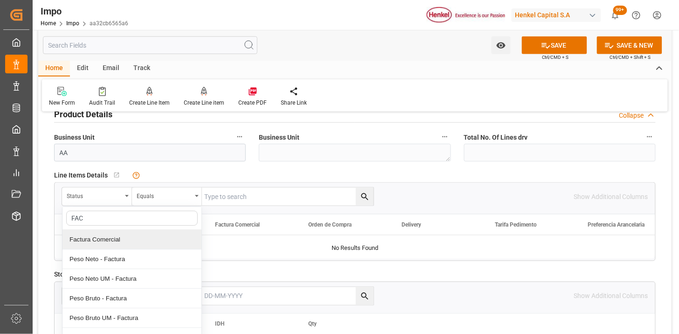
click at [114, 239] on div "Factura Comercial" at bounding box center [132, 240] width 139 height 20
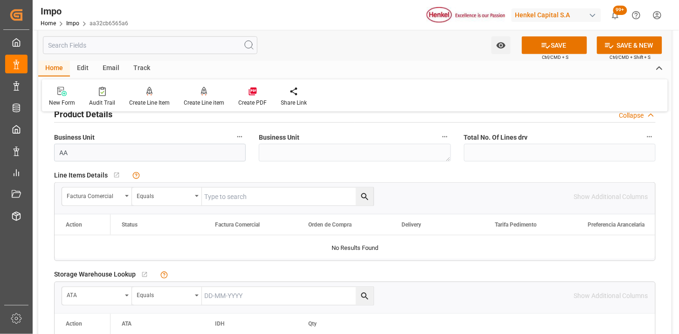
click at [212, 195] on input "text" at bounding box center [288, 197] width 172 height 18
paste input "LH4578355368"
type input "LH4578355368"
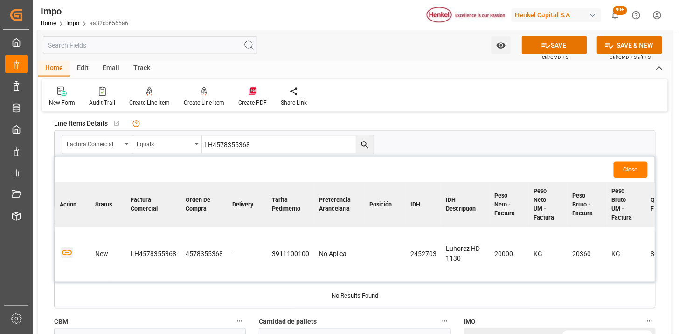
click at [66, 250] on icon "button" at bounding box center [67, 252] width 10 height 5
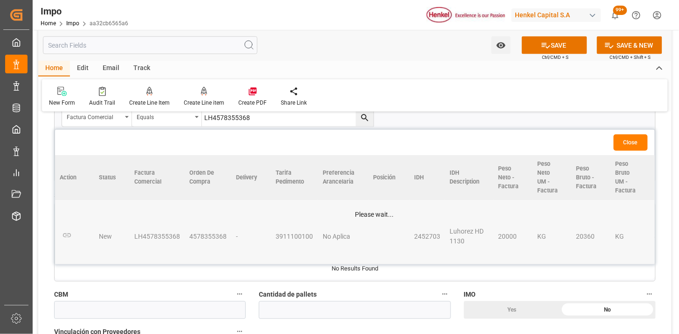
scroll to position [414, 0]
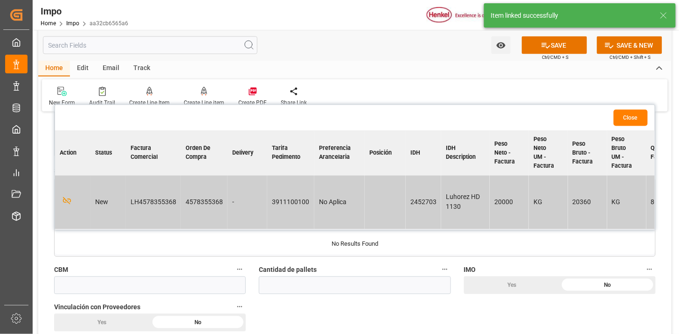
click at [634, 119] on button "Close" at bounding box center [631, 118] width 34 height 16
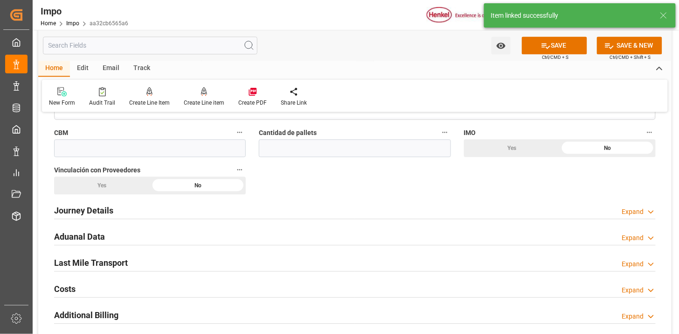
scroll to position [570, 0]
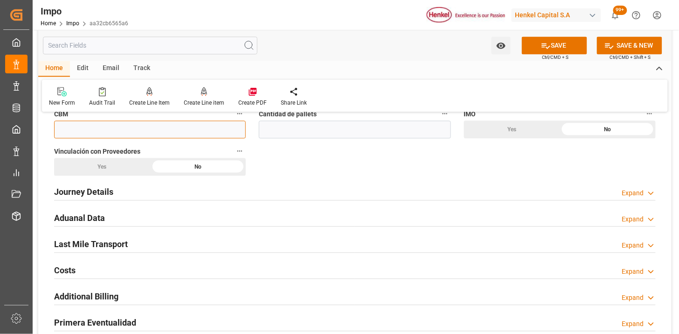
click at [165, 123] on input "text" at bounding box center [150, 129] width 192 height 18
paste input "50.0000"
type input "50"
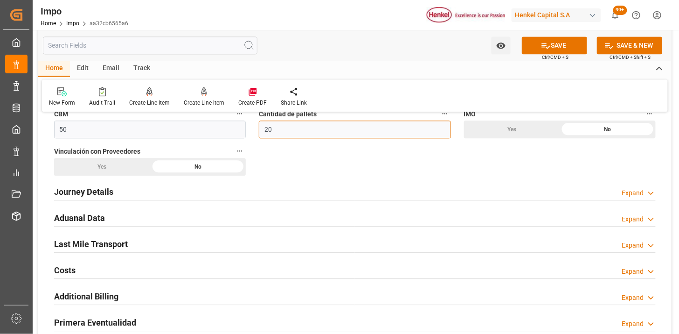
scroll to position [622, 0]
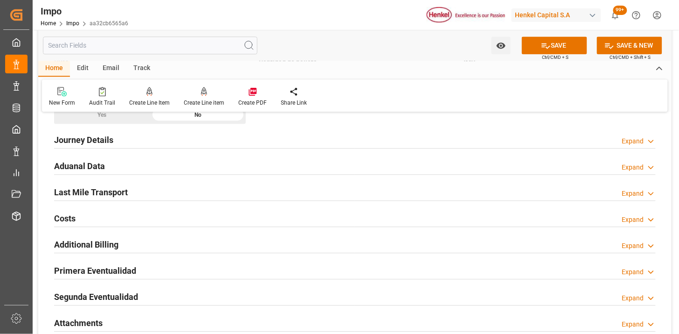
type input "20"
click at [123, 143] on div "Journey Details Expand" at bounding box center [355, 139] width 602 height 18
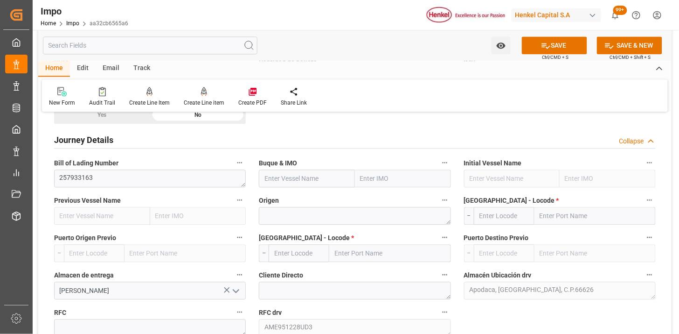
click at [324, 180] on input "text" at bounding box center [307, 178] width 96 height 18
paste input "GRASMERE MAERSK"
type input "Grasmere Maersk"
type input "9193276"
type input "Grasmere Maersk"
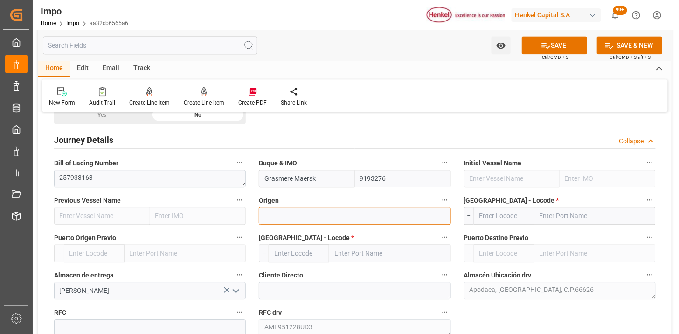
click at [298, 211] on textarea at bounding box center [355, 216] width 192 height 18
type textarea "[GEOGRAPHIC_DATA]"
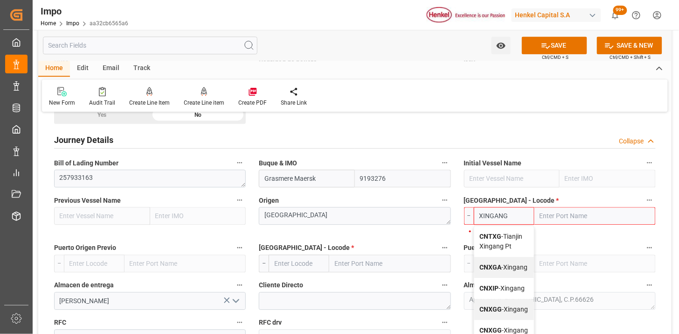
type input "CNXGA"
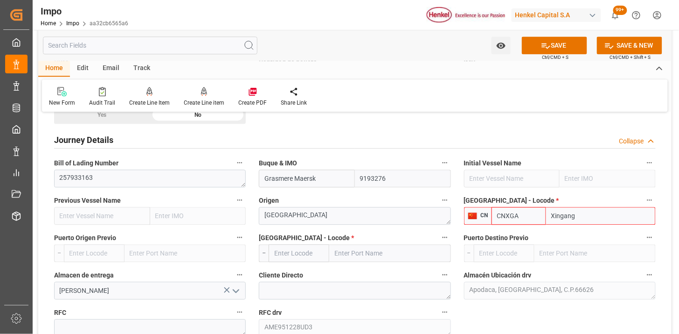
type input "Xingang"
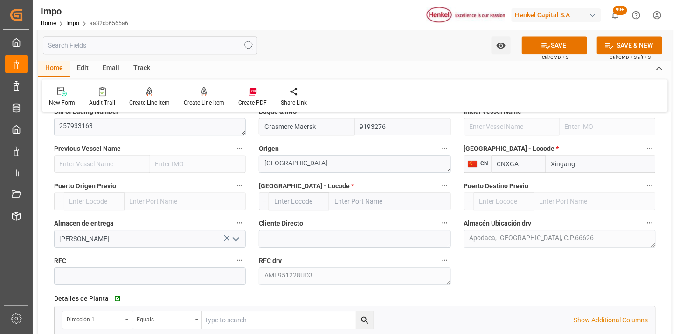
type input "CNXGA"
click at [316, 206] on input "text" at bounding box center [299, 201] width 61 height 18
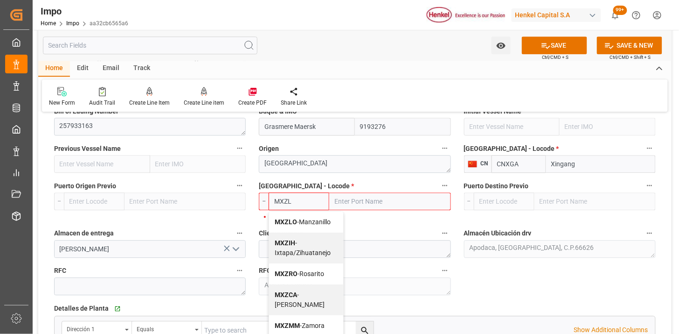
type input "MXZLO"
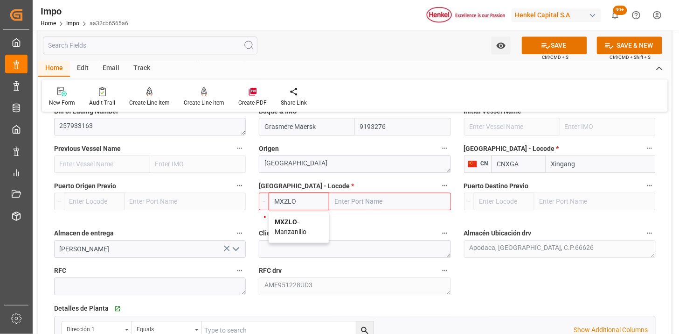
type input "Manzanillo"
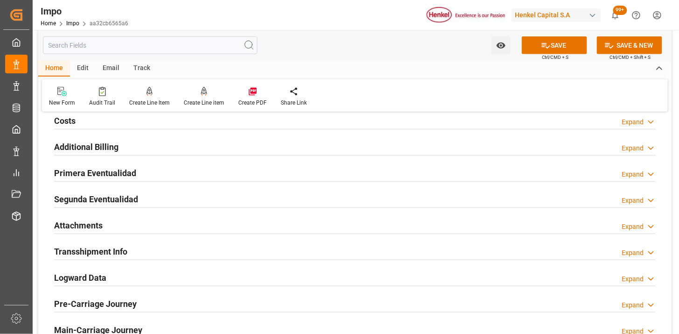
scroll to position [1141, 0]
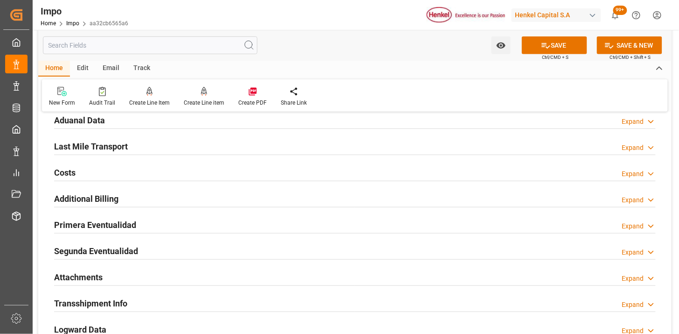
type input "MXZLO"
click at [112, 119] on div "Aduanal Data Expand" at bounding box center [355, 120] width 602 height 18
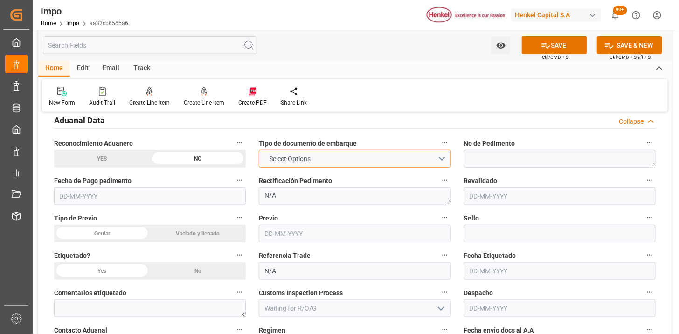
click at [286, 159] on span "Select Options" at bounding box center [290, 159] width 51 height 10
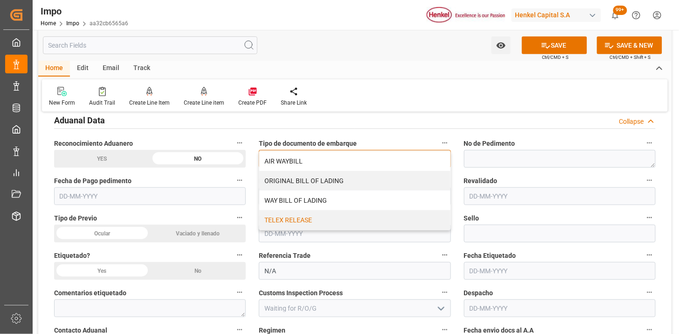
click at [293, 212] on div "TELEX RELEASE" at bounding box center [354, 220] width 191 height 20
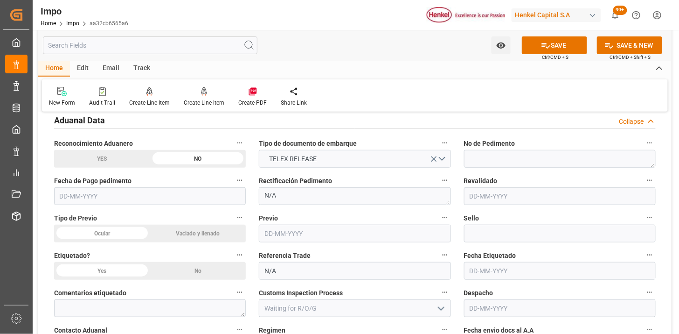
click at [124, 232] on div "Ocular" at bounding box center [102, 233] width 96 height 18
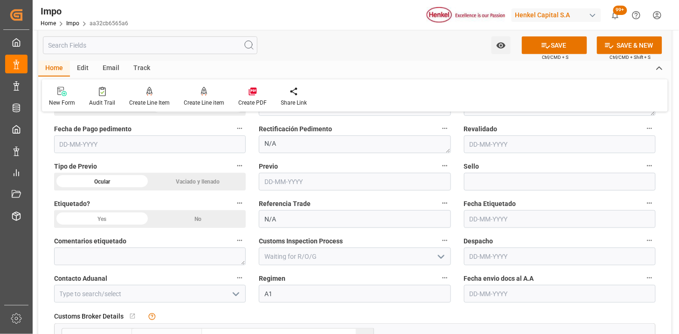
click at [195, 222] on div "No" at bounding box center [198, 219] width 96 height 18
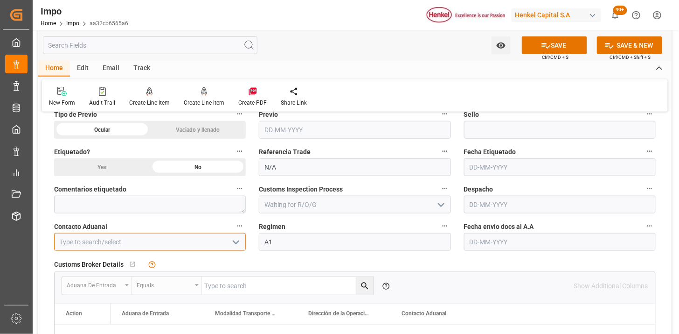
click at [167, 236] on input at bounding box center [150, 242] width 192 height 18
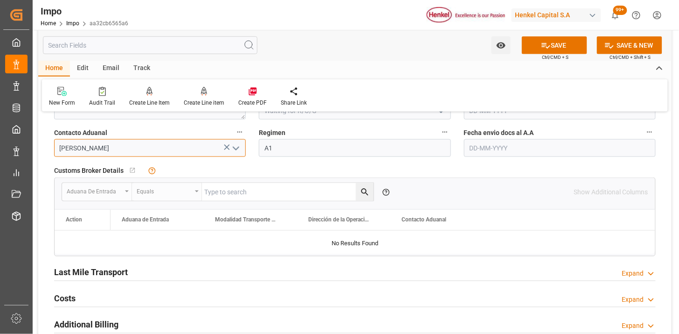
scroll to position [1348, 0]
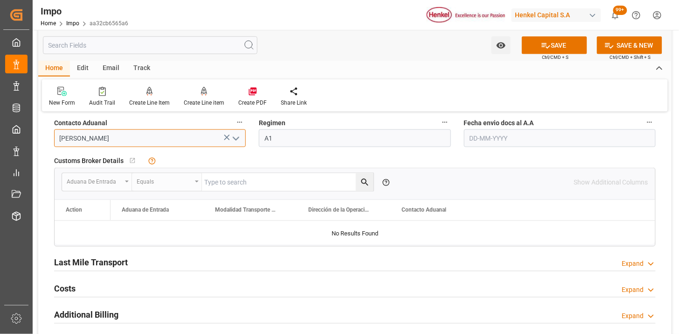
type input "[PERSON_NAME]"
click at [497, 139] on input "text" at bounding box center [560, 138] width 192 height 18
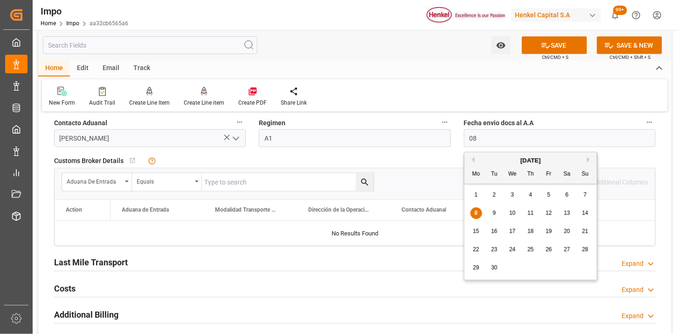
type input "[DATE]"
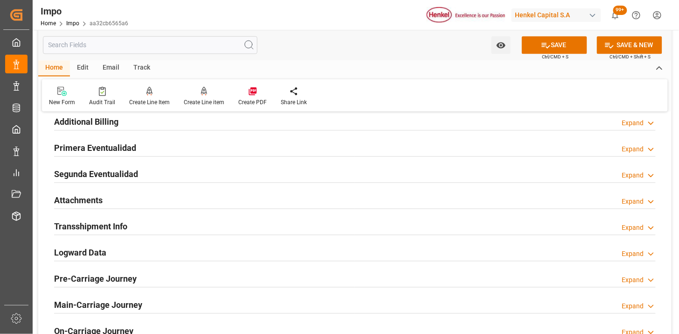
scroll to position [1555, 0]
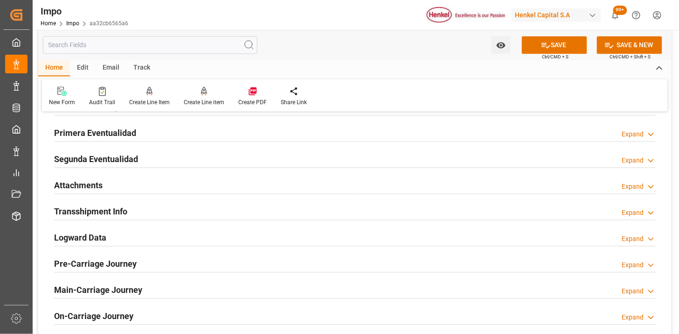
click at [140, 187] on div "Attachments Expand" at bounding box center [355, 185] width 602 height 18
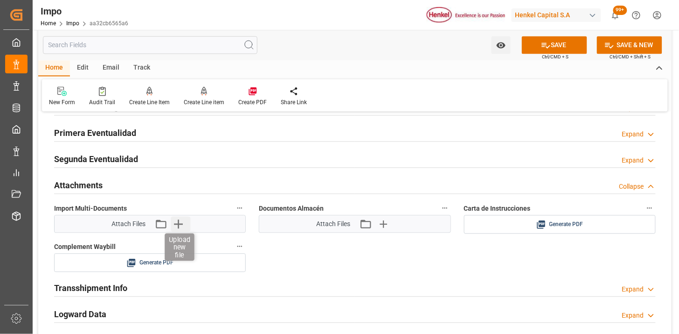
click at [182, 228] on icon "button" at bounding box center [178, 224] width 15 height 15
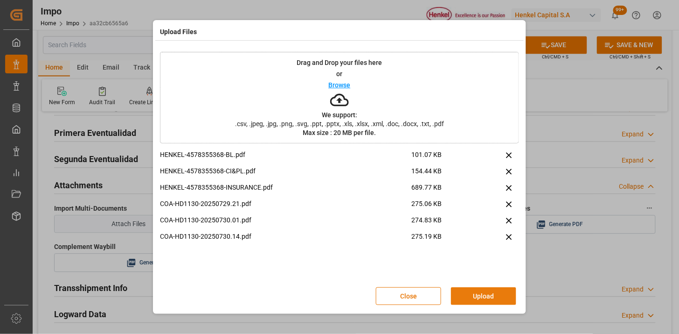
drag, startPoint x: 479, startPoint y: 295, endPoint x: 442, endPoint y: 295, distance: 36.9
click at [477, 295] on button "Upload" at bounding box center [483, 296] width 65 height 18
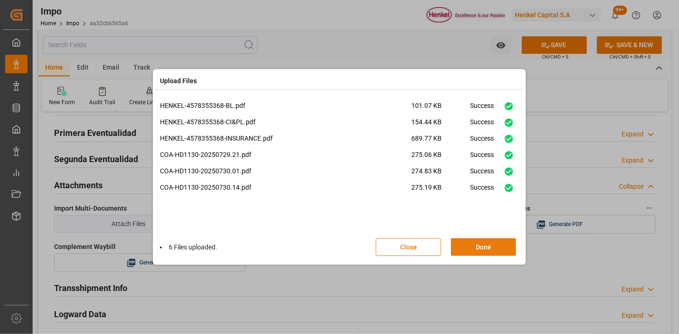
click at [495, 244] on button "Done" at bounding box center [483, 247] width 65 height 18
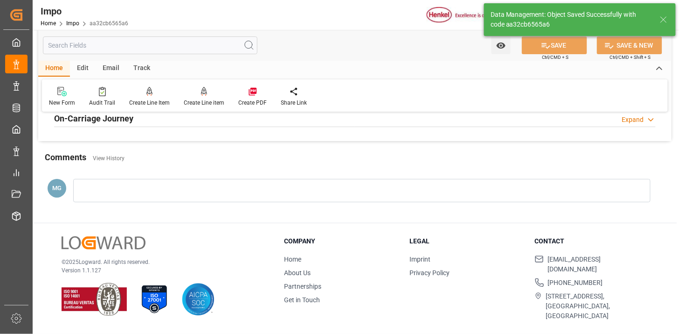
type textarea "AA"
type input "1"
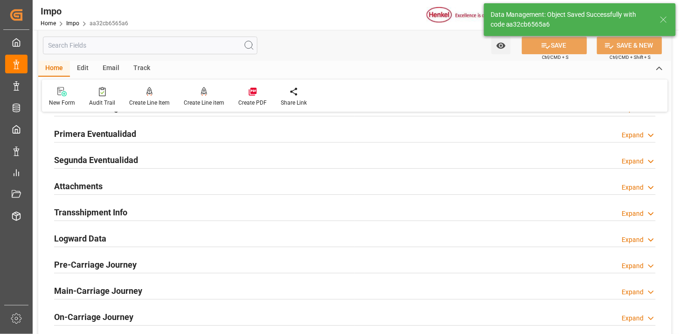
click at [62, 194] on div at bounding box center [355, 194] width 602 height 0
click at [77, 188] on h2 "Attachments" at bounding box center [78, 186] width 49 height 13
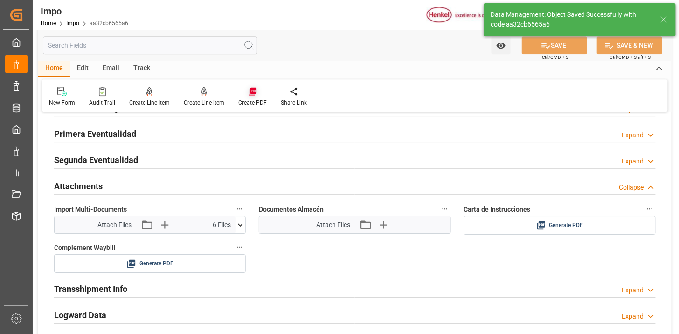
click at [253, 95] on icon at bounding box center [252, 91] width 9 height 9
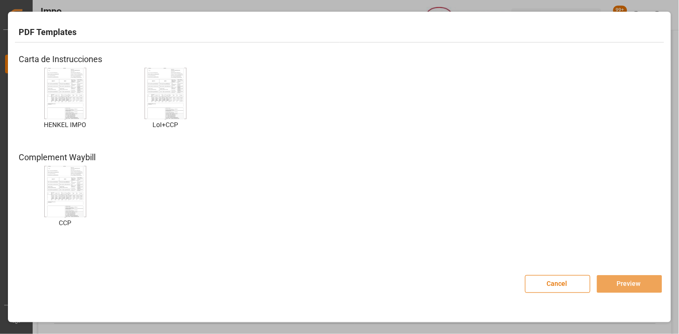
click at [73, 91] on img at bounding box center [65, 93] width 37 height 53
drag, startPoint x: 618, startPoint y: 280, endPoint x: 581, endPoint y: 273, distance: 37.2
click at [618, 279] on button "Preview" at bounding box center [629, 284] width 65 height 18
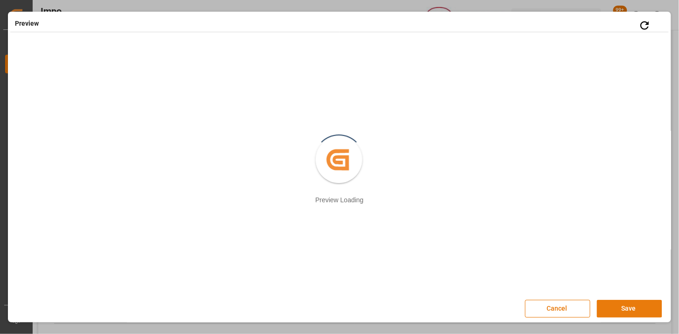
click at [614, 306] on button "Save" at bounding box center [629, 309] width 65 height 18
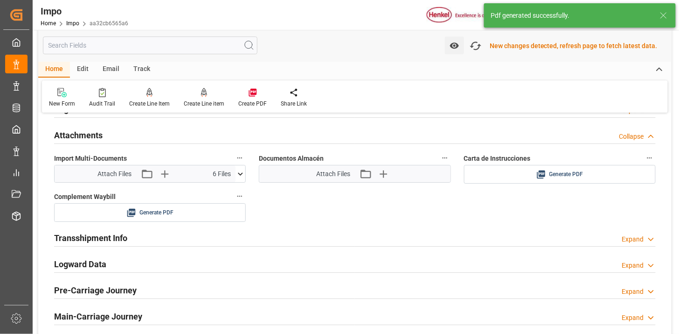
scroll to position [812, 0]
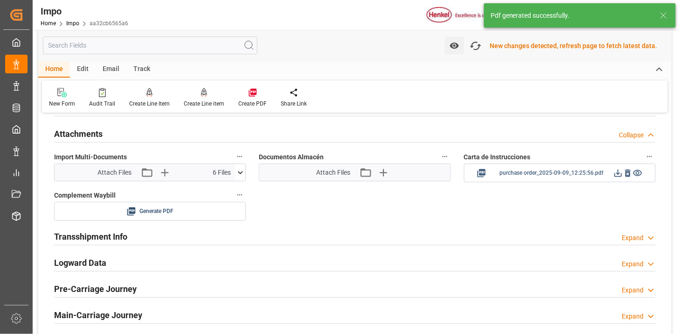
click at [619, 175] on icon at bounding box center [619, 173] width 10 height 10
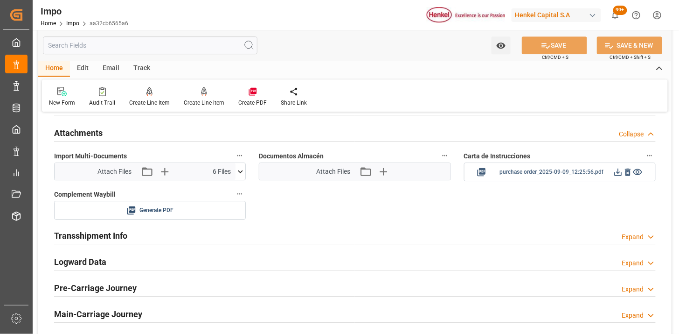
scroll to position [811, 0]
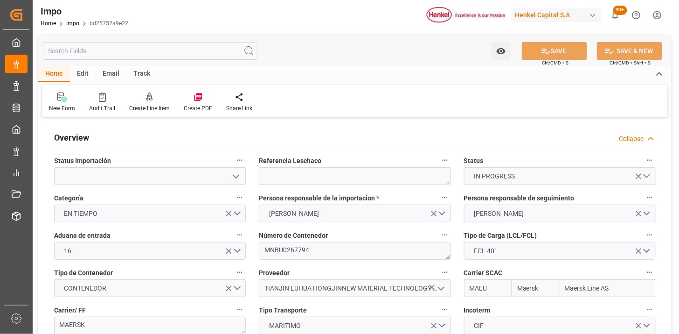
type input "Maersk"
type input "Maersk Line AS"
type input "50"
type input "20"
type input "[DATE]"
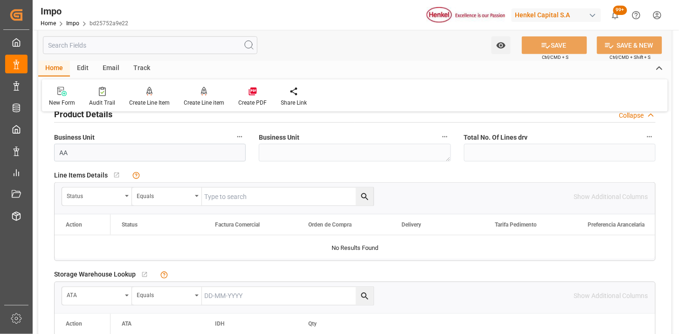
scroll to position [363, 0]
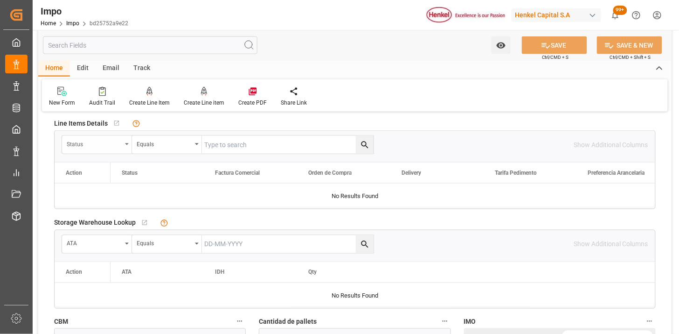
click at [98, 146] on div "Status" at bounding box center [94, 143] width 55 height 11
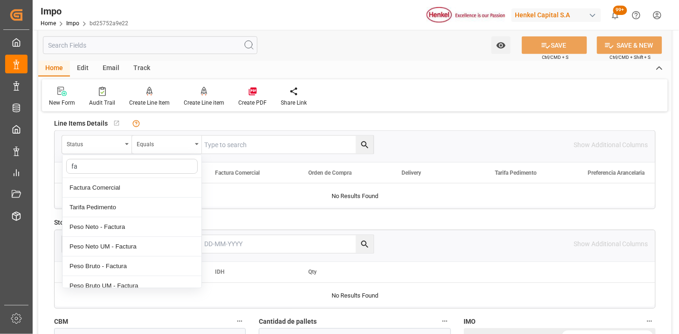
type input "fac"
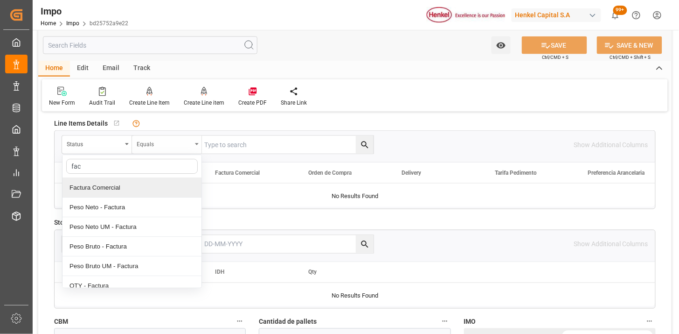
drag, startPoint x: 99, startPoint y: 183, endPoint x: 192, endPoint y: 147, distance: 100.0
click at [103, 183] on div "Factura Comercial" at bounding box center [132, 188] width 139 height 20
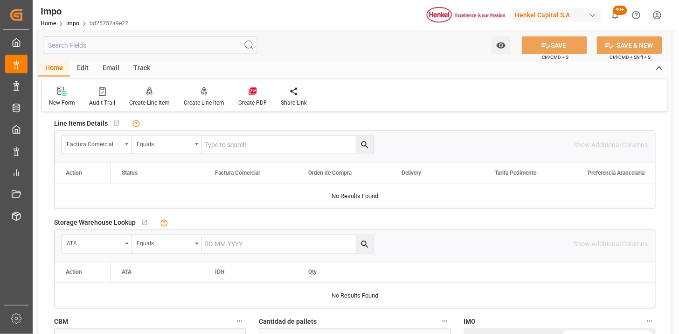
click at [204, 142] on input "text" at bounding box center [288, 145] width 172 height 18
paste input "LH4578365997"
type input "LH4578365997"
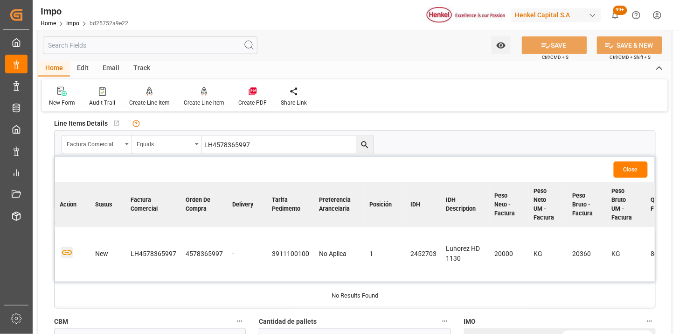
click at [70, 252] on icon "button" at bounding box center [67, 253] width 12 height 12
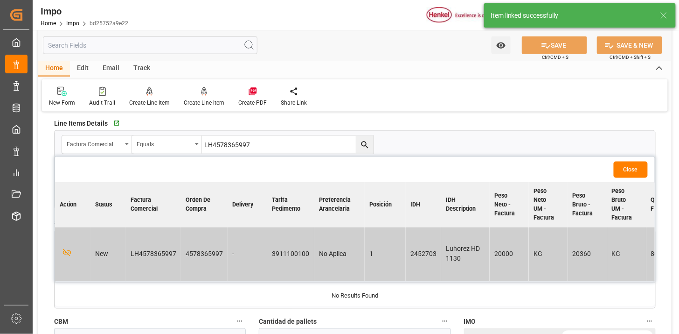
drag, startPoint x: 641, startPoint y: 168, endPoint x: 612, endPoint y: 175, distance: 29.7
click at [641, 168] on button "Close" at bounding box center [631, 169] width 34 height 16
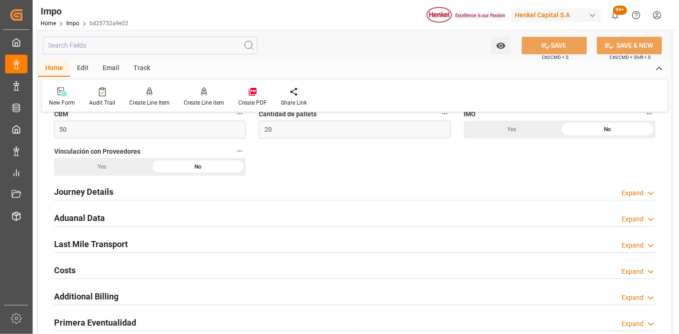
scroll to position [622, 0]
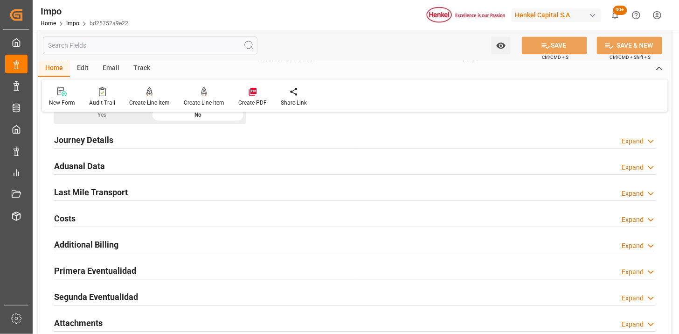
drag, startPoint x: 223, startPoint y: 170, endPoint x: 232, endPoint y: 168, distance: 9.5
click at [223, 170] on div "Aduanal Data Expand" at bounding box center [355, 165] width 602 height 18
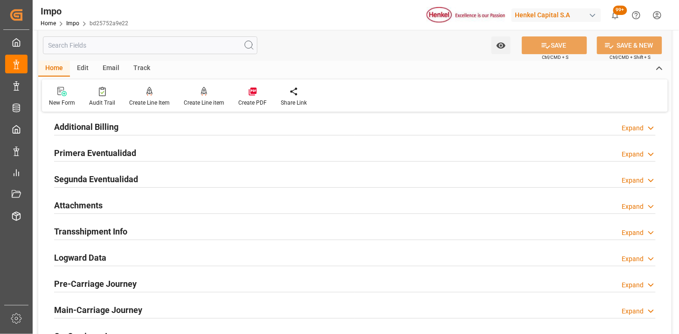
scroll to position [1089, 0]
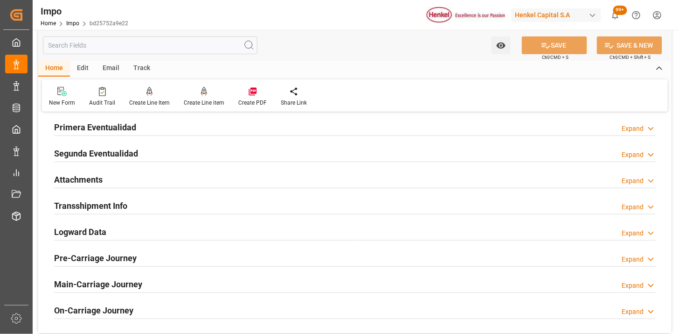
click at [206, 182] on div "Attachments Expand" at bounding box center [355, 179] width 602 height 18
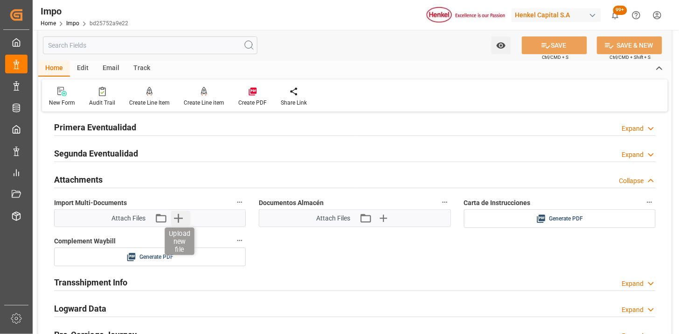
click at [174, 217] on icon "button" at bounding box center [178, 217] width 15 height 15
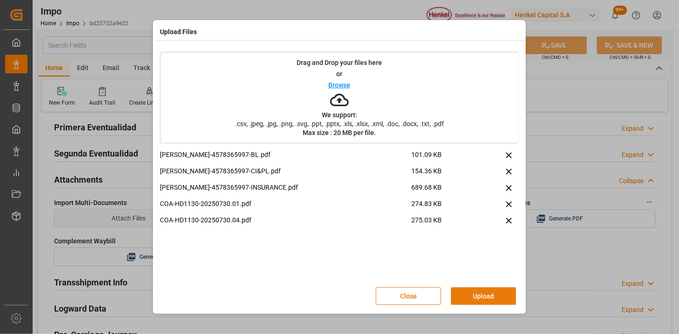
click at [470, 300] on button "Upload" at bounding box center [483, 296] width 65 height 18
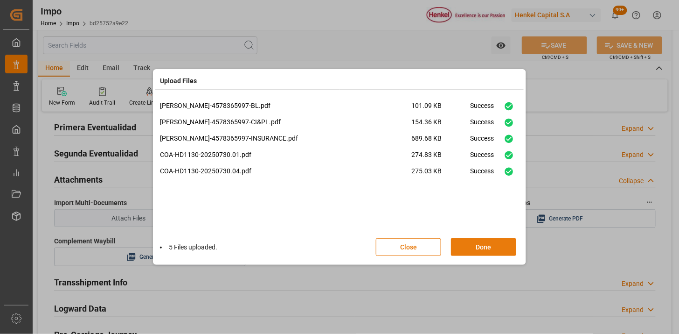
click at [493, 246] on button "Done" at bounding box center [483, 247] width 65 height 18
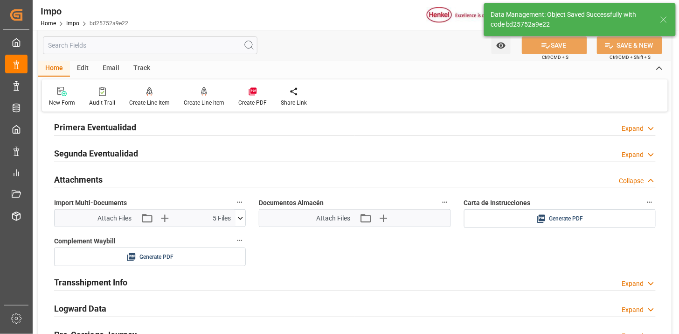
type textarea "AA"
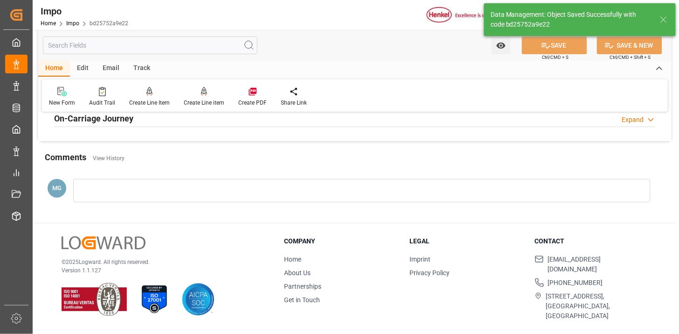
type input "1"
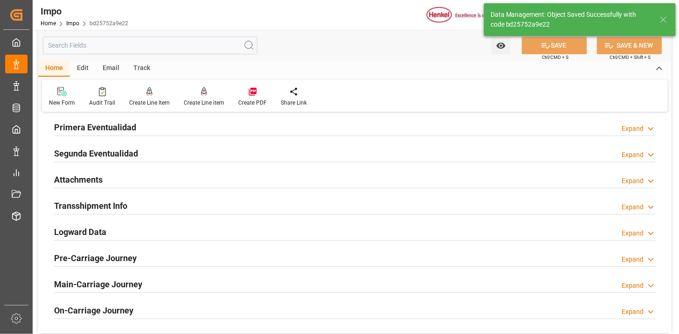
click at [190, 169] on div "Attachments Expand" at bounding box center [355, 180] width 615 height 26
click at [194, 176] on div "Attachments Expand" at bounding box center [355, 179] width 602 height 18
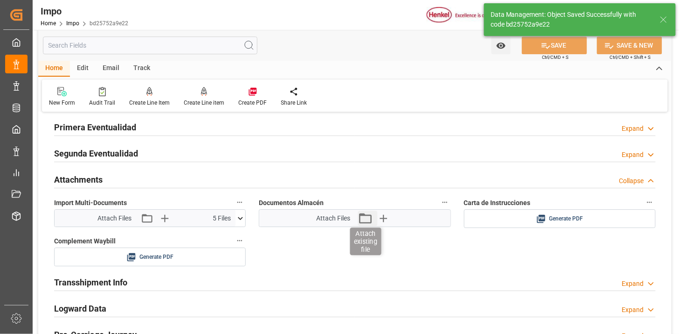
click at [369, 221] on icon "button" at bounding box center [365, 217] width 15 height 15
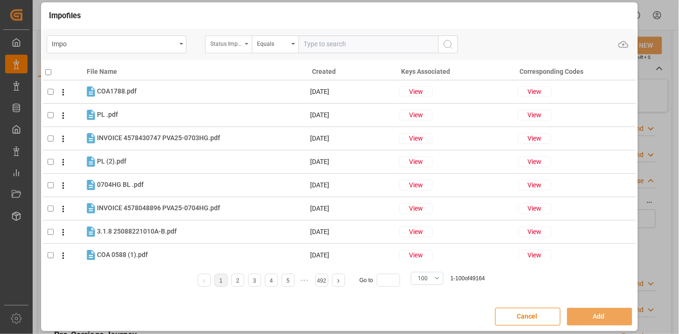
click at [226, 45] on div "Status Importación" at bounding box center [226, 42] width 32 height 11
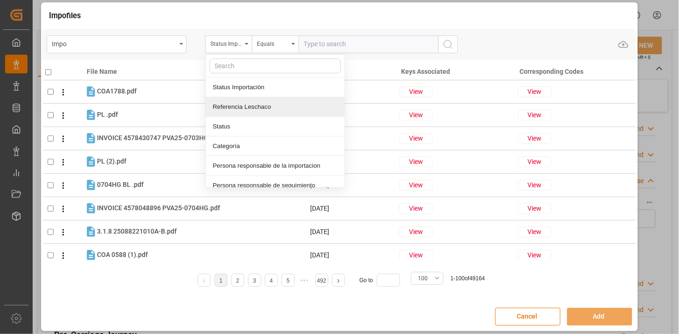
drag, startPoint x: 254, startPoint y: 105, endPoint x: 333, endPoint y: 54, distance: 93.5
click at [257, 104] on div "Referencia Leschaco" at bounding box center [275, 107] width 139 height 20
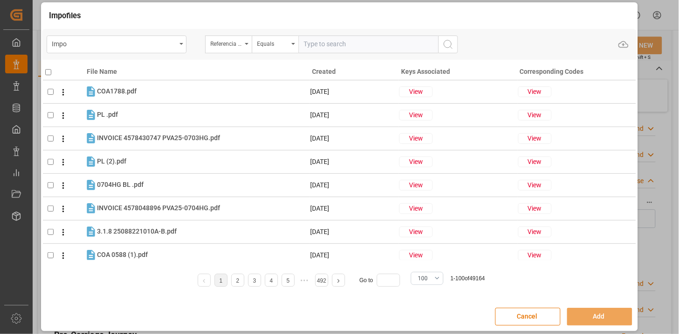
click at [338, 38] on input "text" at bounding box center [369, 44] width 140 height 18
paste input "257932755"
type input "257932755"
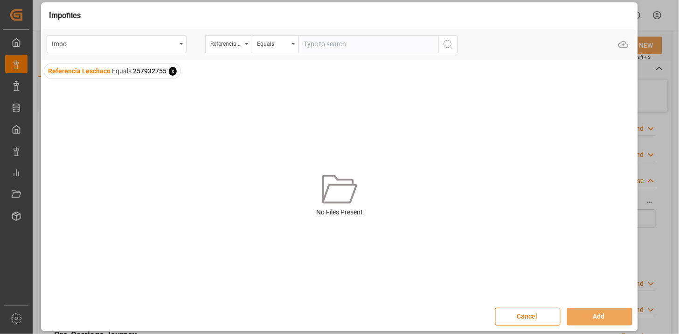
click at [521, 321] on button "Cancel" at bounding box center [528, 317] width 65 height 18
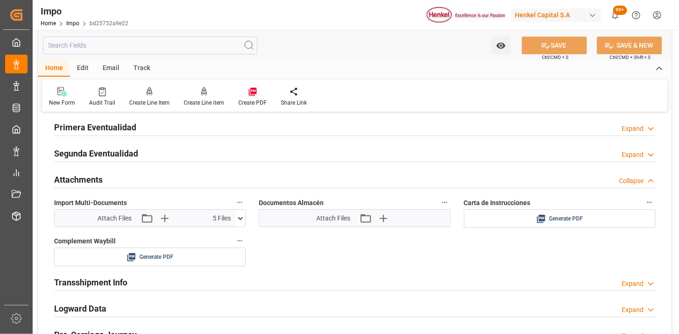
click at [253, 89] on icon at bounding box center [253, 92] width 8 height 8
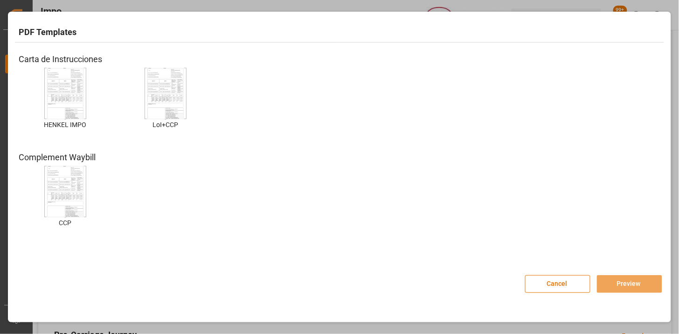
click at [74, 100] on img at bounding box center [65, 93] width 37 height 53
click at [617, 283] on button "Preview" at bounding box center [629, 284] width 65 height 18
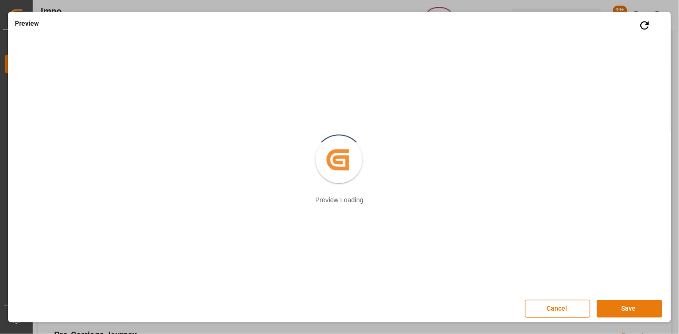
click at [610, 306] on button "Save" at bounding box center [629, 309] width 65 height 18
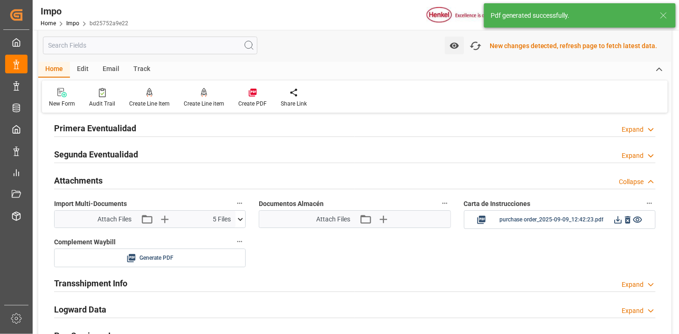
scroll to position [766, 0]
click at [617, 221] on icon at bounding box center [619, 219] width 10 height 10
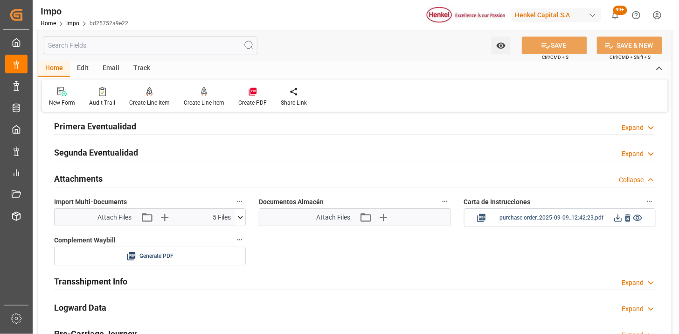
scroll to position [765, 0]
